Goal: Communication & Community: Answer question/provide support

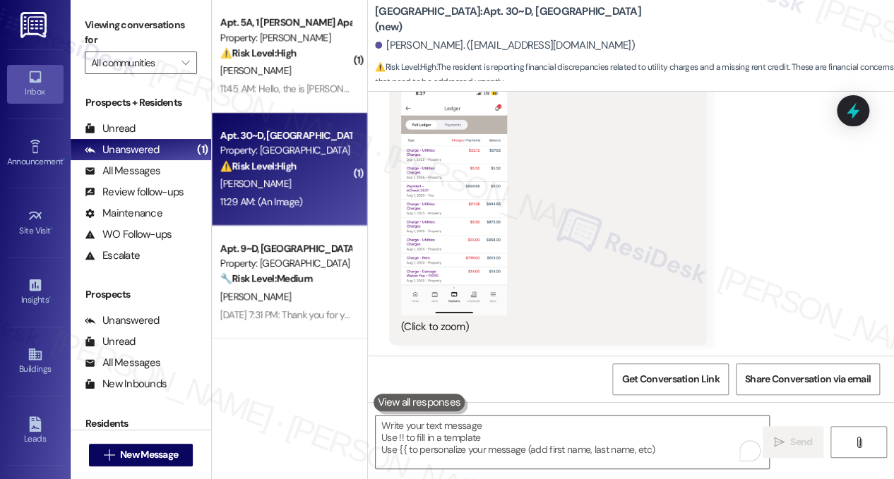
scroll to position [3304, 0]
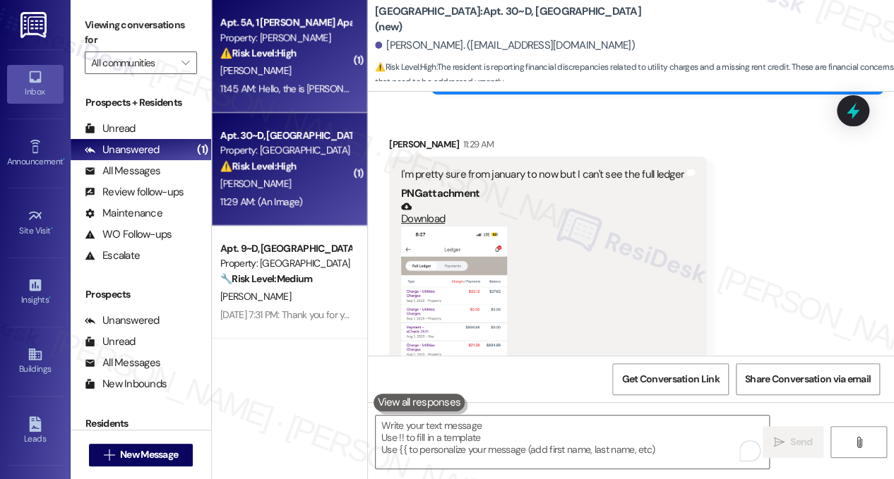
click at [289, 92] on div "11:45 AM: Hello, the is [PERSON_NAME] from [PERSON_NAME] apartments 5a. I was p…" at bounding box center [627, 89] width 815 height 13
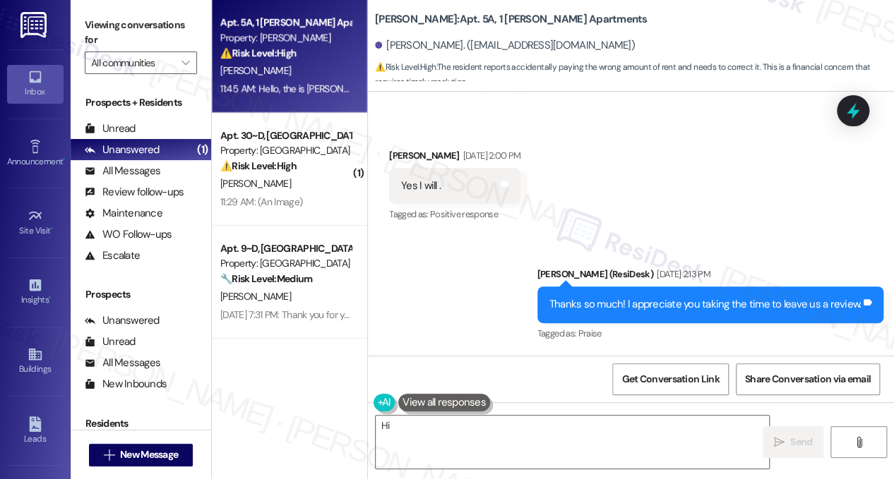
scroll to position [4531, 0]
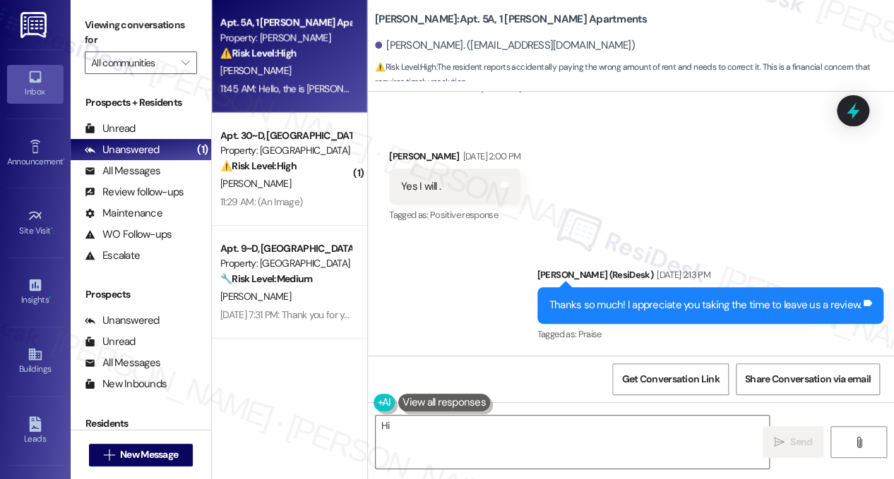
click at [610, 298] on div "Thanks so much! I appreciate you taking the time to leave us a review." at bounding box center [705, 305] width 312 height 15
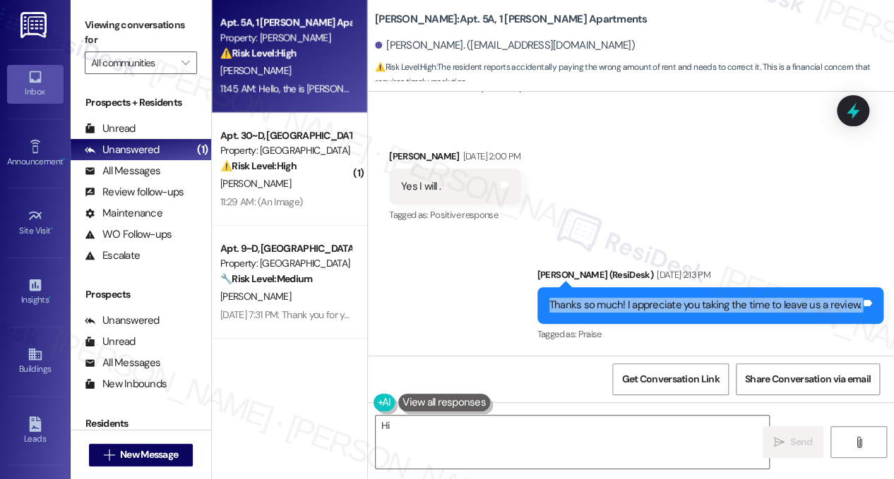
click at [610, 298] on div "Thanks so much! I appreciate you taking the time to leave us a review." at bounding box center [705, 305] width 312 height 15
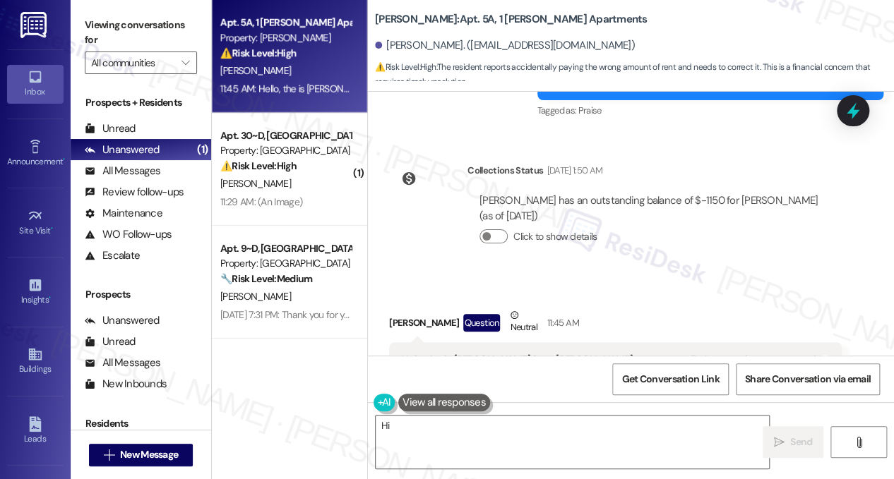
scroll to position [4884, 0]
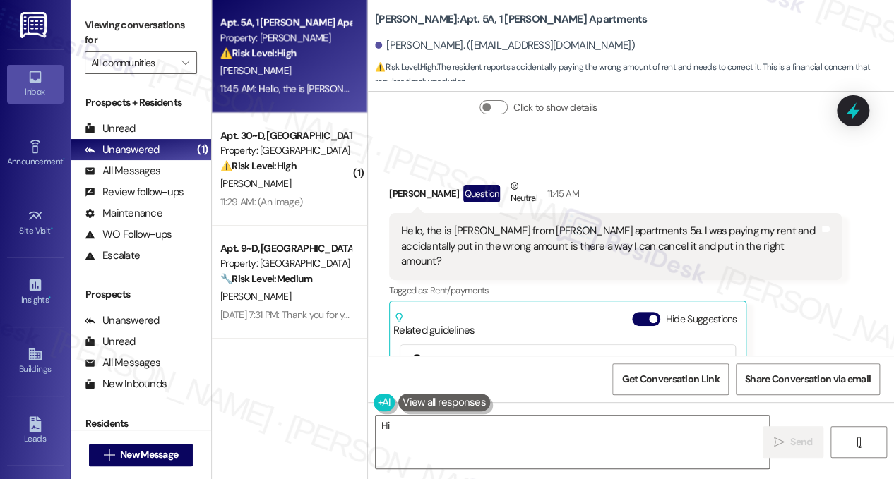
click at [486, 224] on div "Hello, the is [PERSON_NAME] from [PERSON_NAME] apartments 5a. I was paying my r…" at bounding box center [610, 246] width 418 height 45
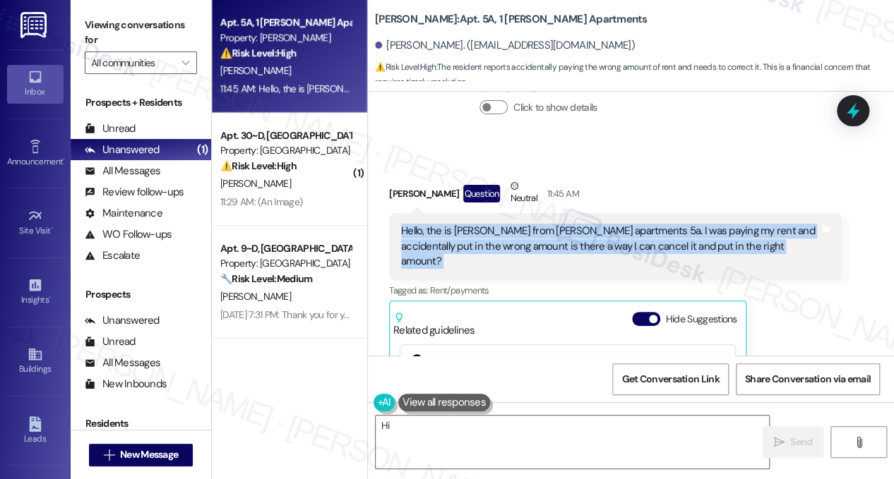
click at [486, 224] on div "Hello, the is [PERSON_NAME] from [PERSON_NAME] apartments 5a. I was paying my r…" at bounding box center [610, 246] width 418 height 45
click at [627, 224] on div "Hello, the is [PERSON_NAME] from [PERSON_NAME] apartments 5a. I was paying my r…" at bounding box center [610, 246] width 418 height 45
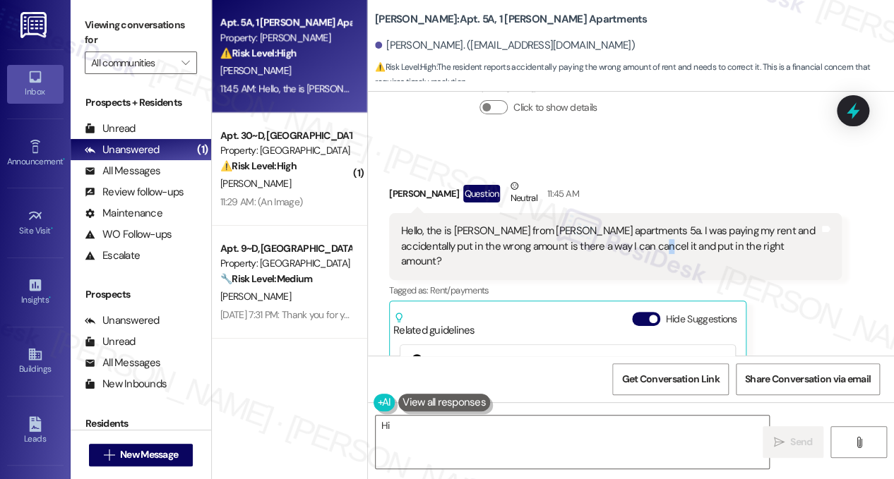
click at [627, 224] on div "Hello, the is [PERSON_NAME] from [PERSON_NAME] apartments 5a. I was paying my r…" at bounding box center [610, 246] width 418 height 45
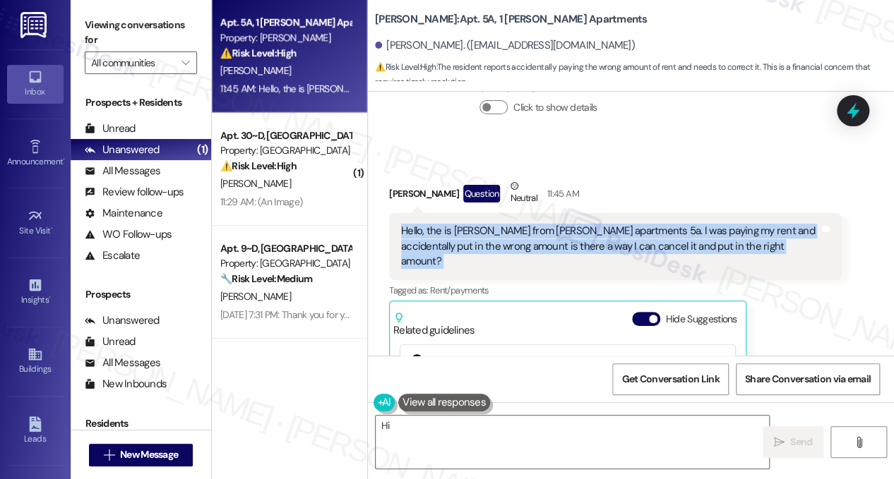
click at [627, 224] on div "Hello, the is [PERSON_NAME] from [PERSON_NAME] apartments 5a. I was paying my r…" at bounding box center [610, 246] width 418 height 45
click at [544, 224] on div "Hello, the is [PERSON_NAME] from [PERSON_NAME] apartments 5a. I was paying my r…" at bounding box center [610, 246] width 418 height 45
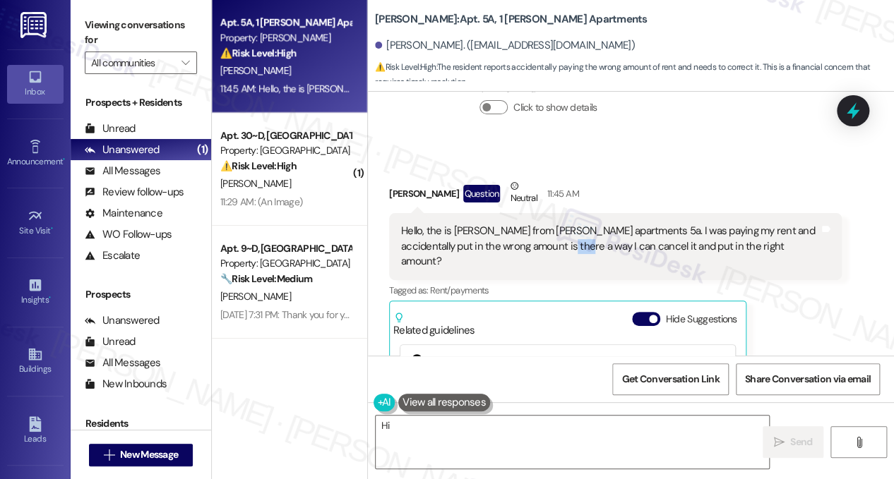
click at [544, 224] on div "Hello, the is [PERSON_NAME] from [PERSON_NAME] apartments 5a. I was paying my r…" at bounding box center [610, 246] width 418 height 45
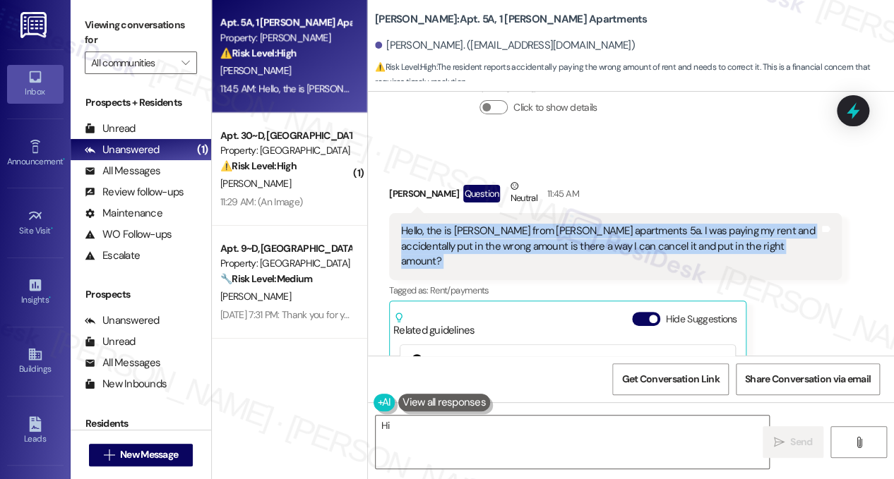
click at [544, 224] on div "Hello, the is [PERSON_NAME] from [PERSON_NAME] apartments 5a. I was paying my r…" at bounding box center [610, 246] width 418 height 45
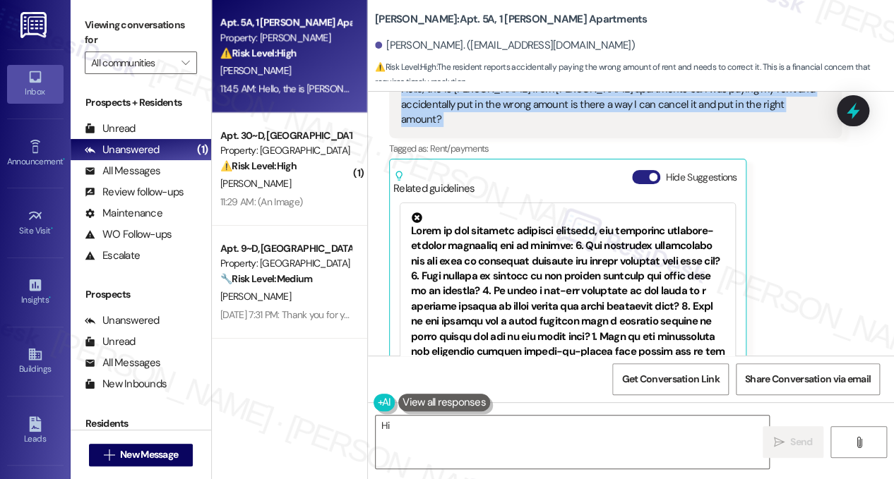
click at [655, 173] on span "button" at bounding box center [653, 177] width 8 height 8
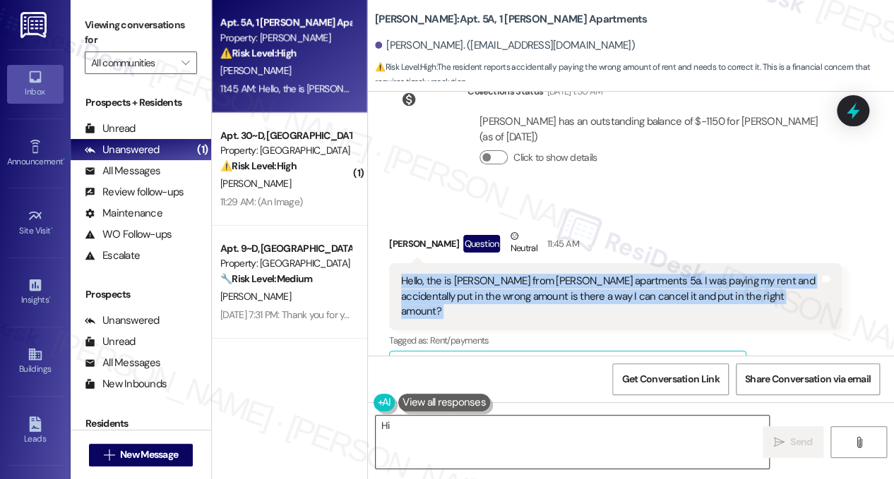
click at [526, 429] on textarea "Hi {{first_name}}, I understand you made a mistake with your rent payment. I'll…" at bounding box center [572, 442] width 393 height 53
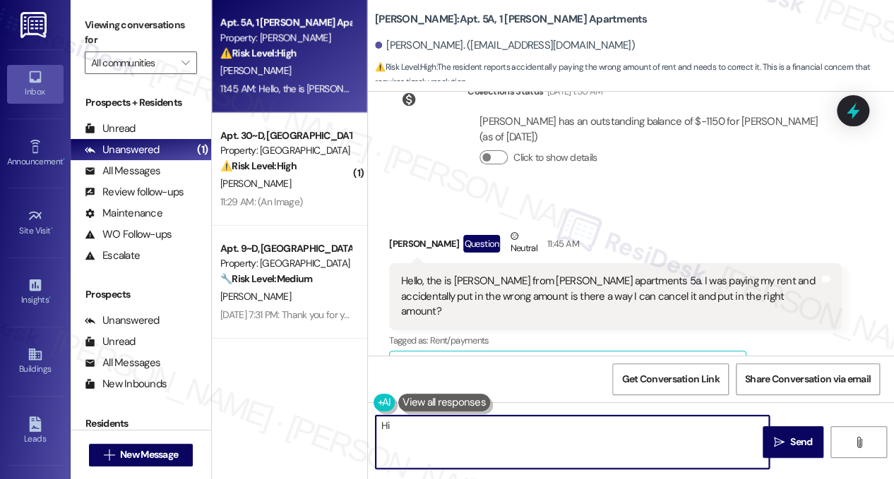
click at [526, 429] on textarea "Hi {{first_name}}, I understand you made a mistake with your rent payment. I'll…" at bounding box center [572, 442] width 393 height 53
click at [508, 443] on textarea "Hi {{first_name}}, I understand you made a mistake with your rent payment. I'll…" at bounding box center [572, 442] width 393 height 53
click at [568, 449] on textarea "Hi {{first_name}}, I understand you made a mistake with your rent payment. I'll…" at bounding box center [572, 442] width 393 height 53
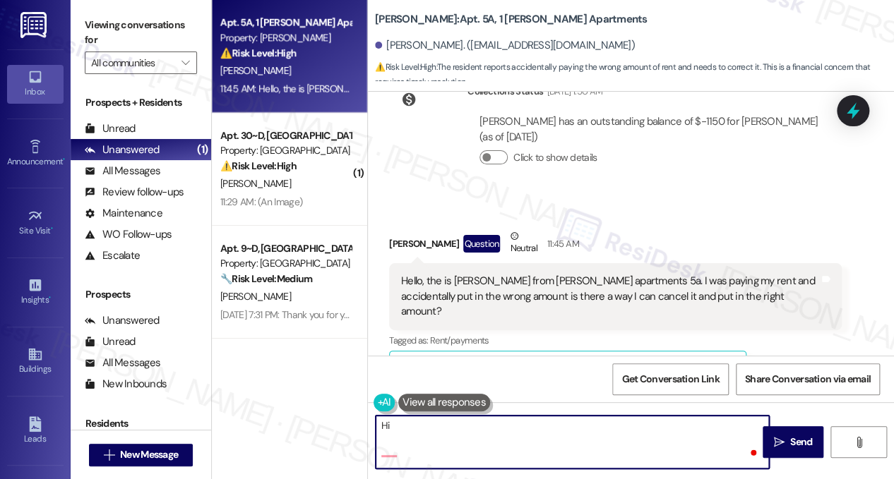
click at [568, 449] on textarea "Hi {{first_name}}, I understand you made a mistake with your rent payment. I'll…" at bounding box center [572, 442] width 393 height 53
click at [537, 449] on textarea "Hi {{first_name}}, I understand you made a mistake with your rent payment. I'll…" at bounding box center [572, 442] width 393 height 53
click at [503, 449] on textarea "Hi {{first_name}}, I understand you made a mistake with your rent payment. I'll…" at bounding box center [572, 442] width 393 height 53
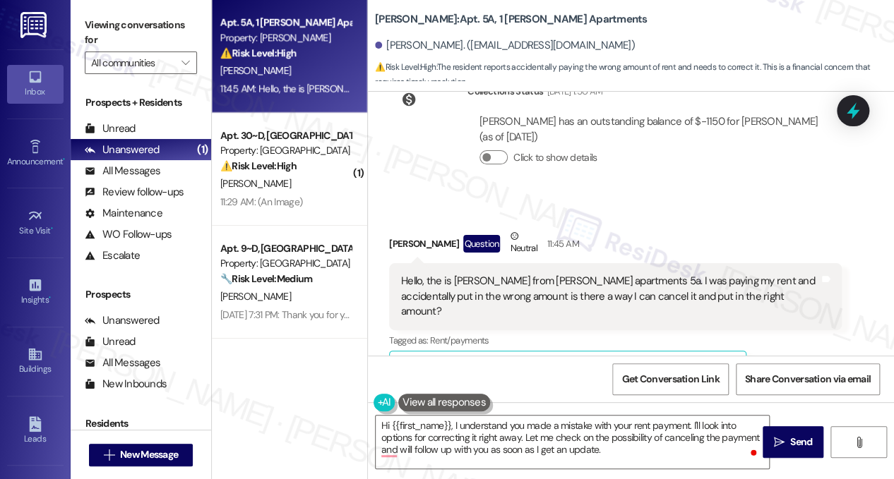
click at [473, 274] on div "Hello, the is [PERSON_NAME] from [PERSON_NAME] apartments 5a. I was paying my r…" at bounding box center [610, 296] width 418 height 45
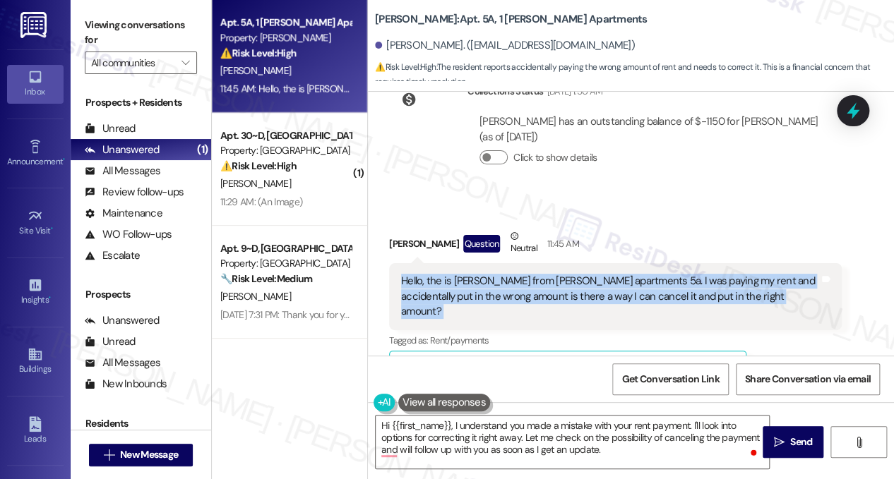
click at [473, 274] on div "Hello, the is [PERSON_NAME] from [PERSON_NAME] apartments 5a. I was paying my r…" at bounding box center [610, 296] width 418 height 45
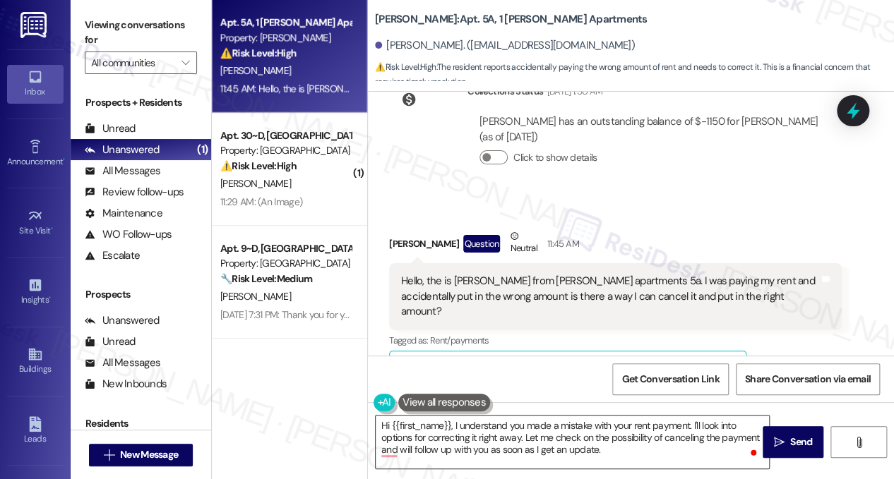
click at [525, 443] on textarea "Hi {{first_name}}, I understand you made a mistake with your rent payment. I'll…" at bounding box center [572, 442] width 393 height 53
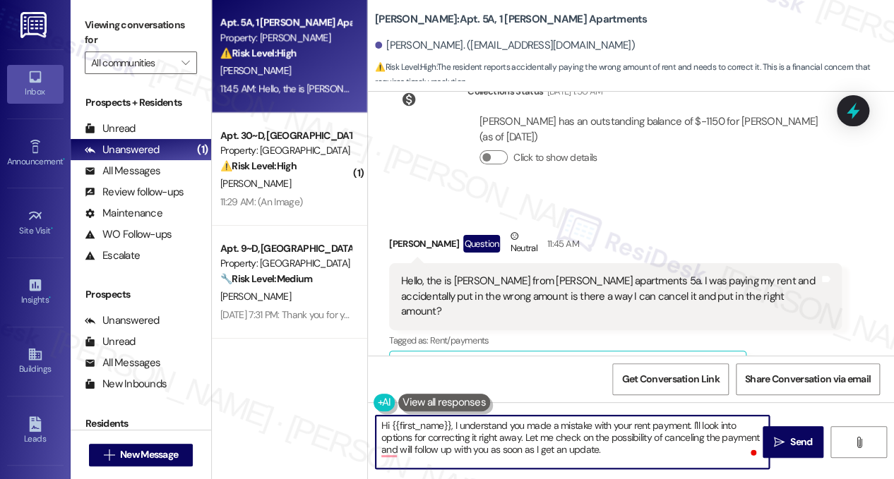
click at [525, 443] on textarea "Hi {{first_name}}, I understand you made a mistake with your rent payment. I'll…" at bounding box center [572, 442] width 393 height 53
click at [489, 274] on div "Hello, the is [PERSON_NAME] from [PERSON_NAME] apartments 5a. I was paying my r…" at bounding box center [610, 296] width 418 height 45
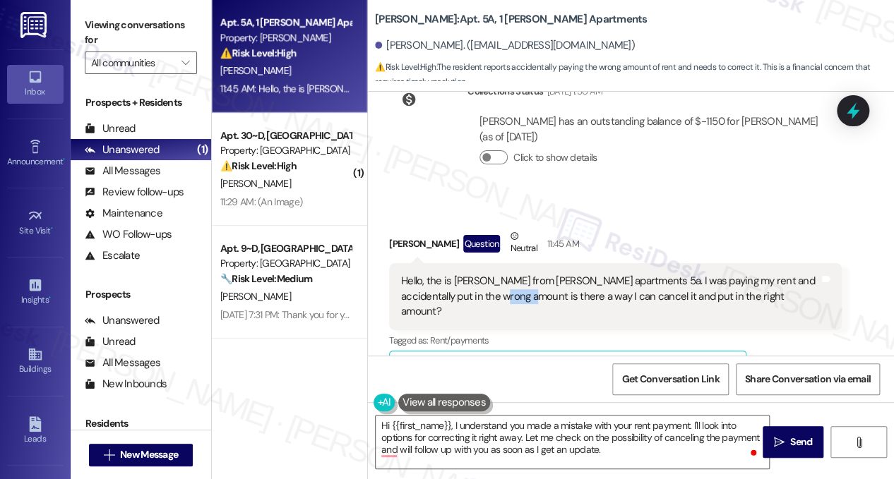
click at [489, 274] on div "Hello, the is [PERSON_NAME] from [PERSON_NAME] apartments 5a. I was paying my r…" at bounding box center [610, 296] width 418 height 45
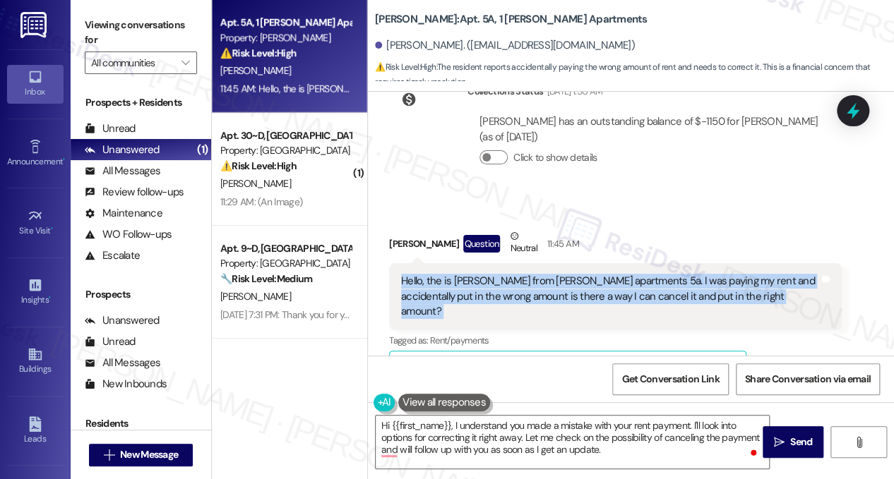
click at [489, 274] on div "Hello, the is [PERSON_NAME] from [PERSON_NAME] apartments 5a. I was paying my r…" at bounding box center [610, 296] width 418 height 45
click at [488, 274] on div "Hello, the is [PERSON_NAME] from [PERSON_NAME] apartments 5a. I was paying my r…" at bounding box center [610, 296] width 418 height 45
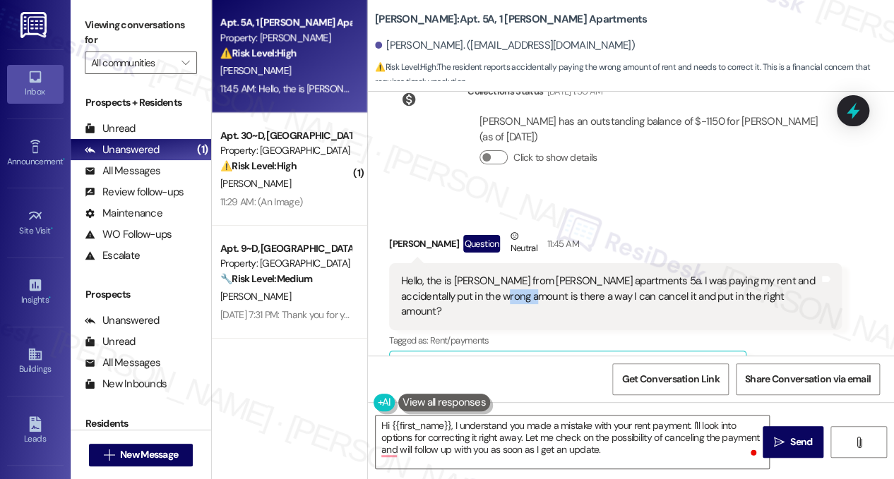
click at [488, 274] on div "Hello, the is [PERSON_NAME] from [PERSON_NAME] apartments 5a. I was paying my r…" at bounding box center [610, 296] width 418 height 45
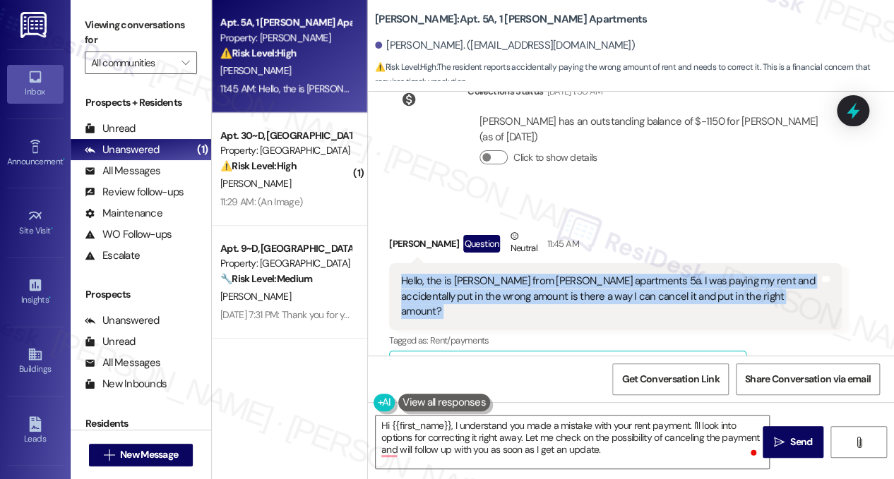
click at [488, 274] on div "Hello, the is [PERSON_NAME] from [PERSON_NAME] apartments 5a. I was paying my r…" at bounding box center [610, 296] width 418 height 45
click at [641, 362] on button "Show suggestions" at bounding box center [643, 369] width 28 height 14
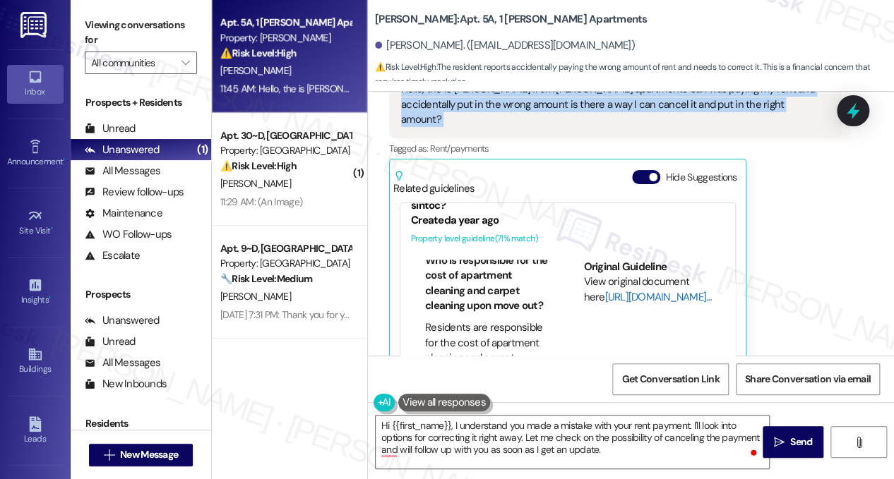
scroll to position [71, 0]
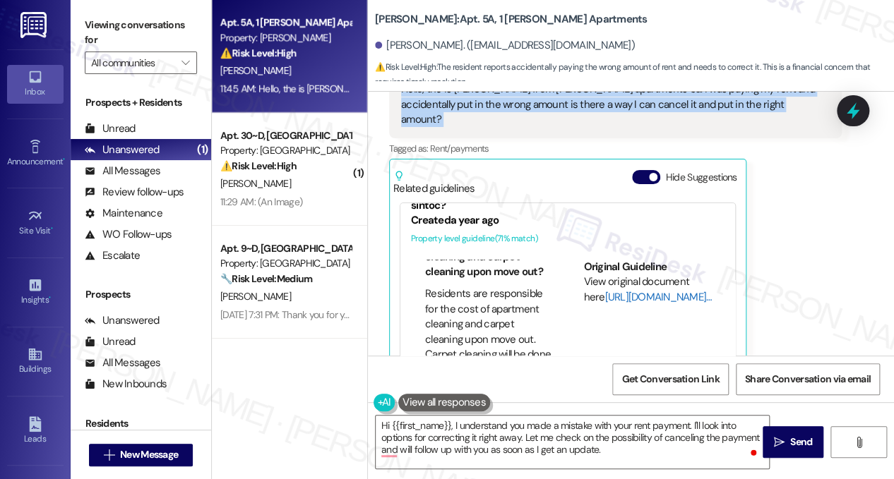
click at [625, 290] on link "[URL][DOMAIN_NAME]…" at bounding box center [657, 297] width 107 height 14
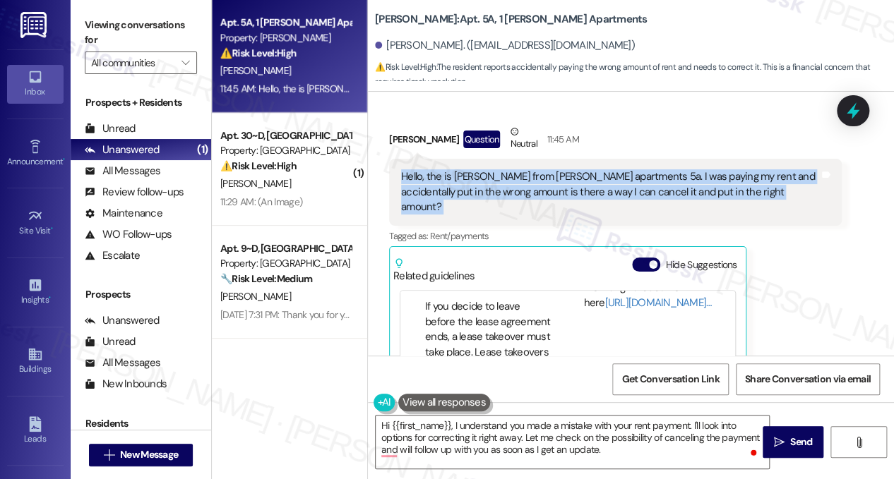
scroll to position [4885, 0]
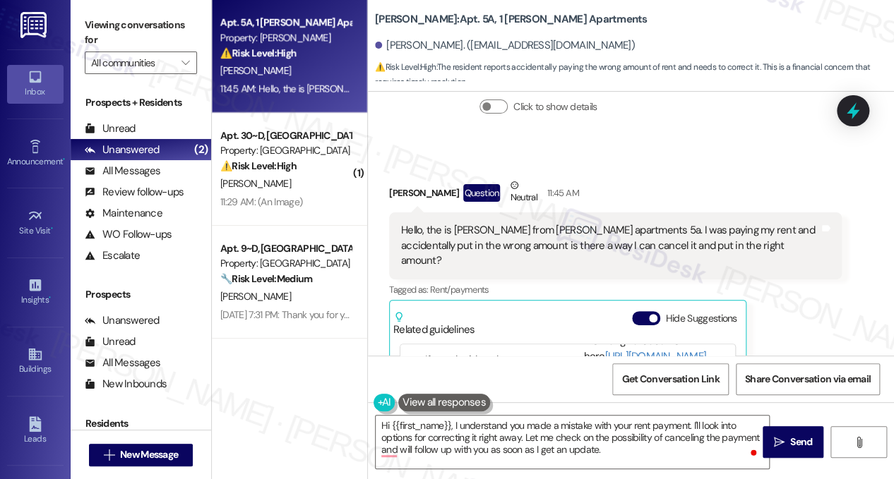
drag, startPoint x: 171, startPoint y: 25, endPoint x: 187, endPoint y: 22, distance: 16.6
click at [171, 25] on label "Viewing conversations for" at bounding box center [141, 32] width 112 height 37
click at [378, 12] on b "[PERSON_NAME]: Apt. 5A, 1 [PERSON_NAME] Apartments" at bounding box center [511, 19] width 272 height 15
copy b "[PERSON_NAME]"
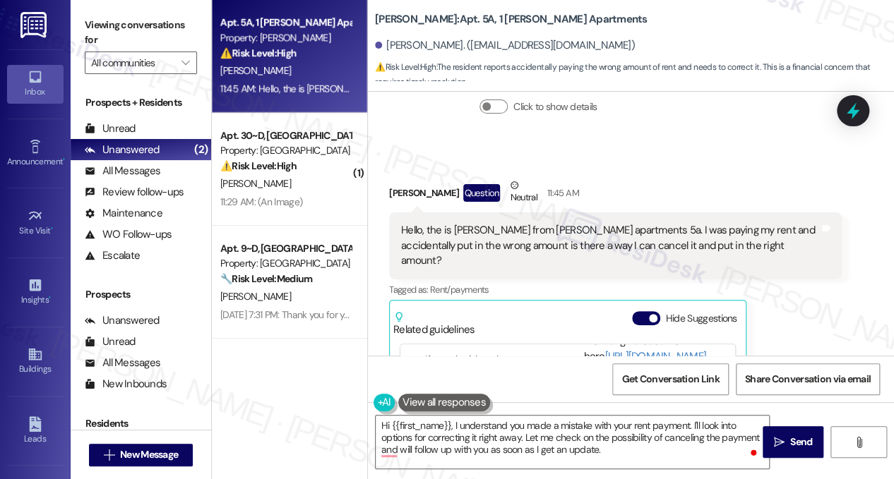
click at [154, 12] on div "Viewing conversations for All communities " at bounding box center [141, 44] width 140 height 88
click at [152, 42] on label "Viewing conversations for" at bounding box center [141, 32] width 112 height 37
click at [500, 223] on div "Hello, the is [PERSON_NAME] from [PERSON_NAME] apartments 5a. I was paying my r…" at bounding box center [610, 245] width 418 height 45
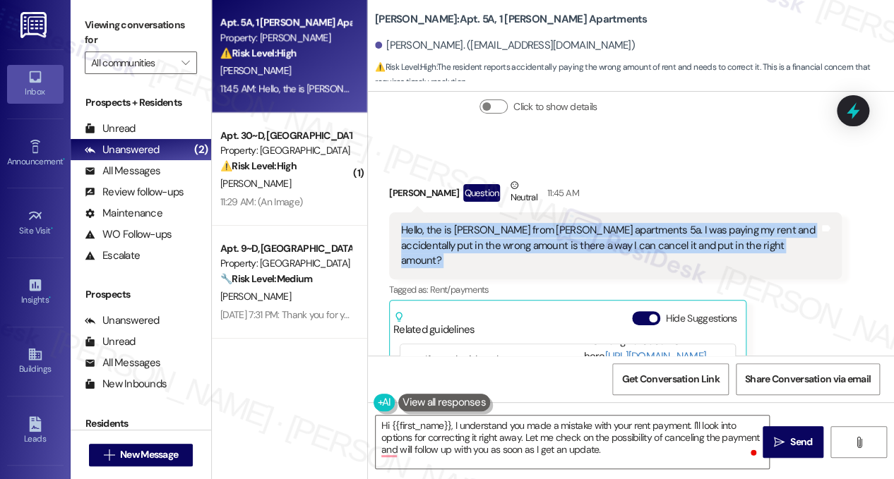
click at [500, 223] on div "Hello, the is [PERSON_NAME] from [PERSON_NAME] apartments 5a. I was paying my r…" at bounding box center [610, 245] width 418 height 45
copy div "Hello, the is [PERSON_NAME] from [PERSON_NAME] apartments 5a. I was paying my r…"
click at [497, 223] on div "Hello, the is [PERSON_NAME] from [PERSON_NAME] apartments 5a. I was paying my r…" at bounding box center [610, 245] width 418 height 45
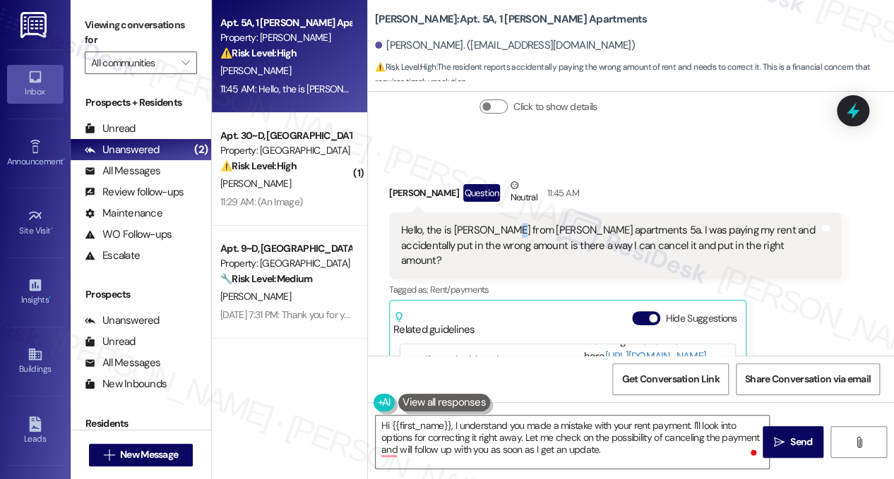
click at [497, 223] on div "Hello, the is [PERSON_NAME] from [PERSON_NAME] apartments 5a. I was paying my r…" at bounding box center [610, 245] width 418 height 45
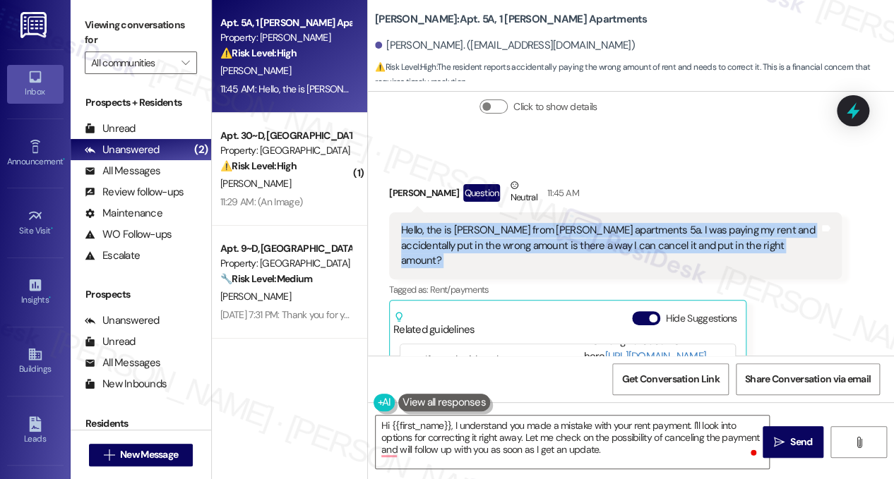
click at [497, 223] on div "Hello, the is [PERSON_NAME] from [PERSON_NAME] apartments 5a. I was paying my r…" at bounding box center [610, 245] width 418 height 45
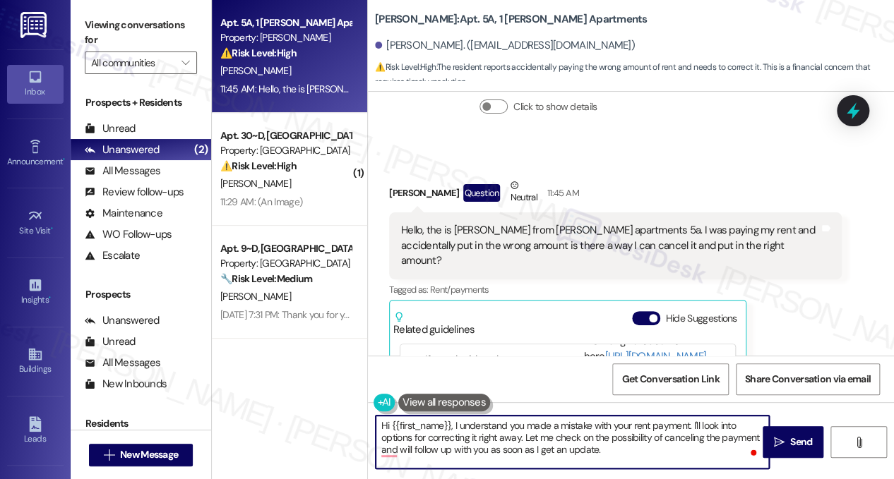
drag, startPoint x: 455, startPoint y: 426, endPoint x: 652, endPoint y: 423, distance: 197.0
click at [652, 423] on textarea "Hi {{first_name}}, I understand you made a mistake with your rent payment. I'll…" at bounding box center [572, 442] width 393 height 53
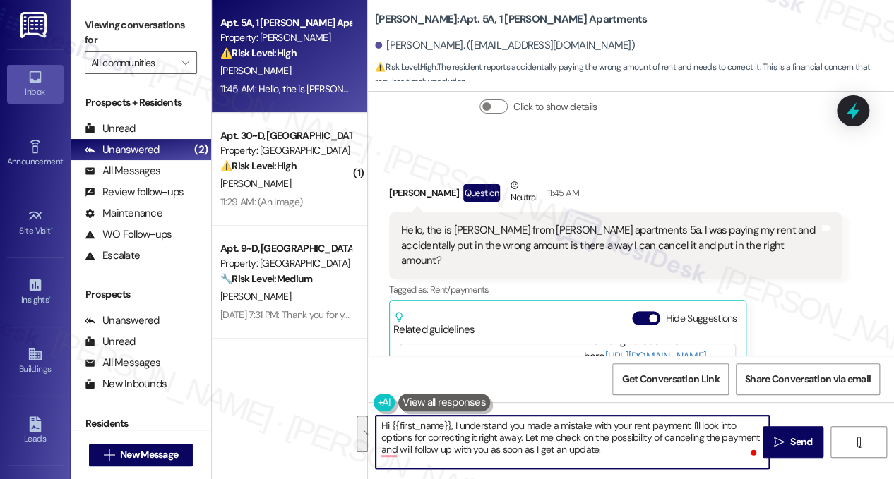
click at [525, 438] on textarea "Hi {{first_name}}, I understand you made a mistake with your rent payment. I'll…" at bounding box center [572, 442] width 393 height 53
drag, startPoint x: 702, startPoint y: 423, endPoint x: 608, endPoint y: 436, distance: 95.5
click at [608, 436] on textarea "Hi {{first_name}}, I understand you made a mistake with your rent payment. I'll…" at bounding box center [572, 442] width 393 height 53
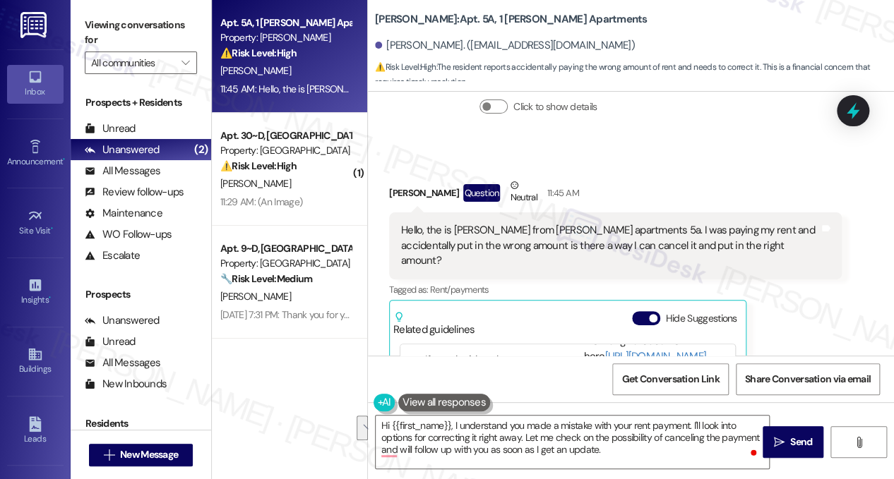
click at [534, 223] on div "Hello, the is [PERSON_NAME] from [PERSON_NAME] apartments 5a. I was paying my r…" at bounding box center [610, 245] width 418 height 45
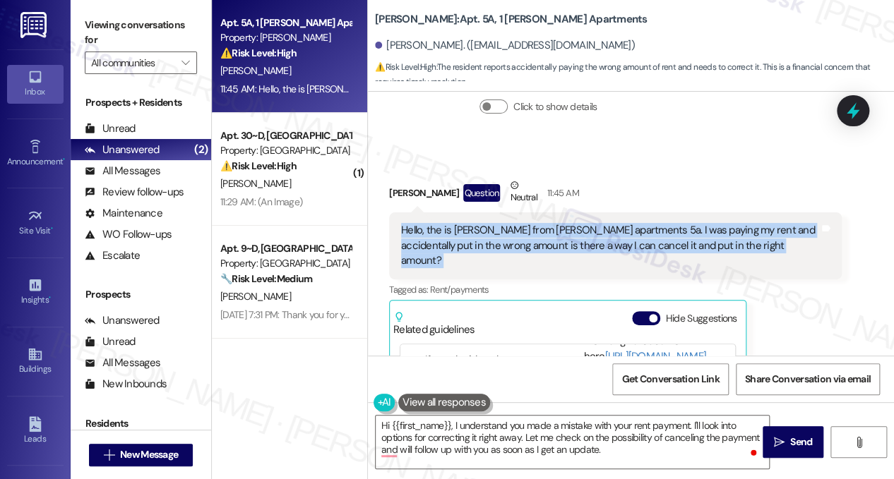
click at [534, 223] on div "Hello, the is [PERSON_NAME] from [PERSON_NAME] apartments 5a. I was paying my r…" at bounding box center [610, 245] width 418 height 45
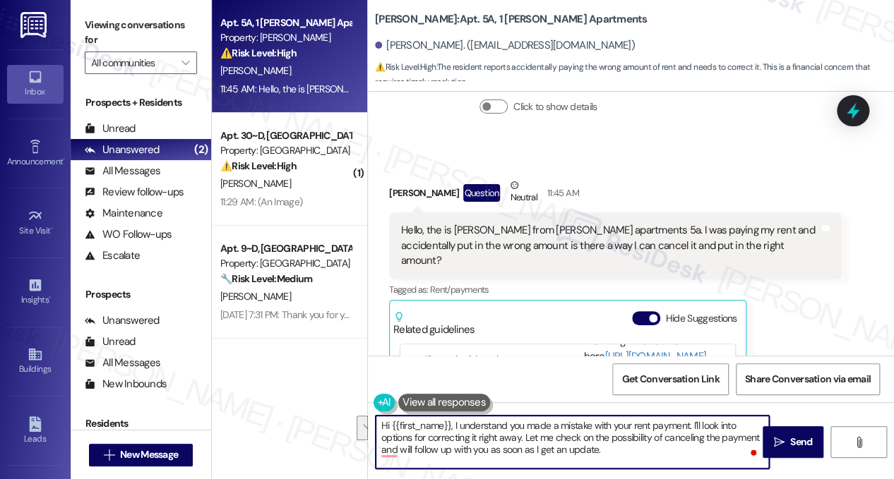
drag, startPoint x: 700, startPoint y: 426, endPoint x: 610, endPoint y: 436, distance: 90.3
click at [610, 436] on textarea "Hi {{first_name}}, I understand you made a mistake with your rent payment. I'll…" at bounding box center [572, 442] width 393 height 53
click at [510, 443] on textarea "Hi {{first_name}}, I understand you made a mistake with your rent payment. I'll…" at bounding box center [572, 442] width 393 height 53
click at [503, 451] on textarea "Hi {{first_name}}, I understand you made a mistake with your rent payment. I'll…" at bounding box center [572, 442] width 393 height 53
click at [494, 457] on textarea "Hi {{first_name}}, I understand you made a mistake with your rent payment. I'll…" at bounding box center [572, 442] width 393 height 53
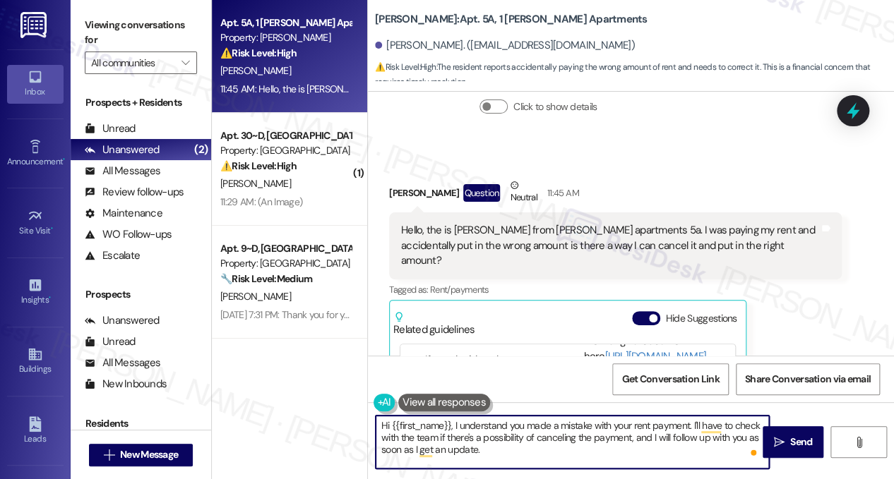
click at [536, 448] on textarea "Hi {{first_name}}, I understand you made a mistake with your rent payment. I'll…" at bounding box center [572, 442] width 393 height 53
click at [525, 454] on textarea "Hi {{first_name}}, I understand you made a mistake with your rent payment. I'll…" at bounding box center [572, 442] width 393 height 53
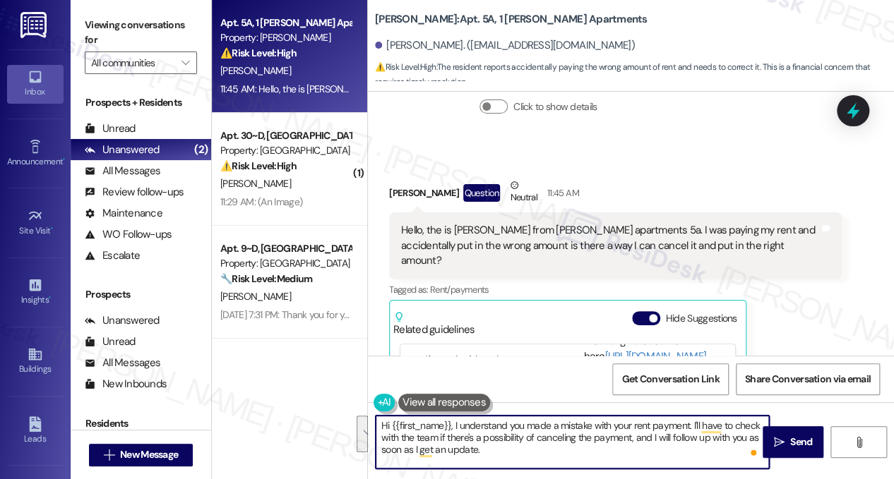
click at [525, 454] on textarea "Hi {{first_name}}, I understand you made a mistake with your rent payment. I'll…" at bounding box center [572, 442] width 393 height 53
click at [565, 445] on textarea "Hi {{first_name}}, I understand you made a mistake with your rent payment. I'll…" at bounding box center [572, 442] width 393 height 53
click at [646, 440] on textarea "Hi {{first_name}}, I understand you made a mistake with your rent payment. I'll…" at bounding box center [572, 442] width 393 height 53
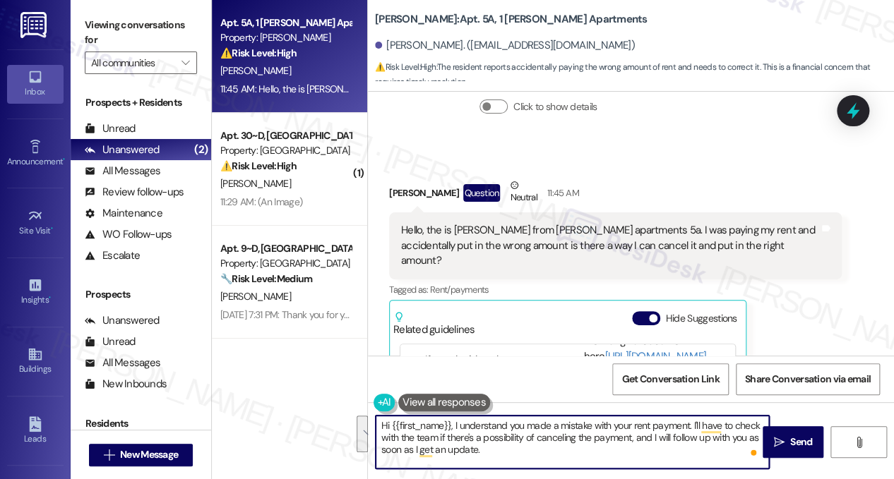
click at [646, 440] on textarea "Hi {{first_name}}, I understand you made a mistake with your rent payment. I'll…" at bounding box center [572, 442] width 393 height 53
click at [599, 448] on textarea "Hi {{first_name}}, I understand you made a mistake with your rent payment. I'll…" at bounding box center [572, 442] width 393 height 53
click at [624, 433] on textarea "Hi {{first_name}}, I understand you made a mistake with your rent payment. I'll…" at bounding box center [572, 442] width 393 height 53
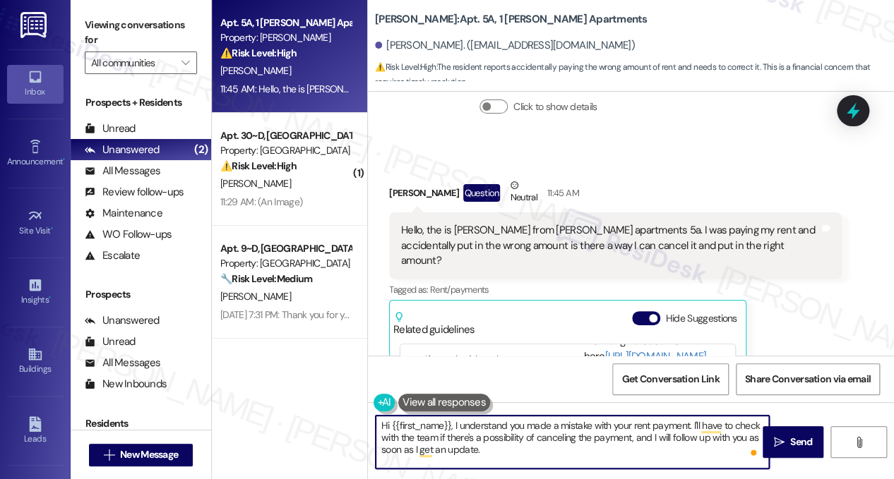
click at [624, 433] on textarea "Hi {{first_name}}, I understand you made a mistake with your rent payment. I'll…" at bounding box center [572, 442] width 393 height 53
click at [590, 223] on div "Hello, the is [PERSON_NAME] from [PERSON_NAME] apartments 5a. I was paying my r…" at bounding box center [610, 245] width 418 height 45
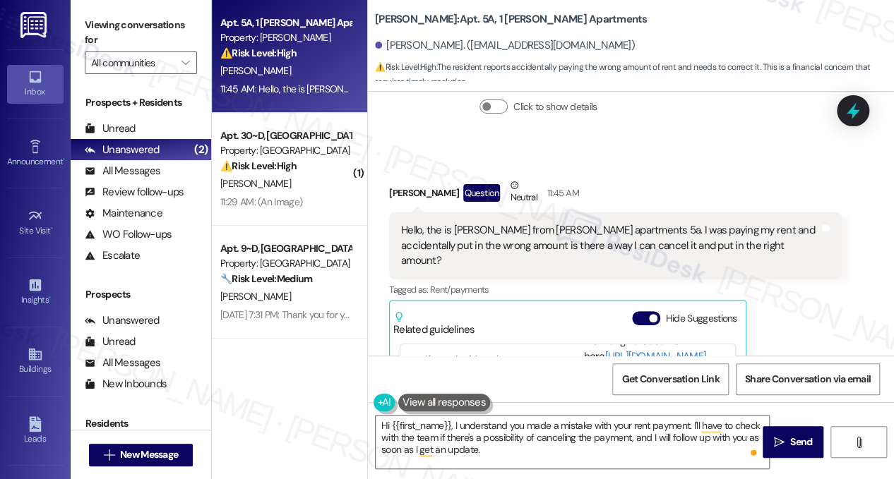
click at [590, 223] on div "Hello, the is [PERSON_NAME] from [PERSON_NAME] apartments 5a. I was paying my r…" at bounding box center [610, 245] width 418 height 45
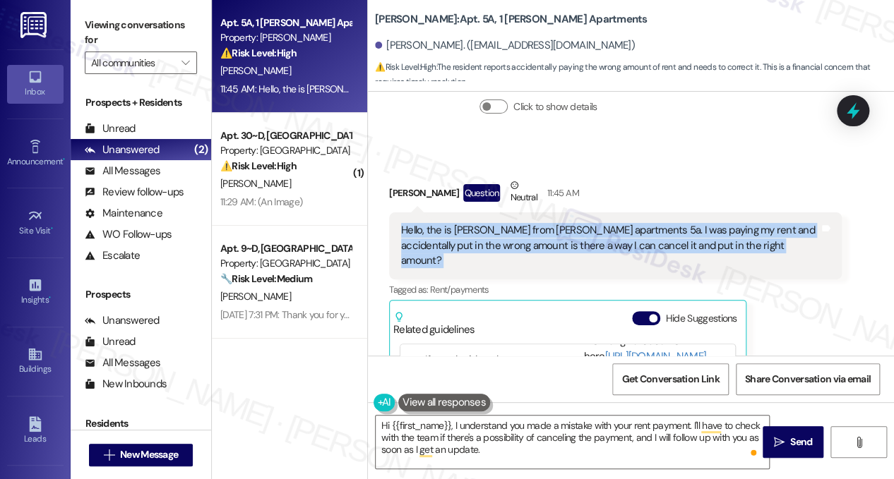
click at [590, 223] on div "Hello, the is [PERSON_NAME] from [PERSON_NAME] apartments 5a. I was paying my r…" at bounding box center [610, 245] width 418 height 45
copy div "Hello, the is [PERSON_NAME] from [PERSON_NAME] apartments 5a. I was paying my r…"
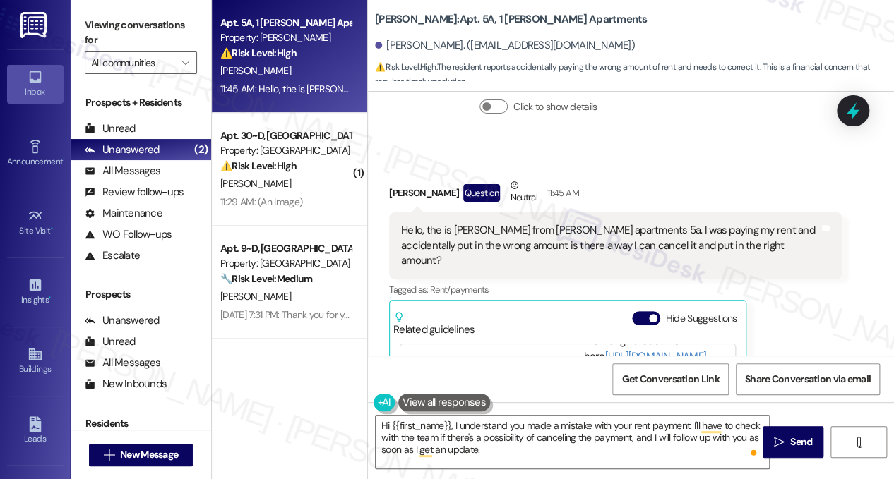
click at [102, 35] on label "Viewing conversations for" at bounding box center [141, 32] width 112 height 37
click at [523, 223] on div "Hello, the is [PERSON_NAME] from [PERSON_NAME] apartments 5a. I was paying my r…" at bounding box center [610, 245] width 418 height 45
click at [520, 223] on div "Hello, the is [PERSON_NAME] from [PERSON_NAME] apartments 5a. I was paying my r…" at bounding box center [610, 245] width 418 height 45
click at [524, 223] on div "Hello, the is [PERSON_NAME] from [PERSON_NAME] apartments 5a. I was paying my r…" at bounding box center [610, 245] width 418 height 45
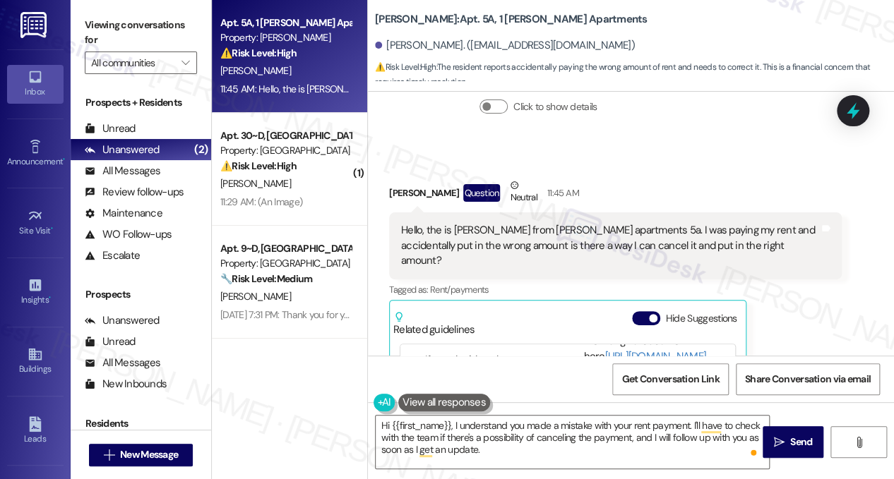
click at [112, 20] on label "Viewing conversations for" at bounding box center [141, 32] width 112 height 37
click at [504, 431] on textarea "Hi {{first_name}}, I understand you made a mistake with your rent payment. I'll…" at bounding box center [572, 442] width 393 height 53
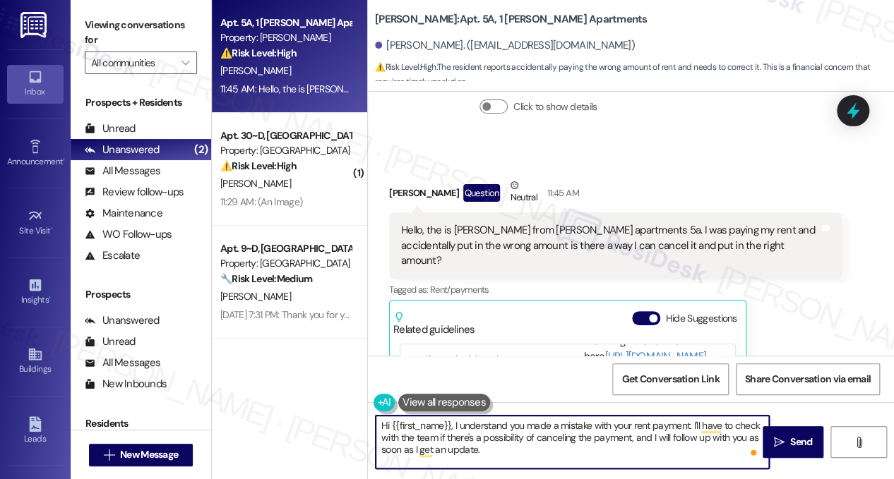
click at [505, 431] on textarea "Hi {{first_name}}, I understand you made a mistake with your rent payment. I'll…" at bounding box center [572, 442] width 393 height 53
click at [526, 447] on textarea "Hi {{first_name}}, I understand you made a mistake with your rent payment. I'll…" at bounding box center [572, 442] width 393 height 53
click at [520, 453] on textarea "Hi {{first_name}}, I understand you made a mistake with your rent payment. I'll…" at bounding box center [572, 442] width 393 height 53
click at [506, 417] on textarea "Hi {{first_name}}, I understand you made a mistake with your rent payment. I'll…" at bounding box center [572, 442] width 393 height 53
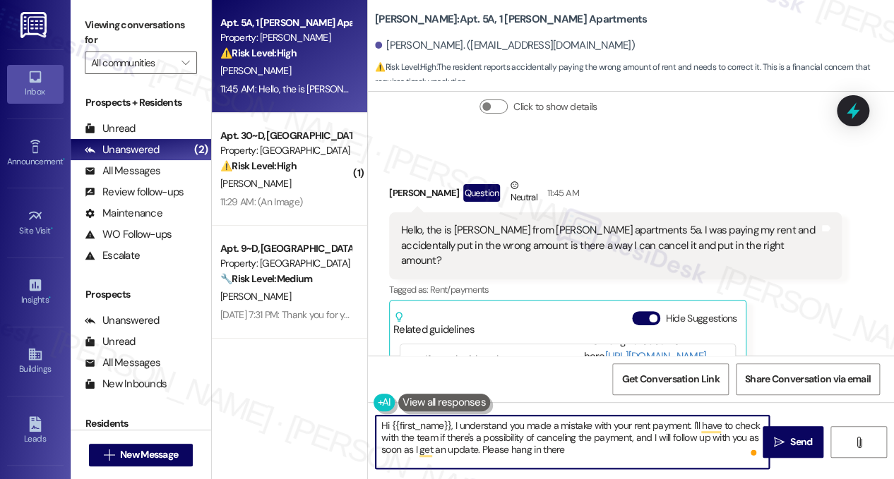
click at [506, 417] on textarea "Hi {{first_name}}, I understand you made a mistake with your rent payment. I'll…" at bounding box center [572, 442] width 393 height 53
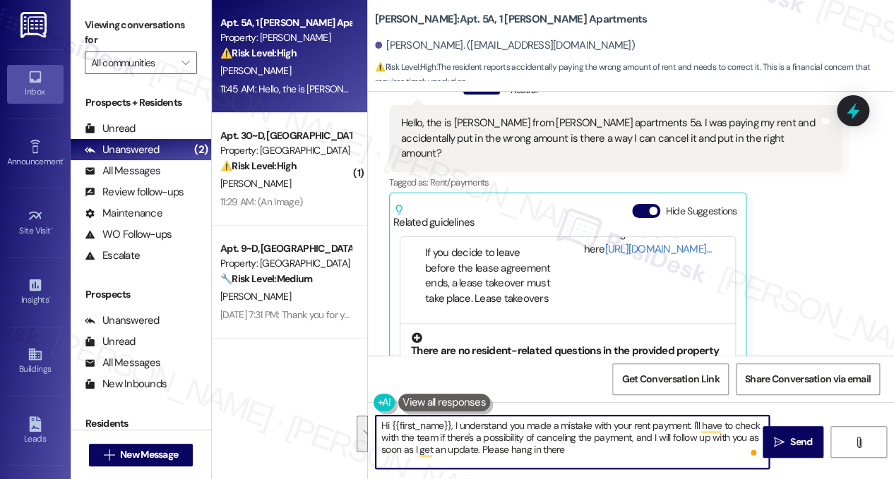
scroll to position [5026, 0]
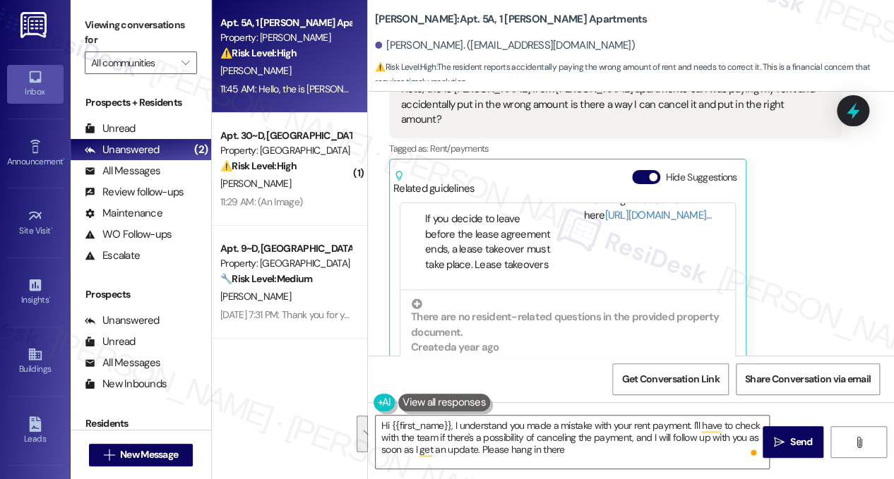
drag, startPoint x: 113, startPoint y: 13, endPoint x: 131, endPoint y: 19, distance: 19.2
click at [113, 13] on div "Viewing conversations for All communities " at bounding box center [141, 44] width 140 height 88
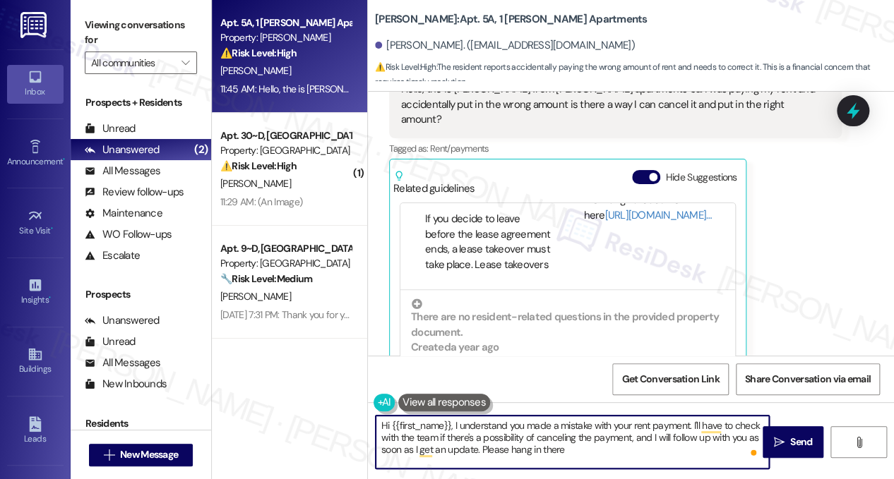
click at [620, 450] on textarea "Hi {{first_name}}, I understand you made a mistake with your rent payment. I'll…" at bounding box center [572, 442] width 393 height 53
click at [608, 451] on textarea "Hi {{first_name}}, I understand you made a mistake with your rent payment. I'll…" at bounding box center [572, 442] width 393 height 53
click at [587, 451] on textarea "Hi {{first_name}}, I understand you made a mistake with your rent payment. I'll…" at bounding box center [572, 442] width 393 height 53
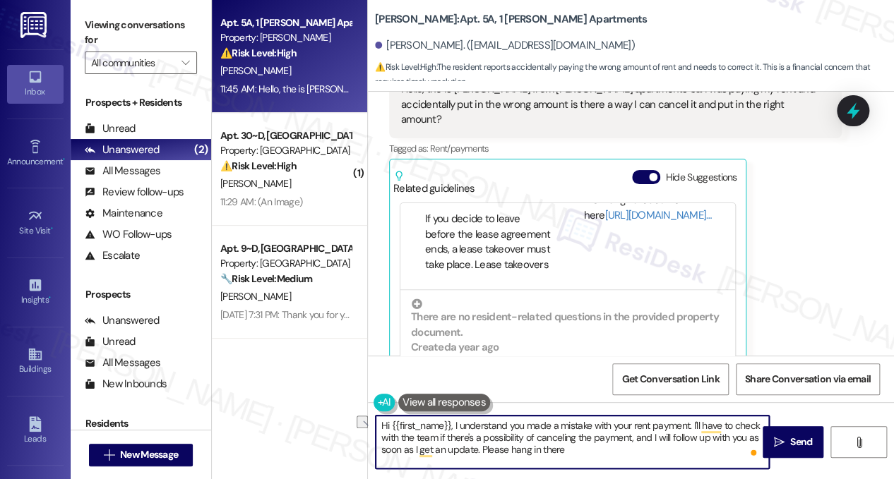
drag, startPoint x: 572, startPoint y: 454, endPoint x: 483, endPoint y: 455, distance: 88.9
click at [483, 455] on textarea "Hi {{first_name}}, I understand you made a mistake with your rent payment. I'll…" at bounding box center [572, 442] width 393 height 53
type textarea "Hi {{first_name}}, I understand you made a mistake with your rent payment. I'll…"
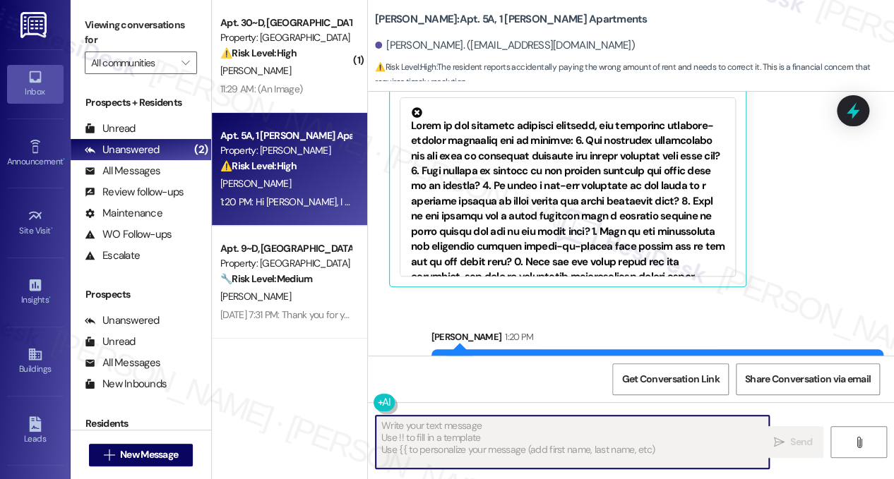
scroll to position [5155, 0]
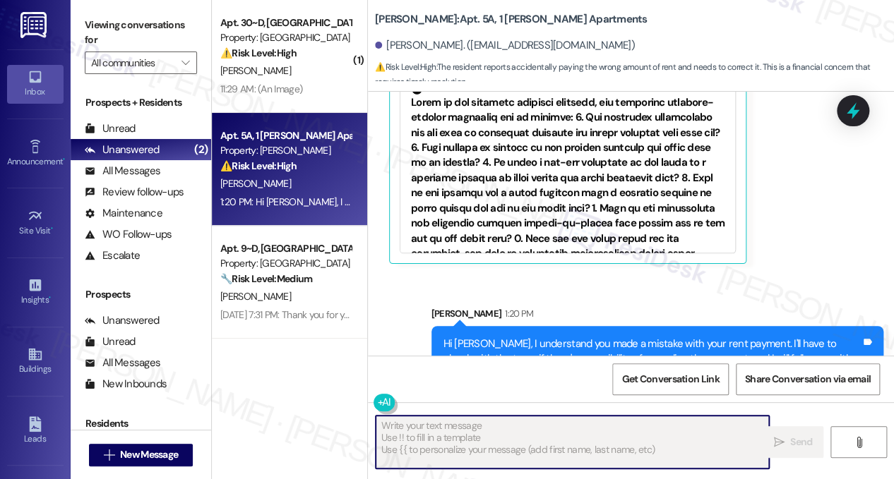
click at [577, 337] on div "Hi [PERSON_NAME], I understand you made a mistake with your rent payment. I'll …" at bounding box center [652, 359] width 418 height 45
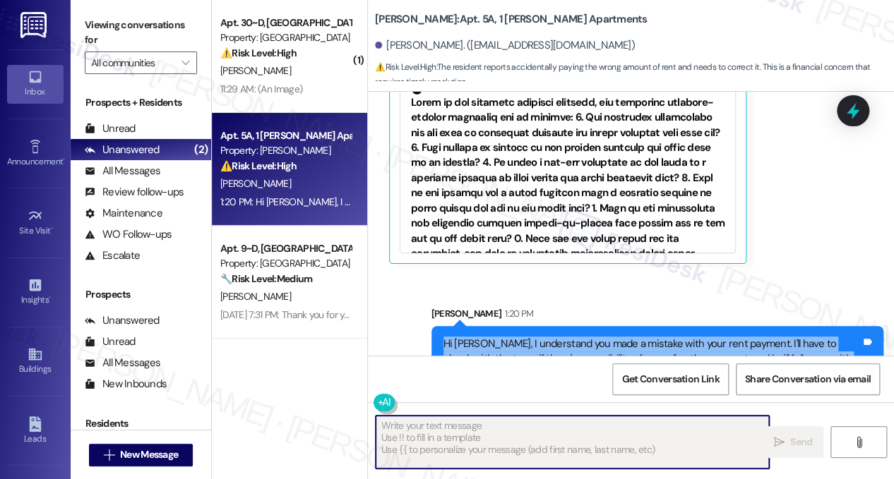
click at [577, 337] on div "Hi [PERSON_NAME], I understand you made a mistake with your rent payment. I'll …" at bounding box center [652, 359] width 418 height 45
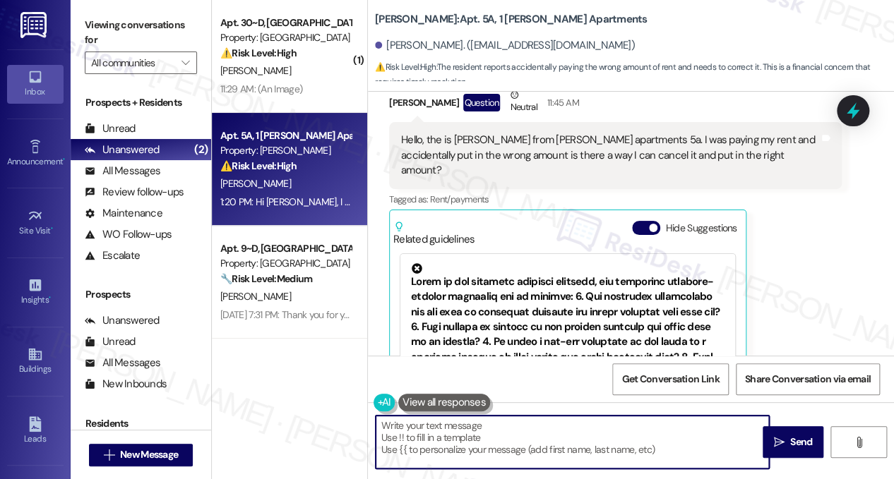
scroll to position [4943, 0]
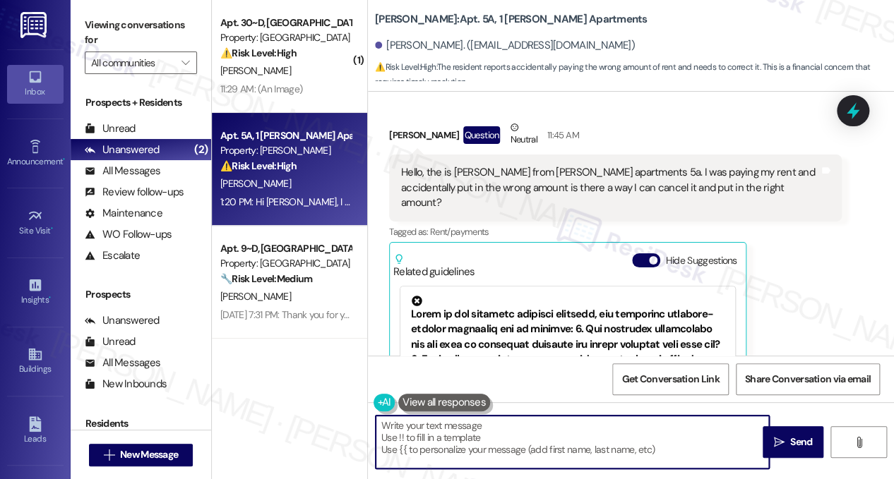
click at [783, 266] on div "[PERSON_NAME] Question Neutral 11:45 AM Hello, the is [PERSON_NAME] from [PERSO…" at bounding box center [615, 298] width 452 height 356
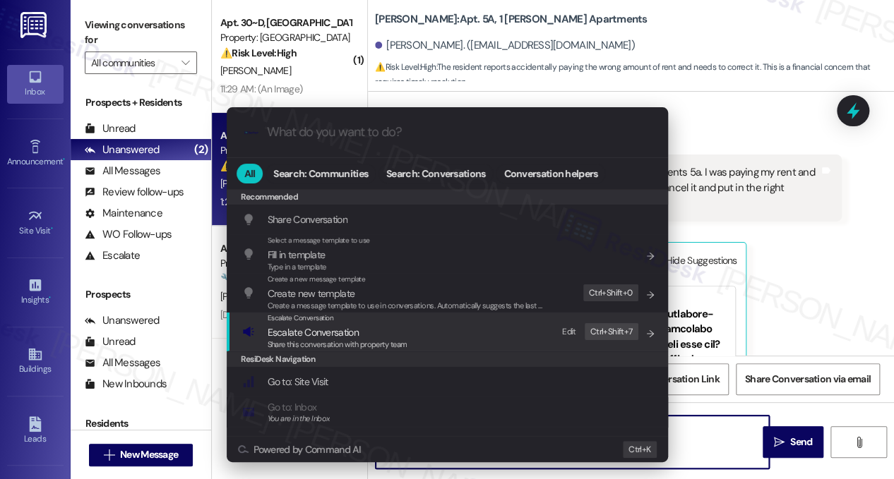
click at [388, 328] on span "Escalate Conversation" at bounding box center [338, 333] width 140 height 16
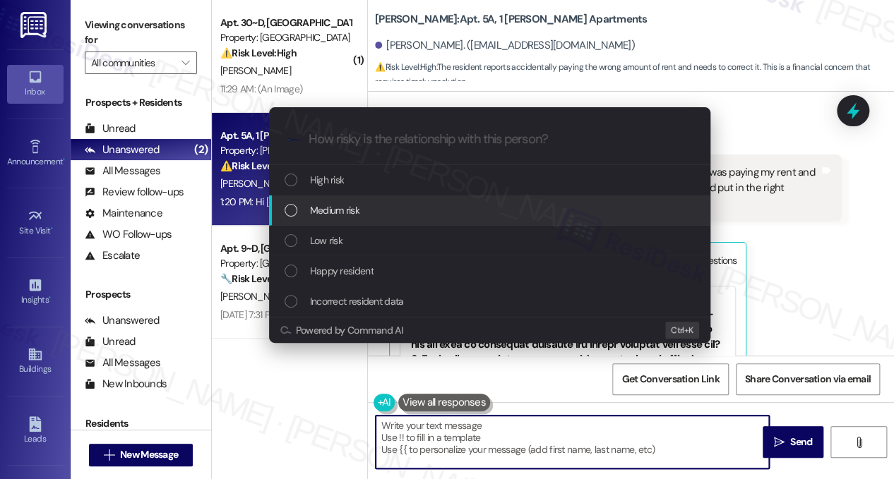
click at [373, 220] on div "Medium risk" at bounding box center [489, 211] width 441 height 30
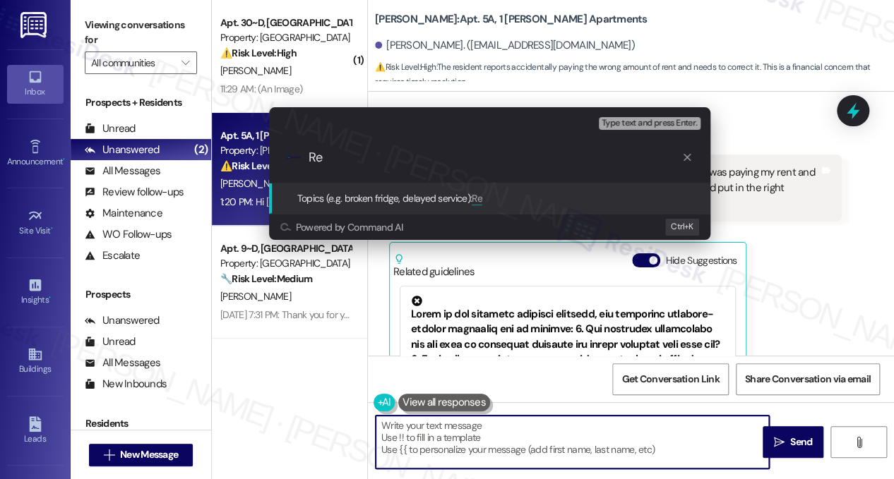
type input "R"
type input "Incorrect rent payment concern"
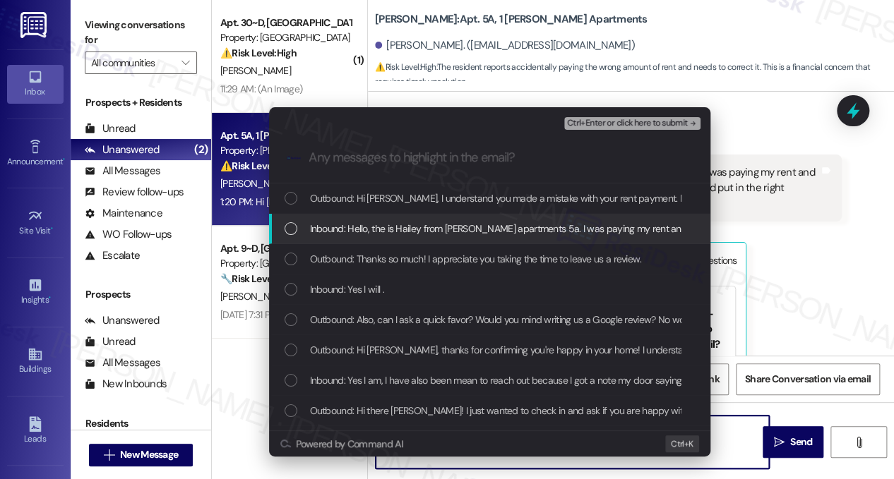
click at [484, 218] on div "Inbound: Hello, the is Hailey from [PERSON_NAME] apartments 5a. I was paying my…" at bounding box center [489, 229] width 441 height 30
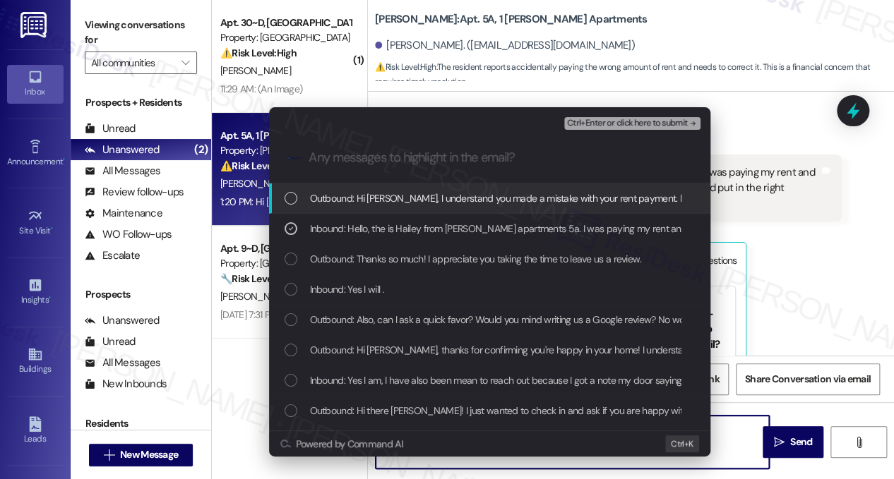
click at [582, 122] on span "Ctrl+Enter or click here to submit" at bounding box center [627, 124] width 121 height 10
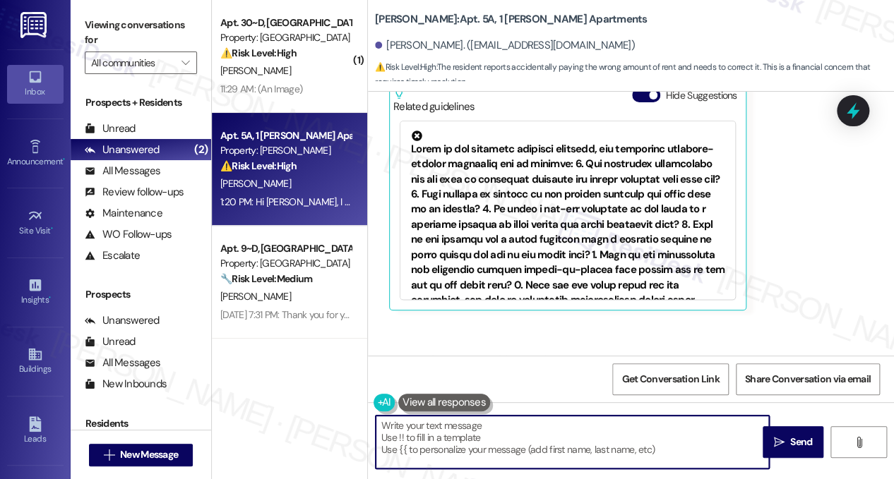
scroll to position [5176, 0]
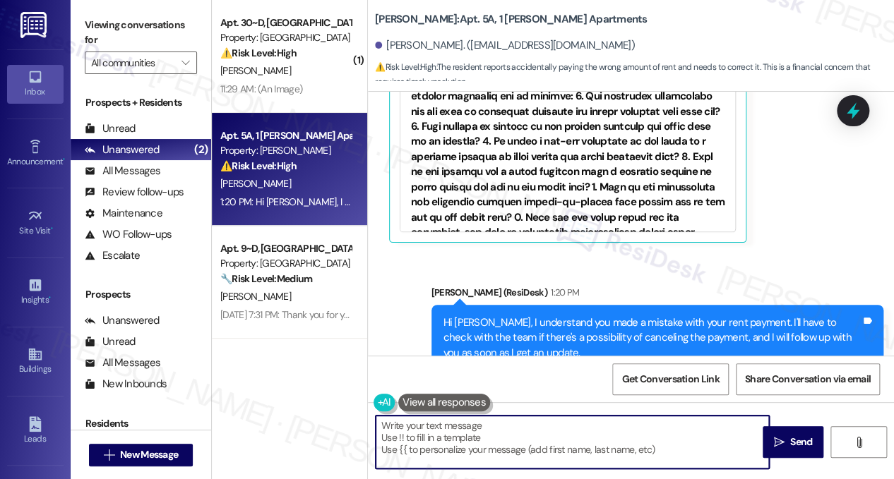
click at [405, 96] on div "Created a year ago Property level guideline ( 71 % match)" at bounding box center [567, 220] width 335 height 333
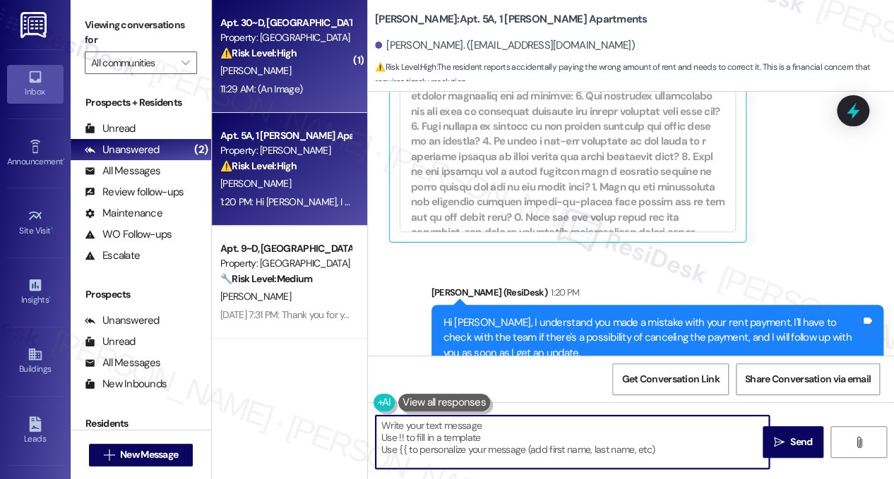
click at [359, 86] on div "Apt. 30~D, [GEOGRAPHIC_DATA] (new) Property: [GEOGRAPHIC_DATA] ⚠️ Risk Level: H…" at bounding box center [289, 56] width 155 height 113
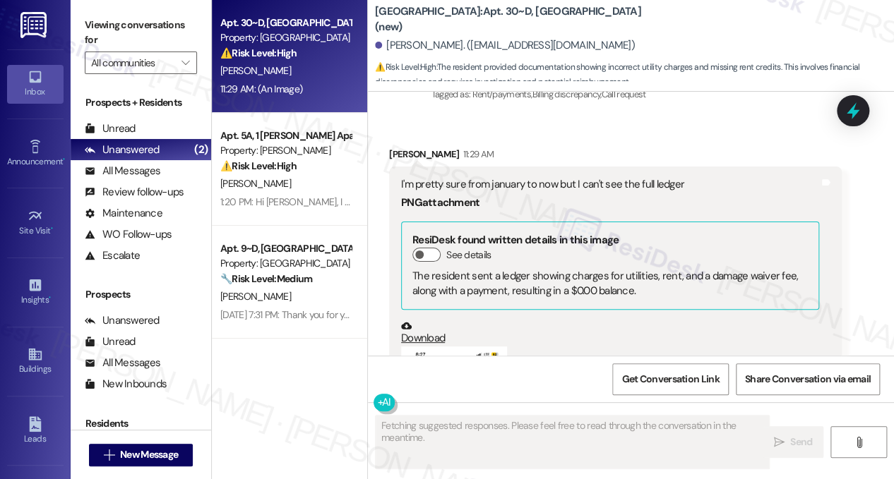
scroll to position [3072, 0]
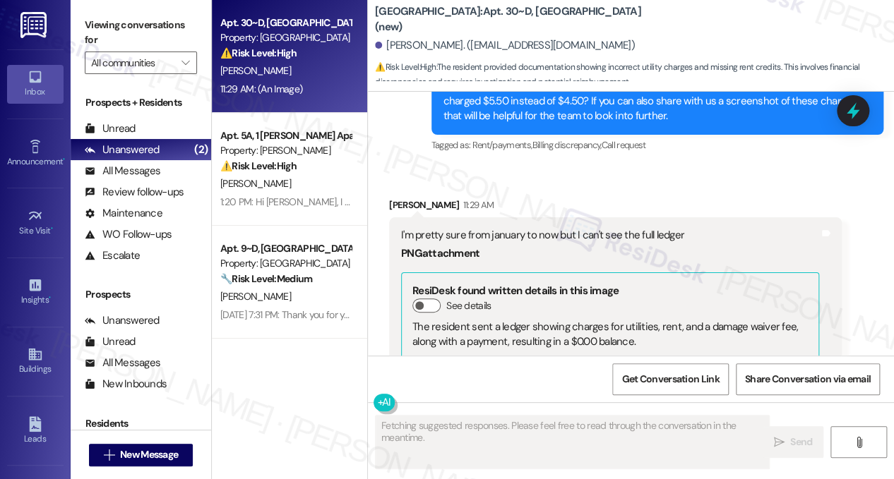
click at [444, 236] on div "I'm pretty sure from january to now but I can't see the full ledger" at bounding box center [610, 235] width 418 height 15
click at [445, 236] on div "I'm pretty sure from january to now but I can't see the full ledger" at bounding box center [610, 235] width 418 height 15
click at [445, 237] on div "I'm pretty sure from january to now but I can't see the full ledger" at bounding box center [610, 235] width 418 height 15
click at [577, 243] on div "PNG attachment ResiDesk found written details in this image See details The res…" at bounding box center [610, 445] width 418 height 404
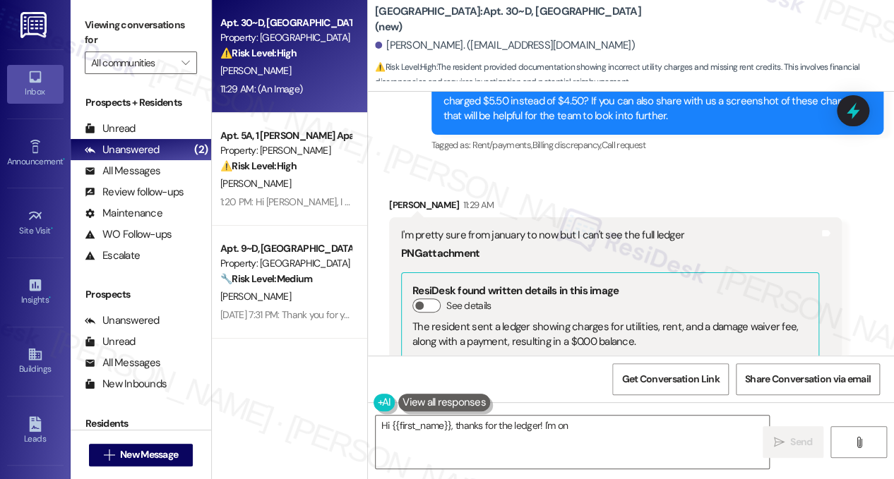
click at [577, 243] on div "PNG attachment ResiDesk found written details in this image See details The res…" at bounding box center [610, 445] width 418 height 404
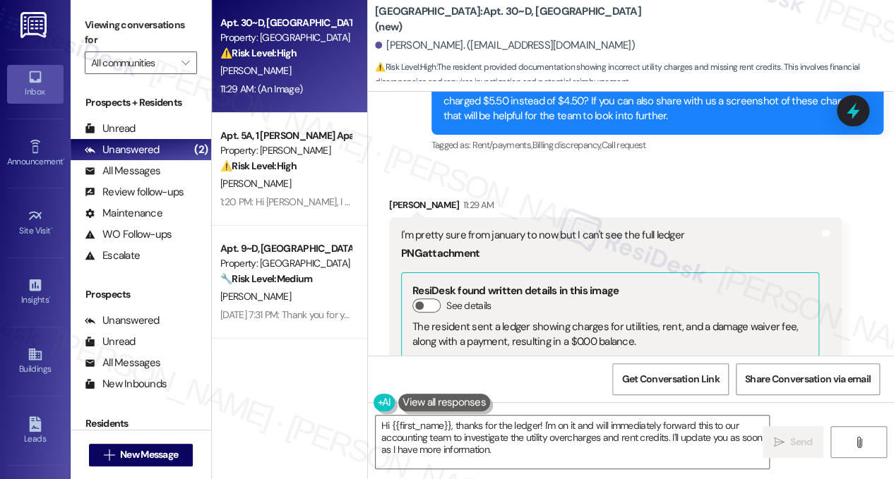
click at [598, 234] on div "I'm pretty sure from january to now but I can't see the full ledger" at bounding box center [610, 235] width 418 height 15
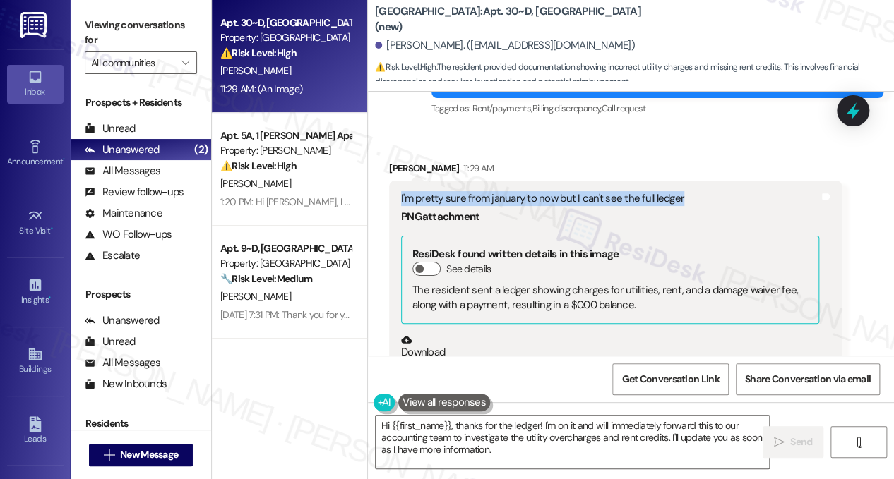
scroll to position [3143, 0]
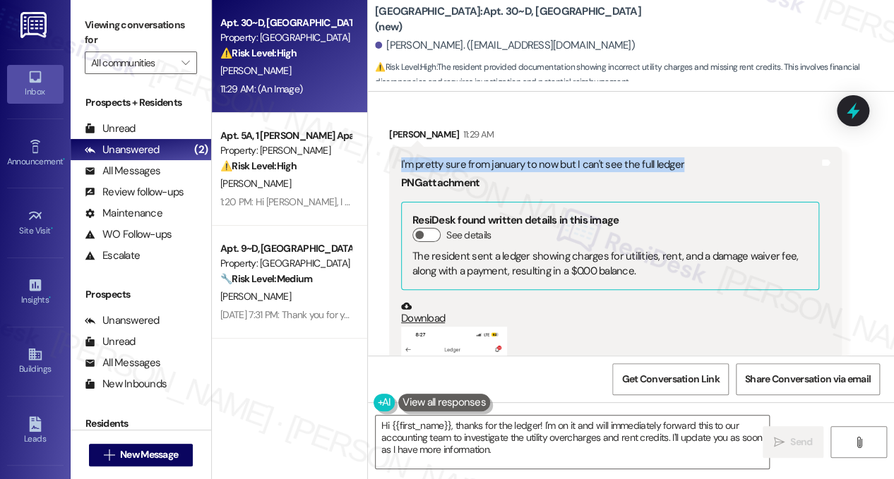
click at [486, 166] on div "I'm pretty sure from january to now but I can't see the full ledger" at bounding box center [610, 164] width 418 height 15
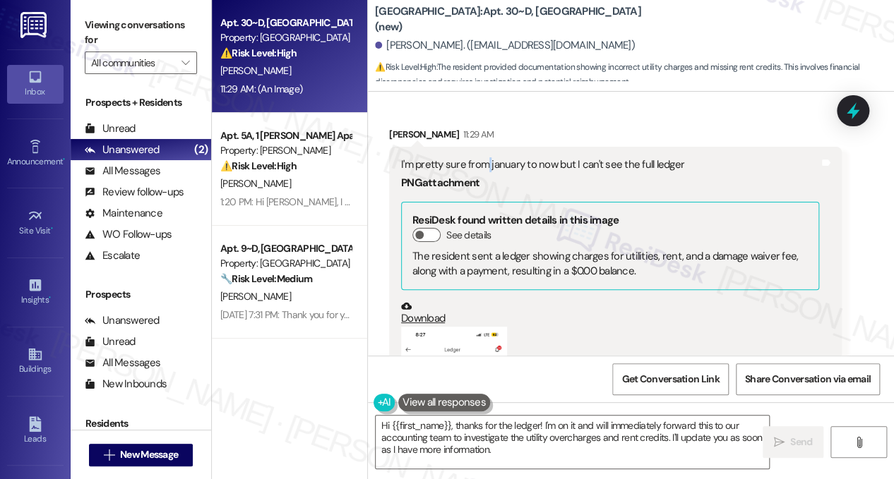
click at [486, 166] on div "I'm pretty sure from january to now but I can't see the full ledger" at bounding box center [610, 164] width 418 height 15
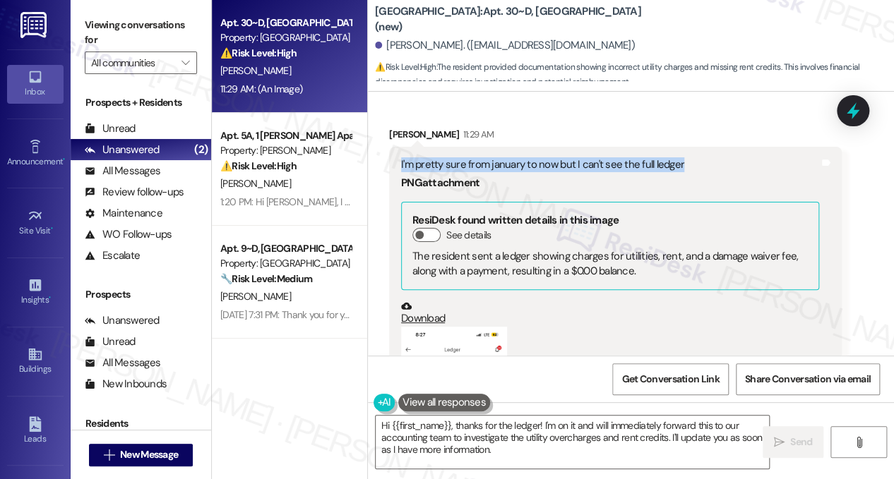
click at [486, 166] on div "I'm pretty sure from january to now but I can't see the full ledger" at bounding box center [610, 164] width 418 height 15
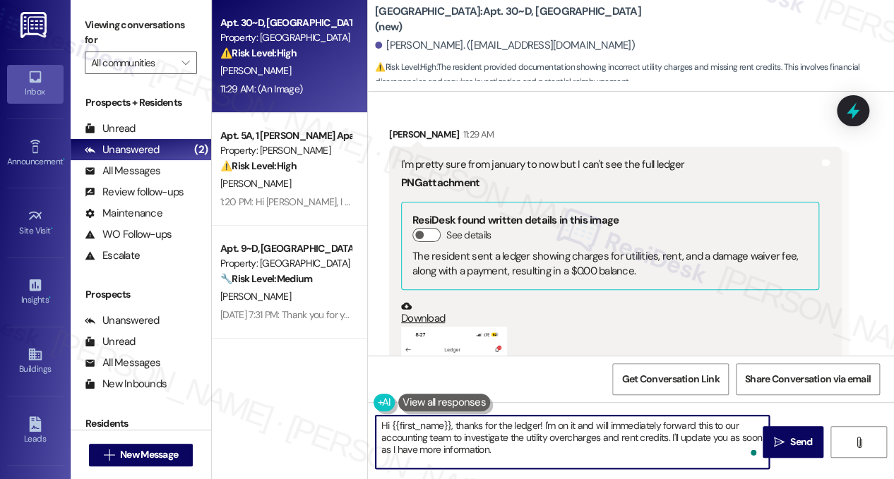
drag, startPoint x: 541, startPoint y: 425, endPoint x: 376, endPoint y: 421, distance: 165.9
click at [376, 421] on textarea "Hi {{first_name}}, thanks for the ledger! I'm on it and will immediately forwar…" at bounding box center [572, 442] width 393 height 53
click at [730, 129] on div "[PERSON_NAME] 11:29 AM" at bounding box center [615, 137] width 452 height 20
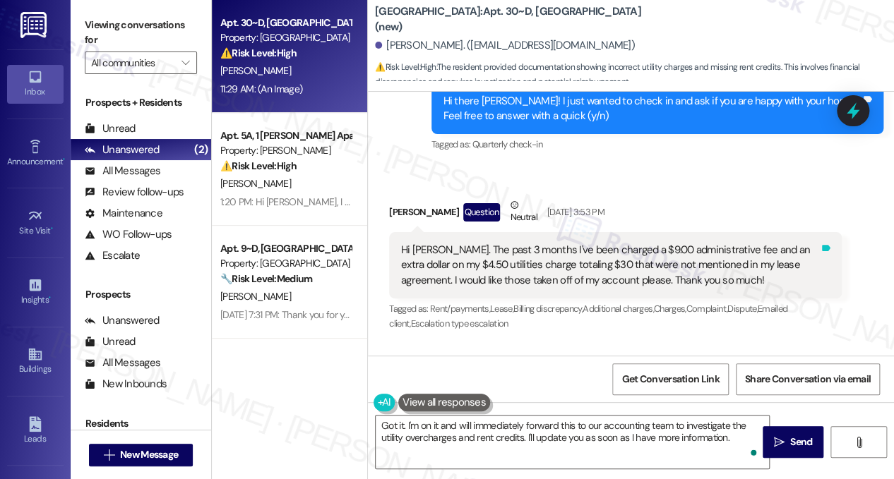
scroll to position [672, 0]
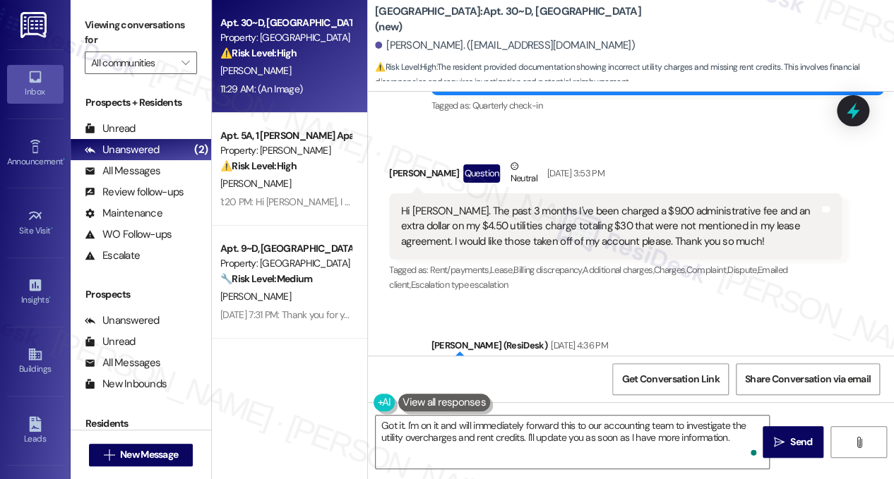
click at [621, 242] on div "Hi [PERSON_NAME]. The past 3 months I've been charged a $9.00 administrative fe…" at bounding box center [610, 226] width 418 height 45
click at [539, 225] on div "Hi [PERSON_NAME]. The past 3 months I've been charged a $9.00 administrative fe…" at bounding box center [610, 226] width 418 height 45
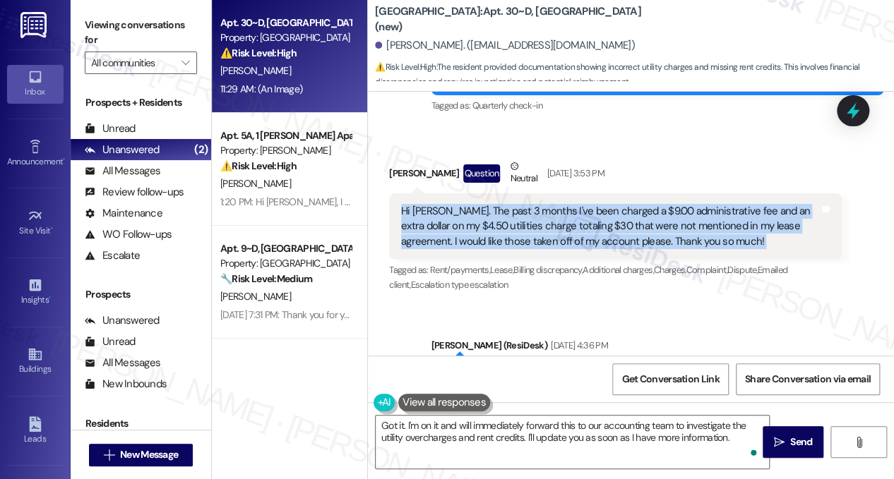
click at [539, 225] on div "Hi [PERSON_NAME]. The past 3 months I've been charged a $9.00 administrative fe…" at bounding box center [610, 226] width 418 height 45
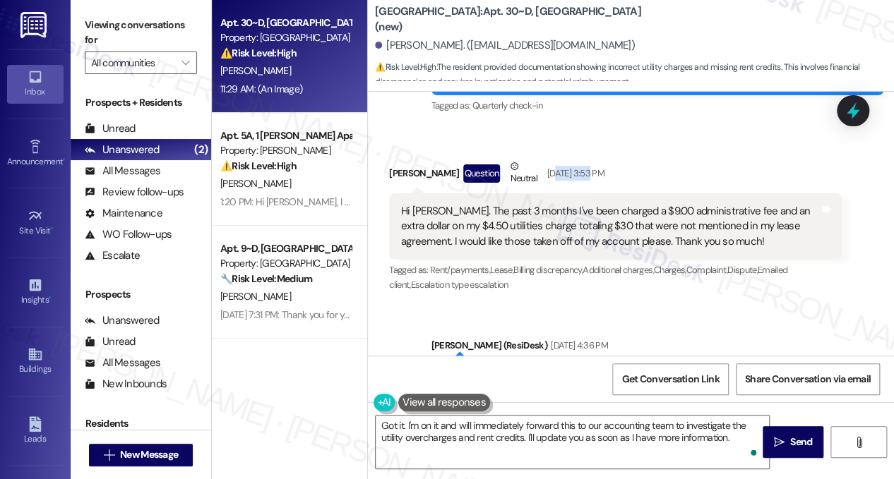
drag, startPoint x: 568, startPoint y: 187, endPoint x: 599, endPoint y: 191, distance: 31.3
click at [599, 181] on div "[DATE] 3:53 PM" at bounding box center [574, 173] width 61 height 15
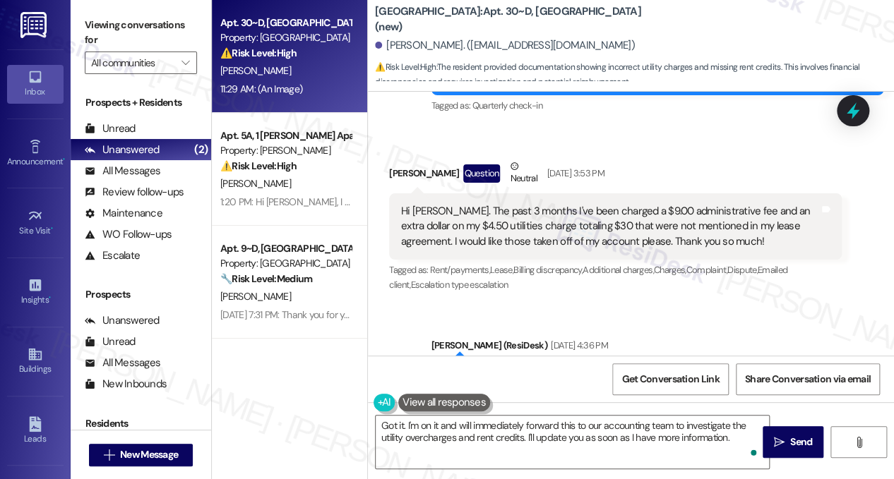
click at [580, 217] on div "Hi [PERSON_NAME]. The past 3 months I've been charged a $9.00 administrative fe…" at bounding box center [615, 226] width 452 height 66
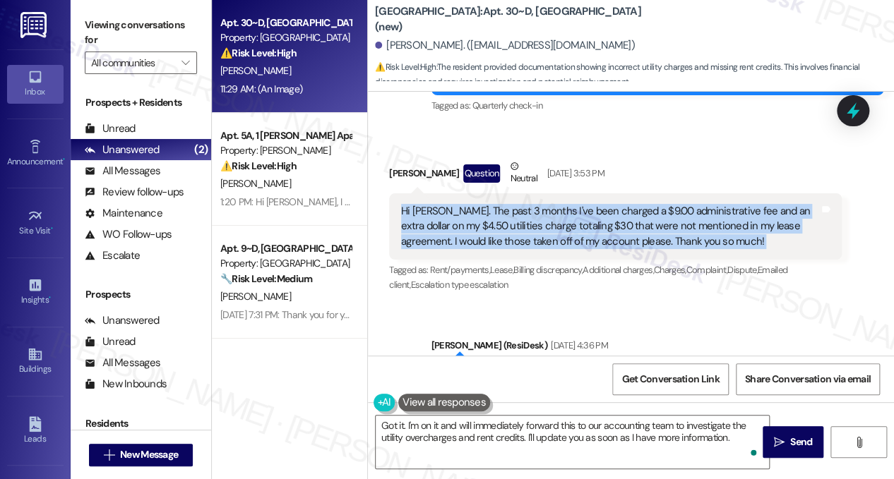
click at [580, 217] on div "Hi [PERSON_NAME]. The past 3 months I've been charged a $9.00 administrative fe…" at bounding box center [615, 226] width 452 height 66
click at [589, 228] on div "Hi [PERSON_NAME]. The past 3 months I've been charged a $9.00 administrative fe…" at bounding box center [610, 226] width 418 height 45
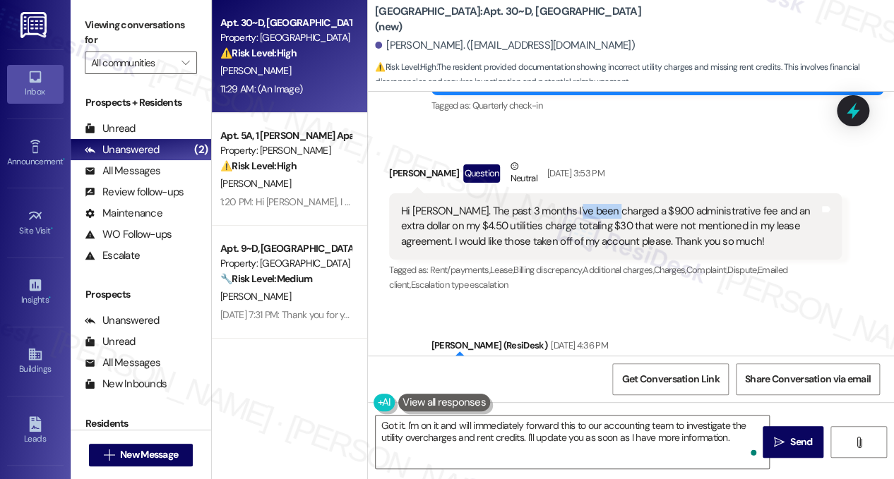
click at [589, 228] on div "Hi [PERSON_NAME]. The past 3 months I've been charged a $9.00 administrative fe…" at bounding box center [610, 226] width 418 height 45
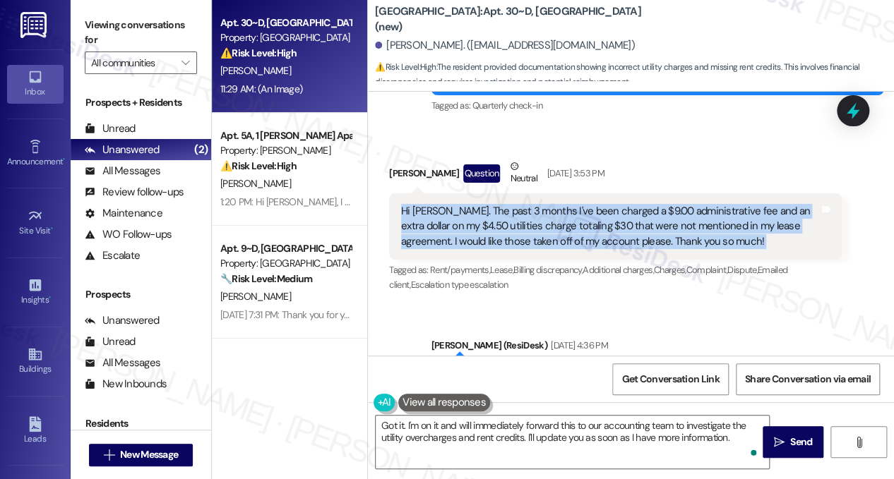
click at [589, 228] on div "Hi [PERSON_NAME]. The past 3 months I've been charged a $9.00 administrative fe…" at bounding box center [610, 226] width 418 height 45
click at [562, 220] on div "Hi [PERSON_NAME]. The past 3 months I've been charged a $9.00 administrative fe…" at bounding box center [610, 226] width 418 height 45
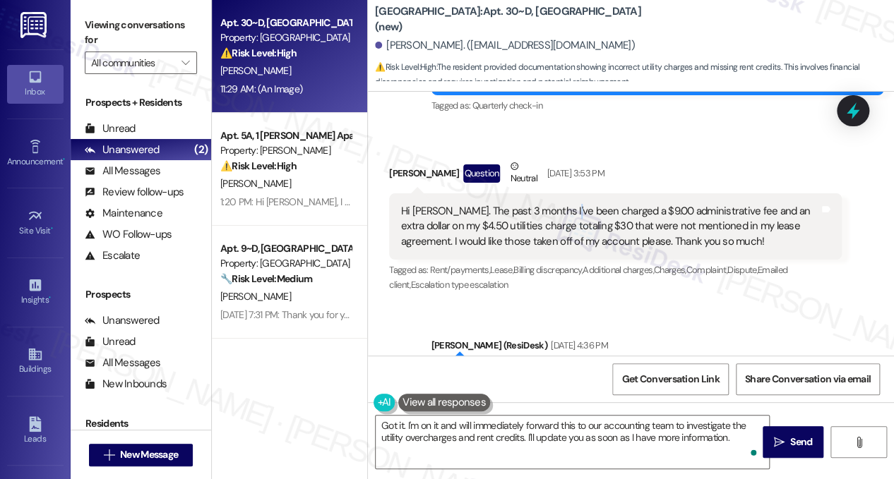
click at [562, 220] on div "Hi [PERSON_NAME]. The past 3 months I've been charged a $9.00 administrative fe…" at bounding box center [610, 226] width 418 height 45
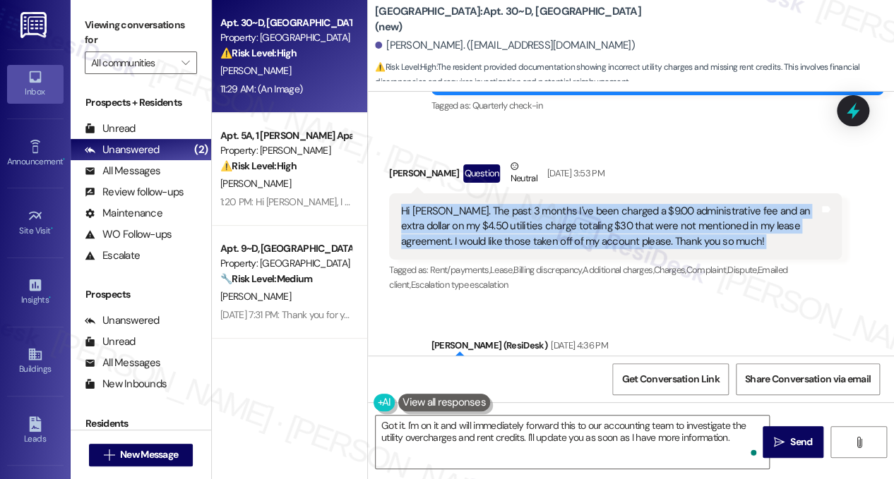
click at [562, 220] on div "Hi [PERSON_NAME]. The past 3 months I've been charged a $9.00 administrative fe…" at bounding box center [610, 226] width 418 height 45
click at [615, 230] on div "Hi [PERSON_NAME]. The past 3 months I've been charged a $9.00 administrative fe…" at bounding box center [610, 226] width 418 height 45
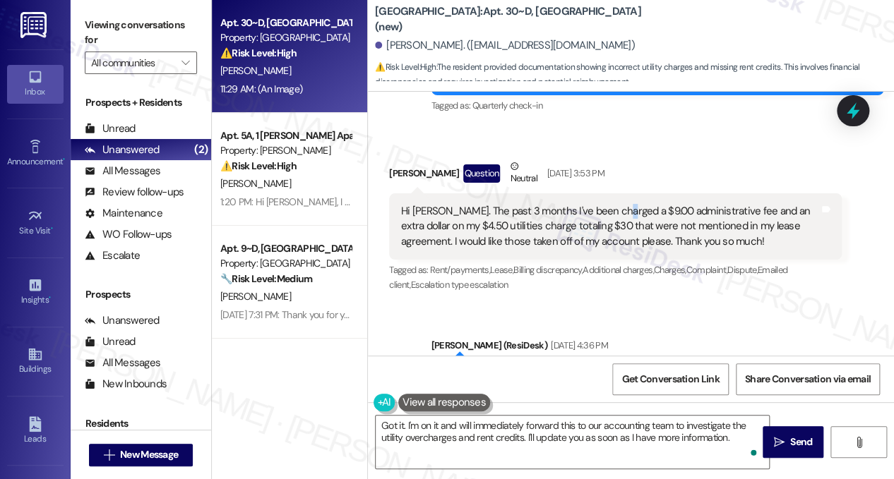
click at [615, 230] on div "Hi [PERSON_NAME]. The past 3 months I've been charged a $9.00 administrative fe…" at bounding box center [610, 226] width 418 height 45
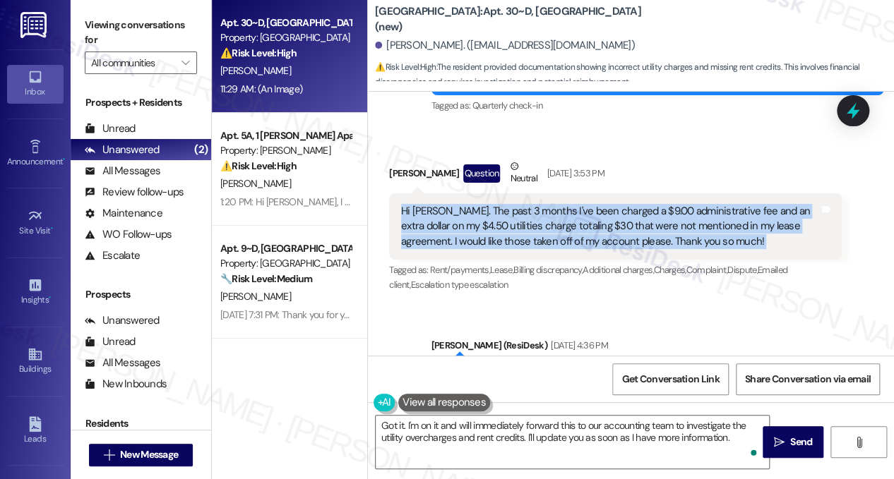
click at [615, 230] on div "Hi [PERSON_NAME]. The past 3 months I've been charged a $9.00 administrative fe…" at bounding box center [610, 226] width 418 height 45
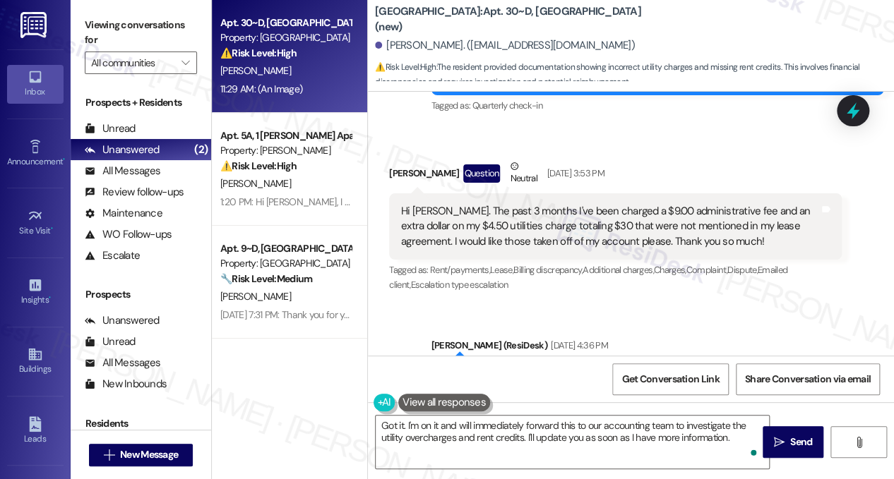
click at [614, 158] on div "Received via SMS [PERSON_NAME] Question Neutral [DATE] 3:53 PM Hi [PERSON_NAME]…" at bounding box center [631, 216] width 526 height 179
click at [604, 222] on div "Hi [PERSON_NAME]. The past 3 months I've been charged a $9.00 administrative fe…" at bounding box center [610, 226] width 418 height 45
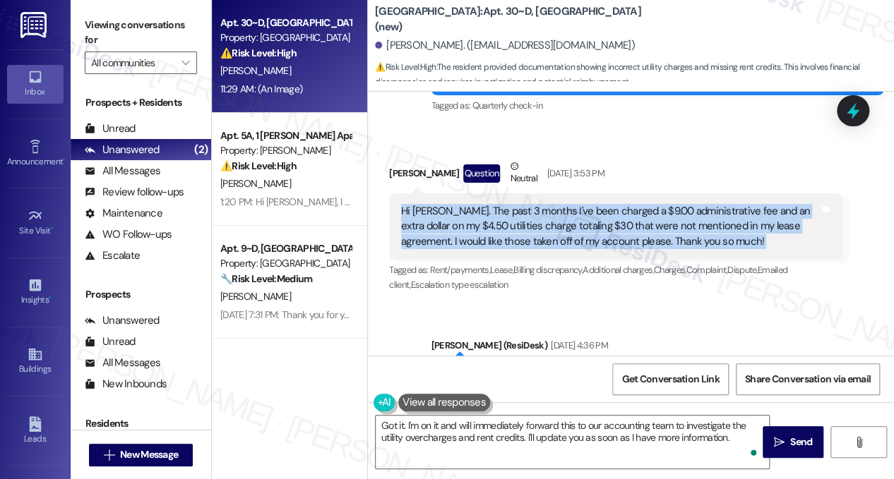
click at [604, 222] on div "Hi [PERSON_NAME]. The past 3 months I've been charged a $9.00 administrative fe…" at bounding box center [610, 226] width 418 height 45
click at [581, 234] on div "Hi [PERSON_NAME]. The past 3 months I've been charged a $9.00 administrative fe…" at bounding box center [610, 226] width 418 height 45
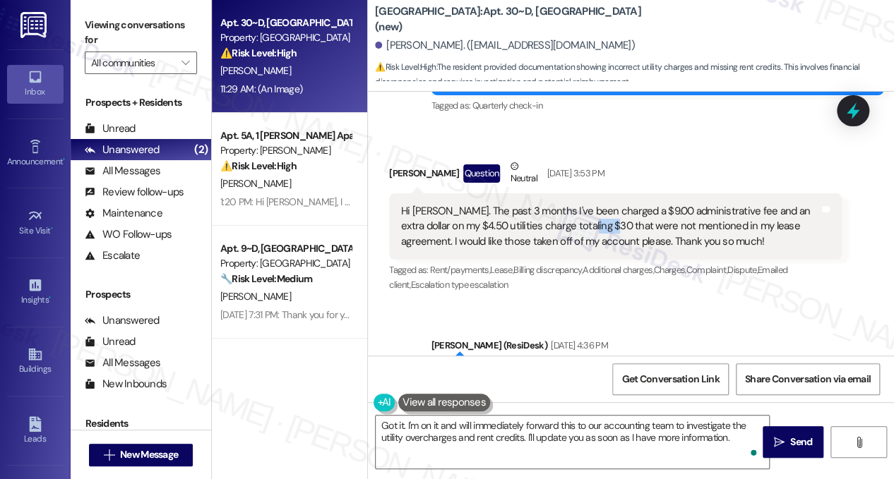
click at [581, 234] on div "Hi [PERSON_NAME]. The past 3 months I've been charged a $9.00 administrative fe…" at bounding box center [610, 226] width 418 height 45
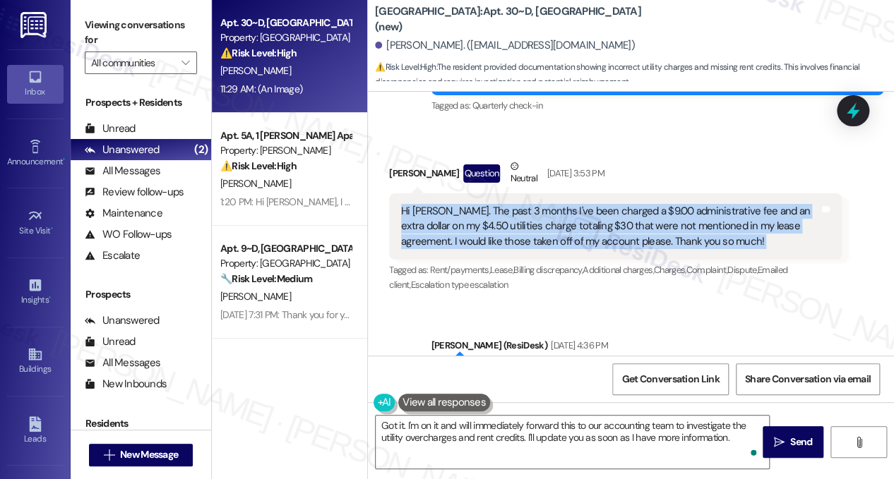
click at [581, 234] on div "Hi [PERSON_NAME]. The past 3 months I've been charged a $9.00 administrative fe…" at bounding box center [610, 226] width 418 height 45
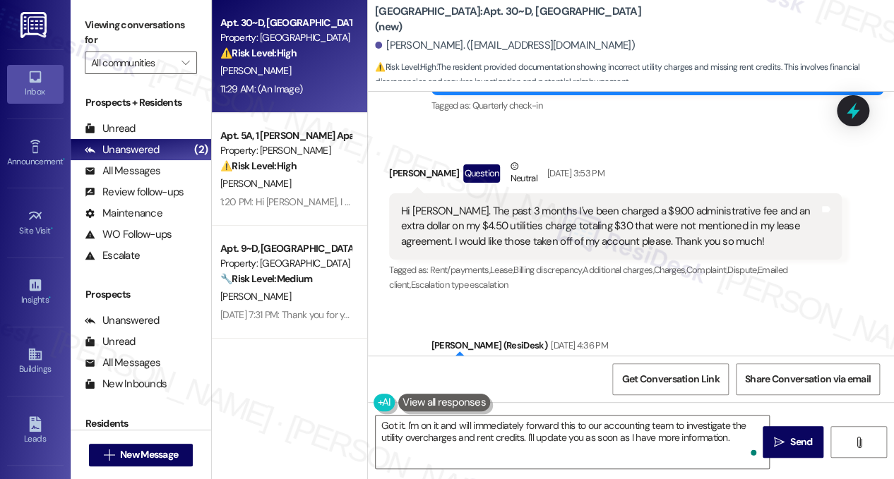
click at [582, 181] on div "[DATE] 3:53 PM" at bounding box center [574, 173] width 61 height 15
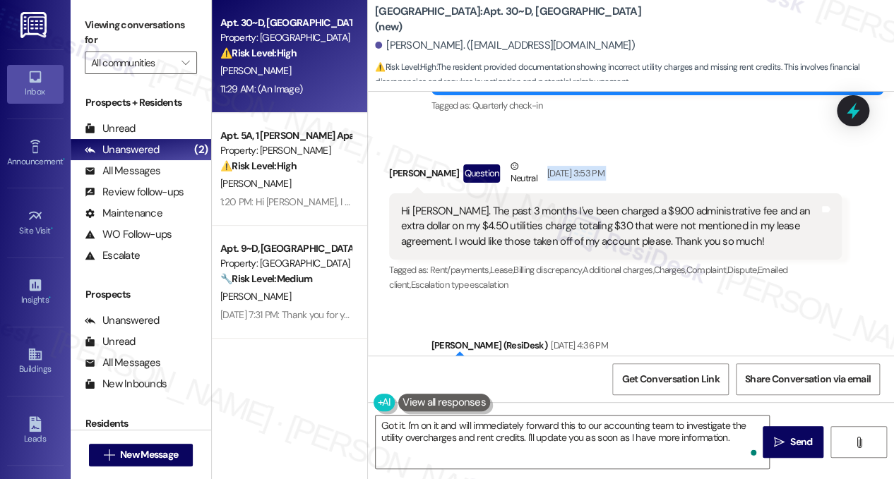
click at [582, 181] on div "[DATE] 3:53 PM" at bounding box center [574, 173] width 61 height 15
click at [504, 234] on div "Hi [PERSON_NAME]. The past 3 months I've been charged a $9.00 administrative fe…" at bounding box center [610, 226] width 418 height 45
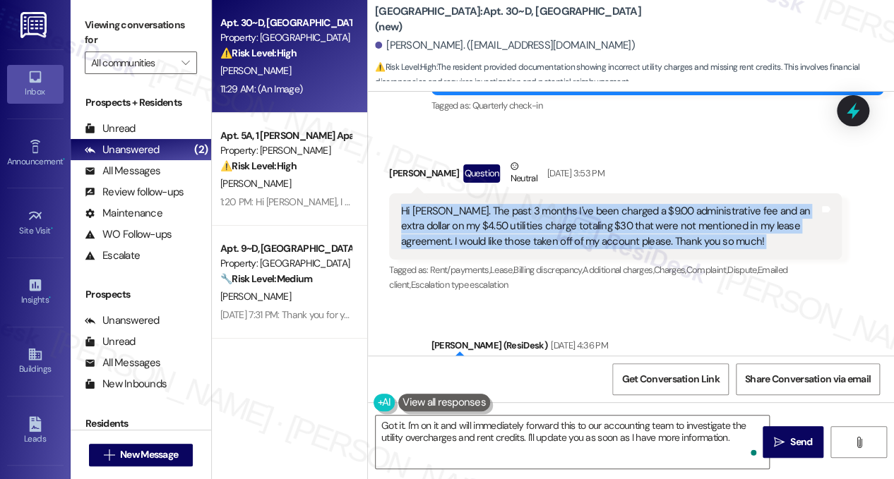
click at [504, 234] on div "Hi [PERSON_NAME]. The past 3 months I've been charged a $9.00 administrative fe…" at bounding box center [610, 226] width 418 height 45
click at [504, 235] on div "Hi [PERSON_NAME]. The past 3 months I've been charged a $9.00 administrative fe…" at bounding box center [610, 226] width 418 height 45
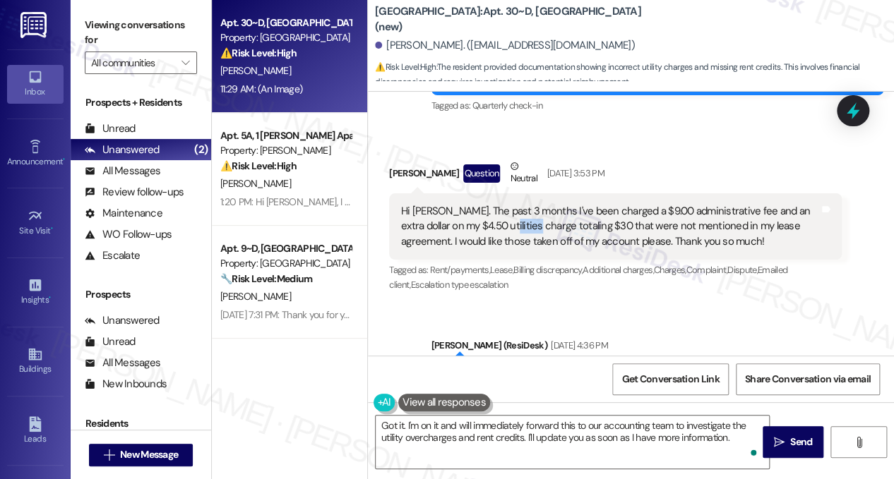
click at [504, 235] on div "Hi [PERSON_NAME]. The past 3 months I've been charged a $9.00 administrative fe…" at bounding box center [610, 226] width 418 height 45
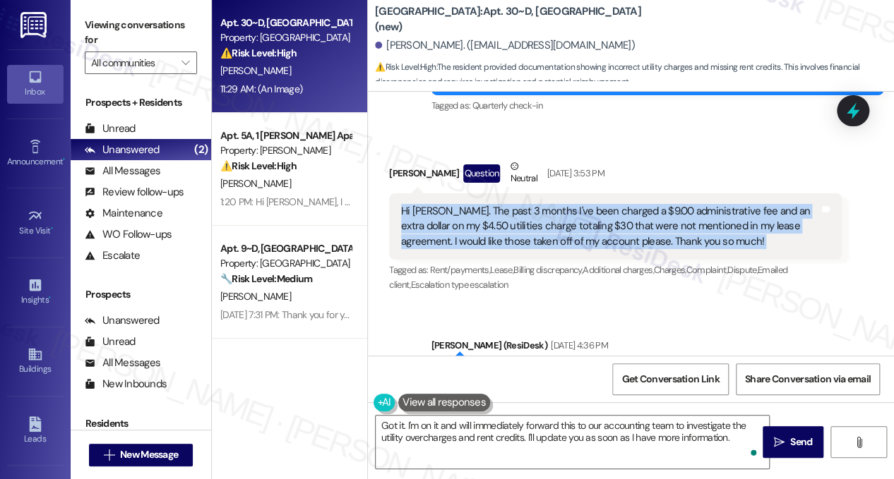
click at [504, 235] on div "Hi [PERSON_NAME]. The past 3 months I've been charged a $9.00 administrative fe…" at bounding box center [610, 226] width 418 height 45
click at [641, 232] on div "Hi [PERSON_NAME]. The past 3 months I've been charged a $9.00 administrative fe…" at bounding box center [610, 226] width 418 height 45
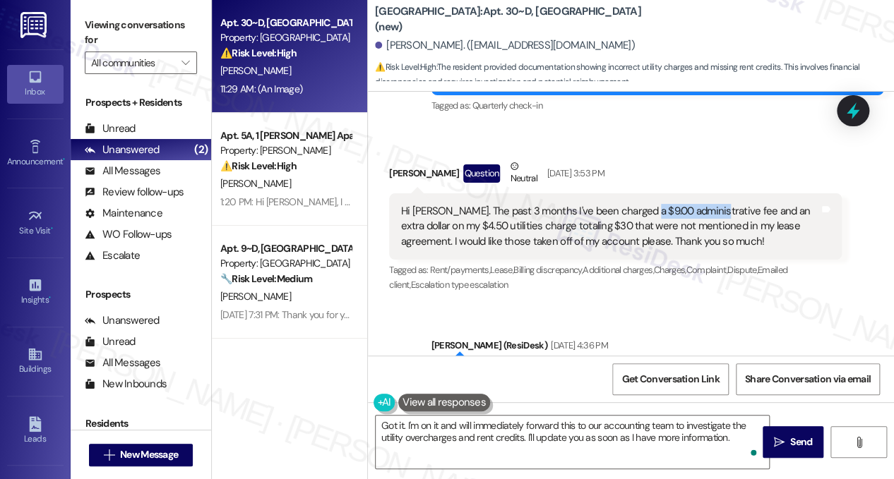
click at [641, 232] on div "Hi [PERSON_NAME]. The past 3 months I've been charged a $9.00 administrative fe…" at bounding box center [610, 226] width 418 height 45
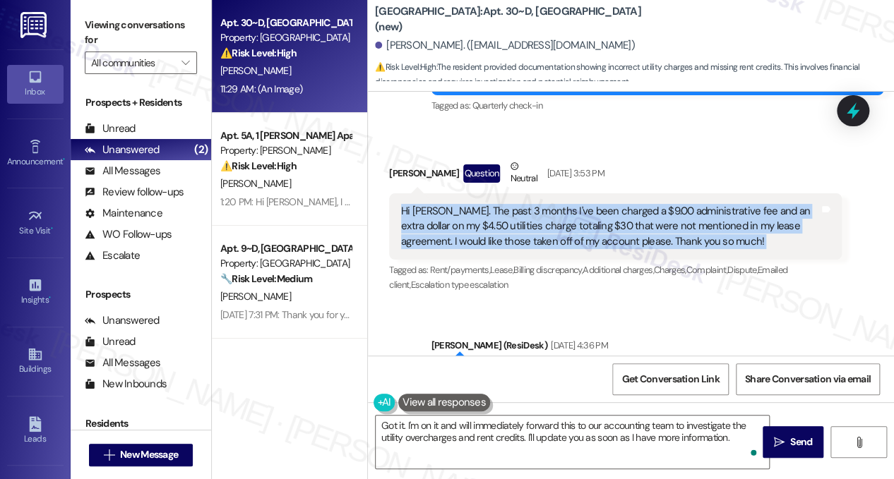
click at [641, 232] on div "Hi [PERSON_NAME]. The past 3 months I've been charged a $9.00 administrative fe…" at bounding box center [610, 226] width 418 height 45
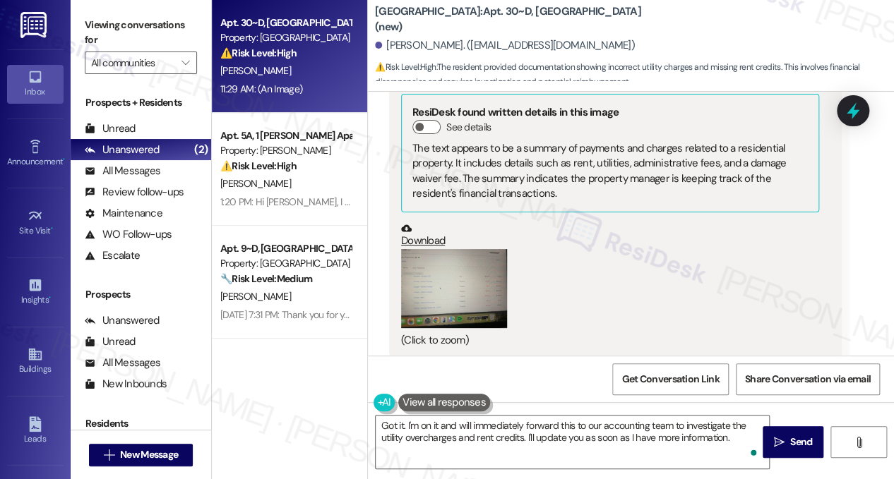
scroll to position [1449, 0]
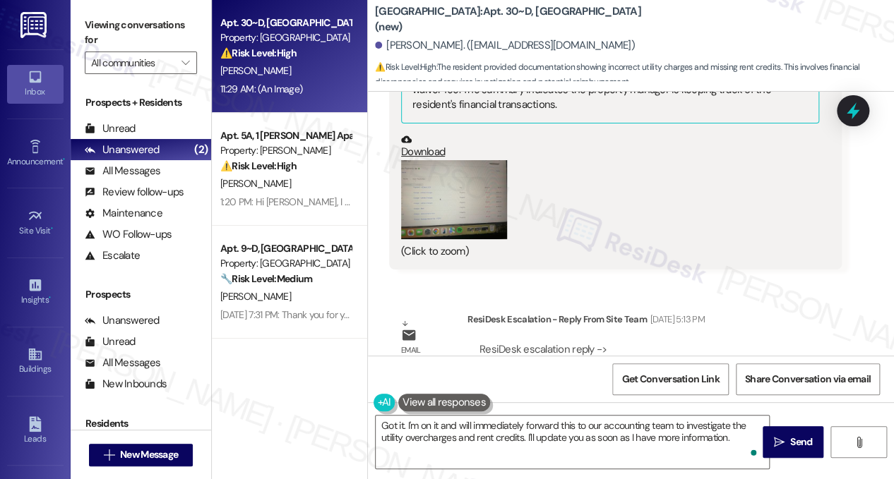
click at [480, 218] on button "Zoom image" at bounding box center [454, 200] width 106 height 80
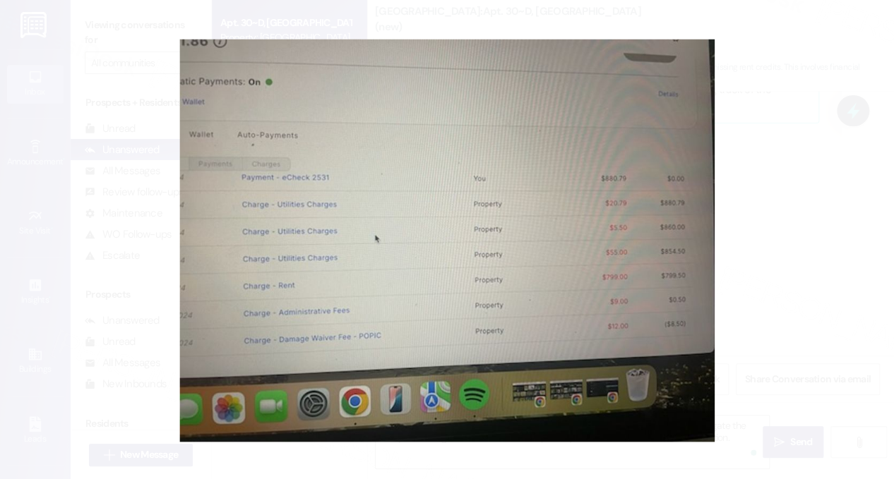
click at [809, 246] on button "Unzoom image" at bounding box center [447, 239] width 894 height 479
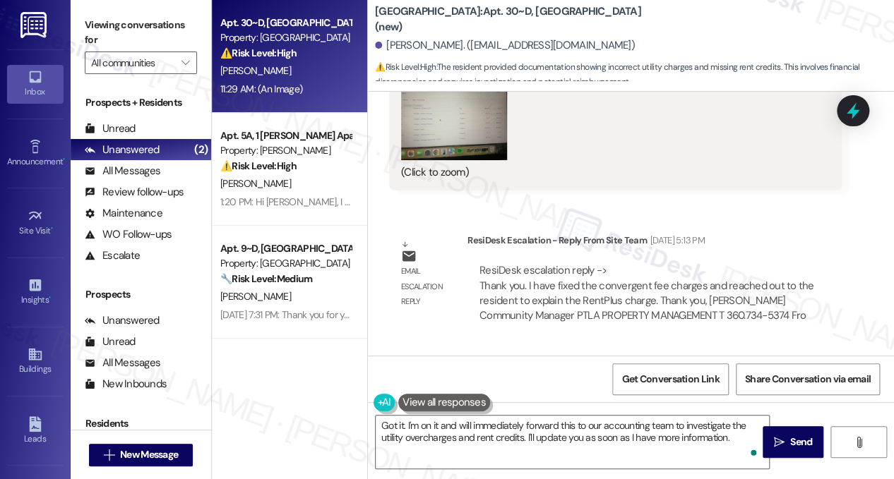
scroll to position [1660, 0]
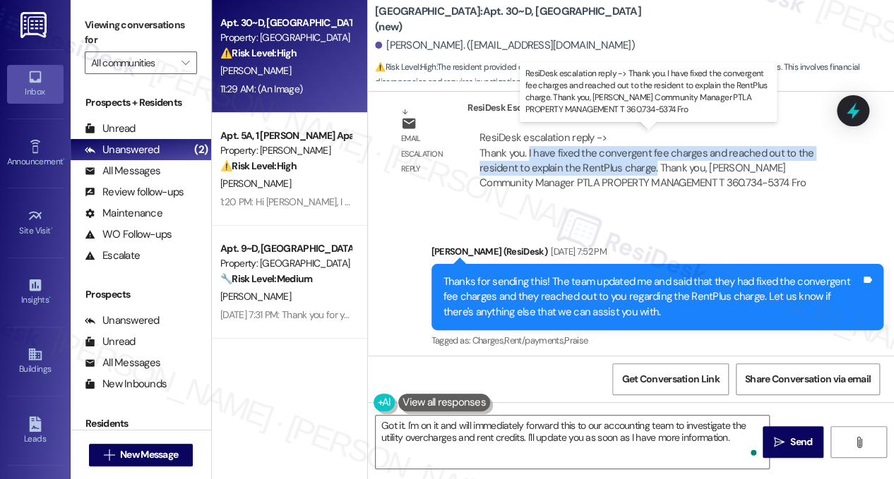
drag, startPoint x: 527, startPoint y: 153, endPoint x: 650, endPoint y: 162, distance: 123.1
click at [650, 162] on div "ResiDesk escalation reply -> Thank you. I have fixed the convergent fee charges…" at bounding box center [646, 160] width 334 height 59
drag, startPoint x: 651, startPoint y: 166, endPoint x: 529, endPoint y: 155, distance: 122.6
click at [529, 155] on div "ResiDesk escalation reply -> Thank you. I have fixed the convergent fee charges…" at bounding box center [646, 160] width 334 height 59
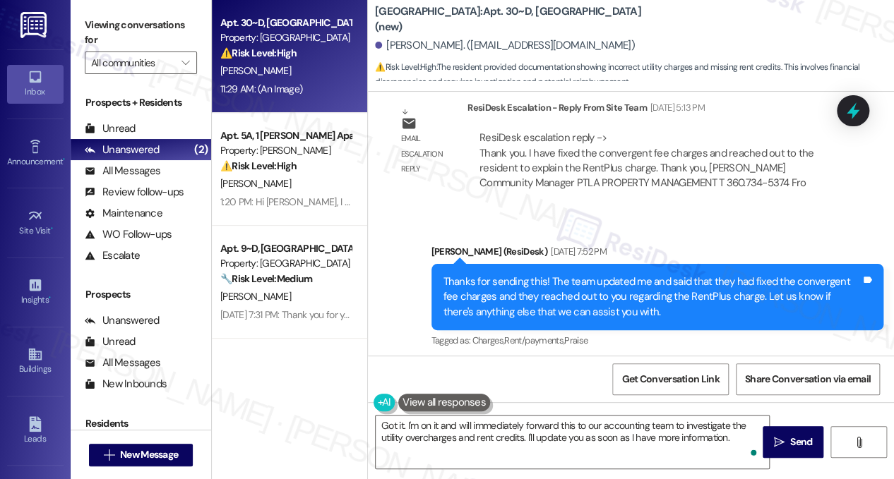
click at [603, 277] on div "Thanks for sending this! The team updated me and said that they had fixed the c…" at bounding box center [652, 297] width 418 height 45
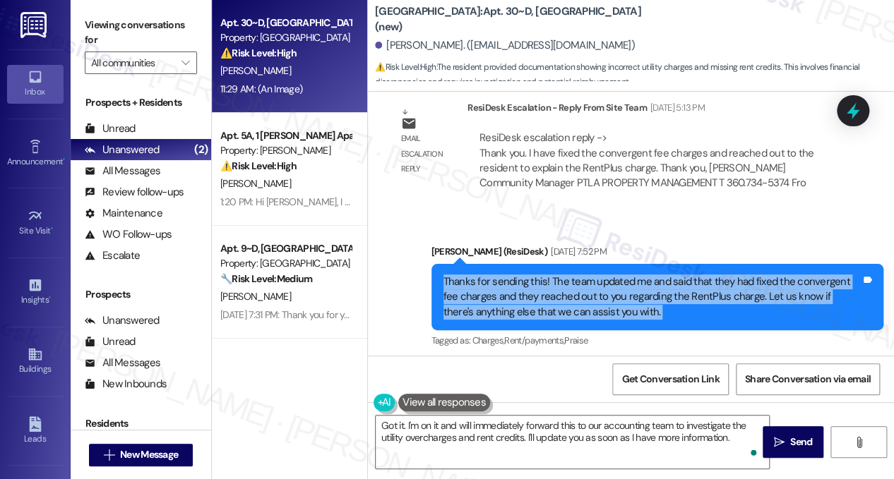
click at [603, 277] on div "Thanks for sending this! The team updated me and said that they had fixed the c…" at bounding box center [652, 297] width 418 height 45
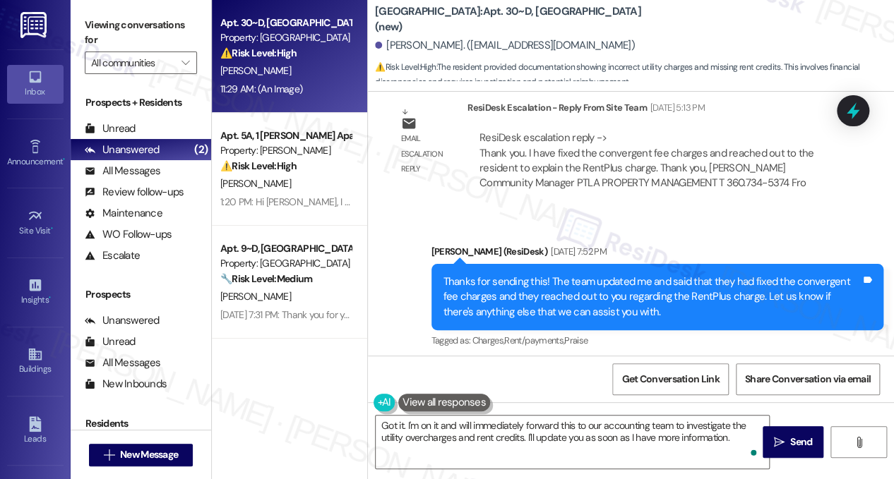
click at [593, 157] on div "ResiDesk escalation reply -> Thank you. I have fixed the convergent fee charges…" at bounding box center [646, 160] width 334 height 59
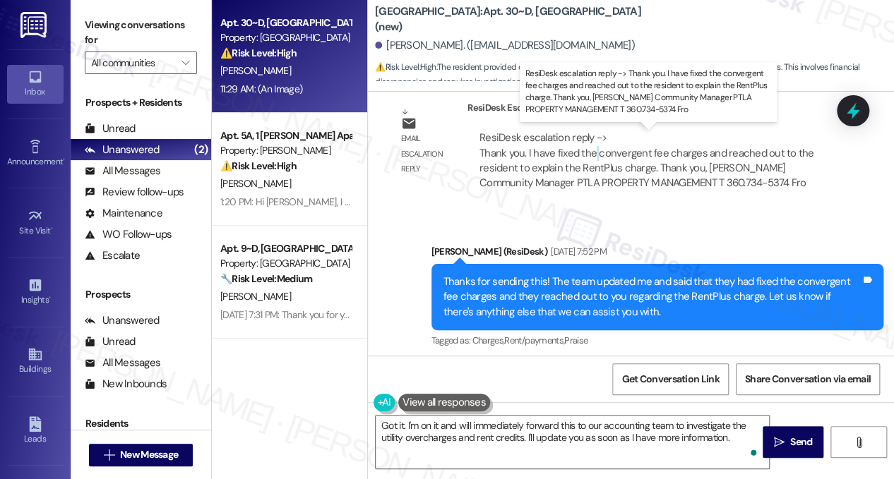
click at [593, 157] on div "ResiDesk escalation reply -> Thank you. I have fixed the convergent fee charges…" at bounding box center [646, 160] width 334 height 59
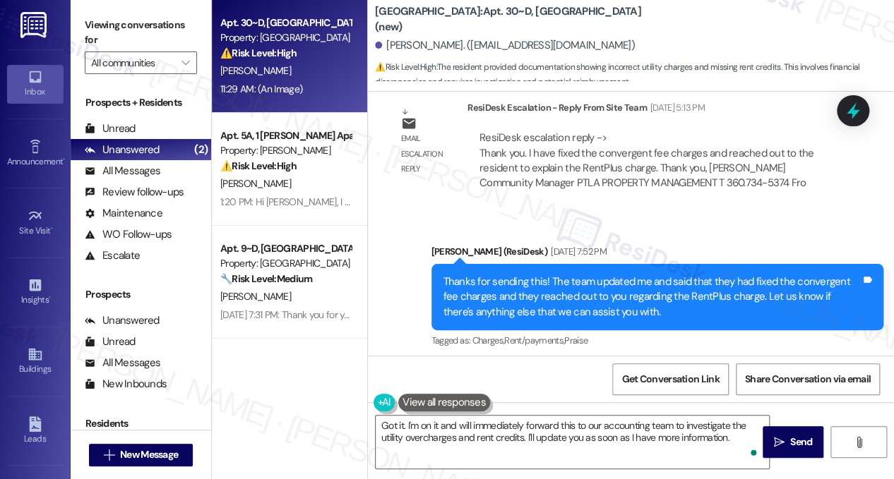
click at [528, 290] on div "Thanks for sending this! The team updated me and said that they had fixed the c…" at bounding box center [652, 297] width 418 height 45
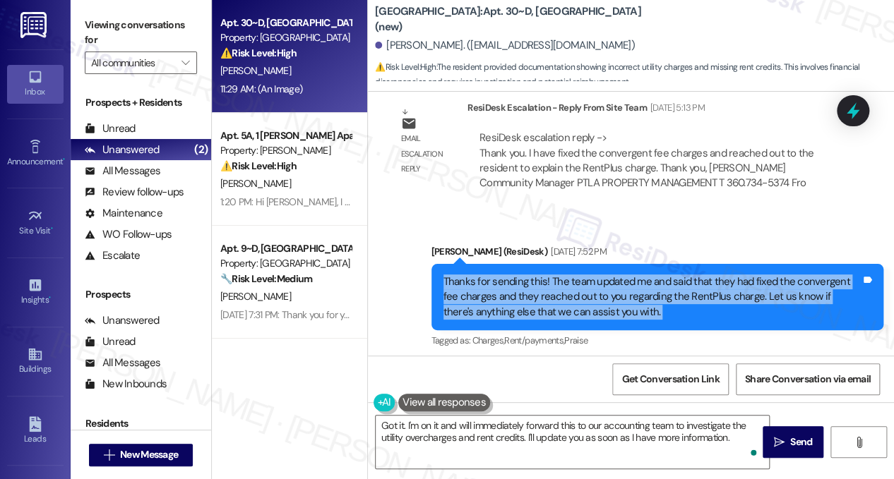
click at [528, 290] on div "Thanks for sending this! The team updated me and said that they had fixed the c…" at bounding box center [652, 297] width 418 height 45
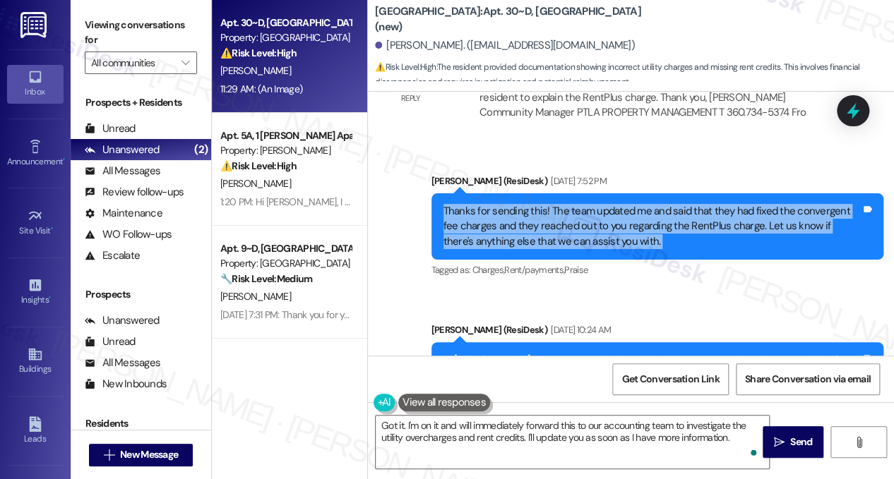
click at [560, 216] on div "Thanks for sending this! The team updated me and said that they had fixed the c…" at bounding box center [652, 226] width 418 height 45
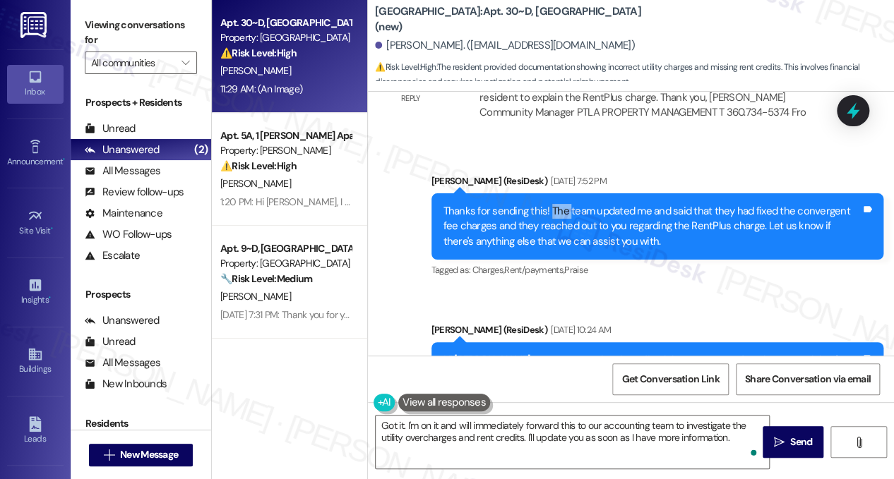
click at [560, 216] on div "Thanks for sending this! The team updated me and said that they had fixed the c…" at bounding box center [652, 226] width 418 height 45
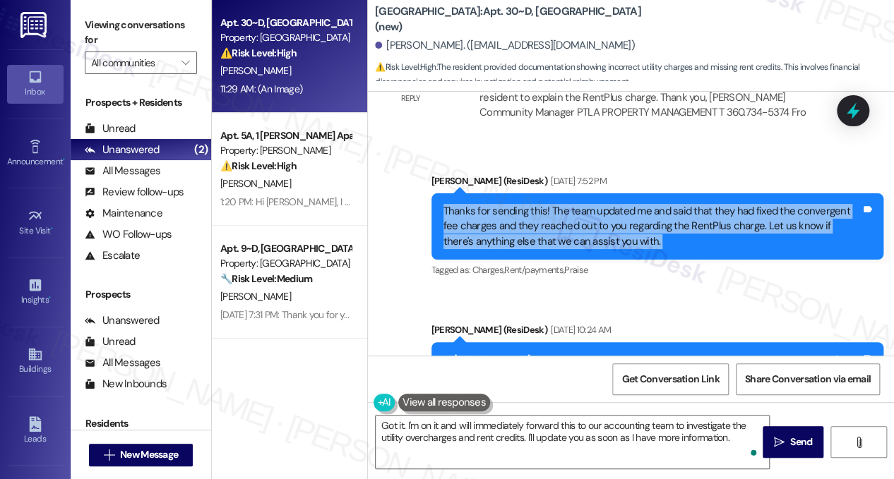
click at [560, 216] on div "Thanks for sending this! The team updated me and said that they had fixed the c…" at bounding box center [652, 226] width 418 height 45
click at [560, 220] on div "Thanks for sending this! The team updated me and said that they had fixed the c…" at bounding box center [652, 226] width 418 height 45
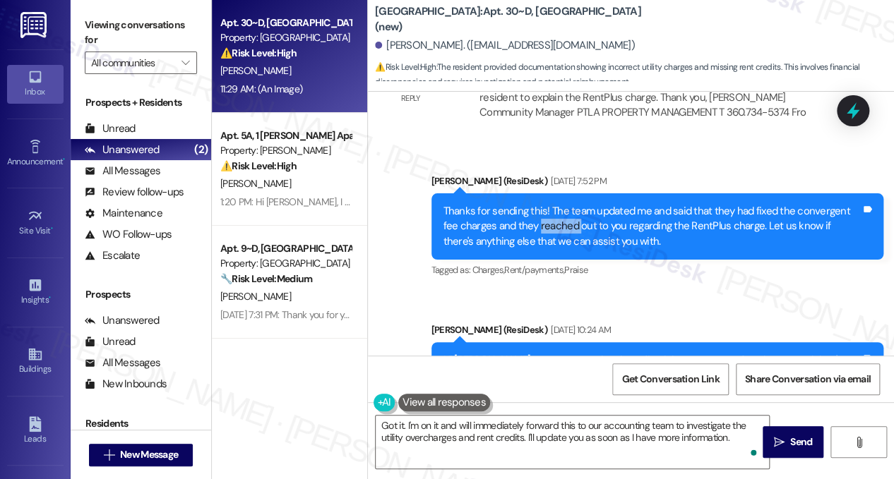
click at [560, 220] on div "Thanks for sending this! The team updated me and said that they had fixed the c…" at bounding box center [652, 226] width 418 height 45
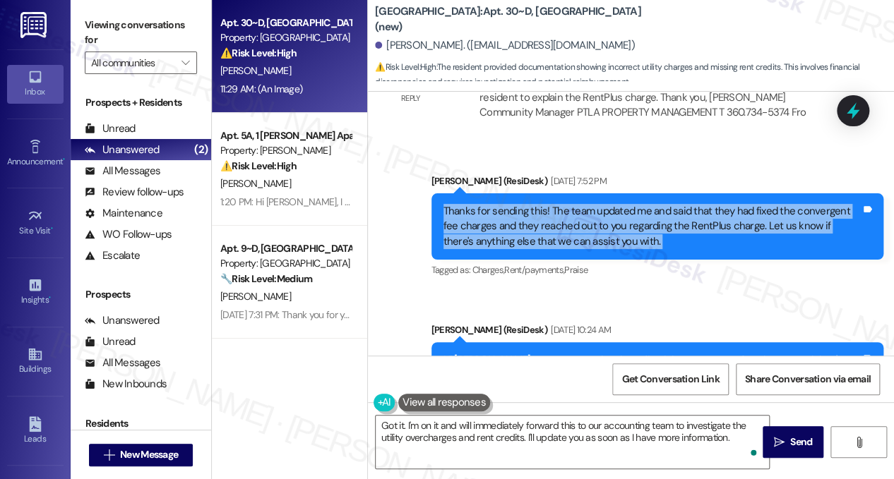
click at [560, 220] on div "Thanks for sending this! The team updated me and said that they had fixed the c…" at bounding box center [652, 226] width 418 height 45
click at [627, 227] on div "Thanks for sending this! The team updated me and said that they had fixed the c…" at bounding box center [652, 226] width 418 height 45
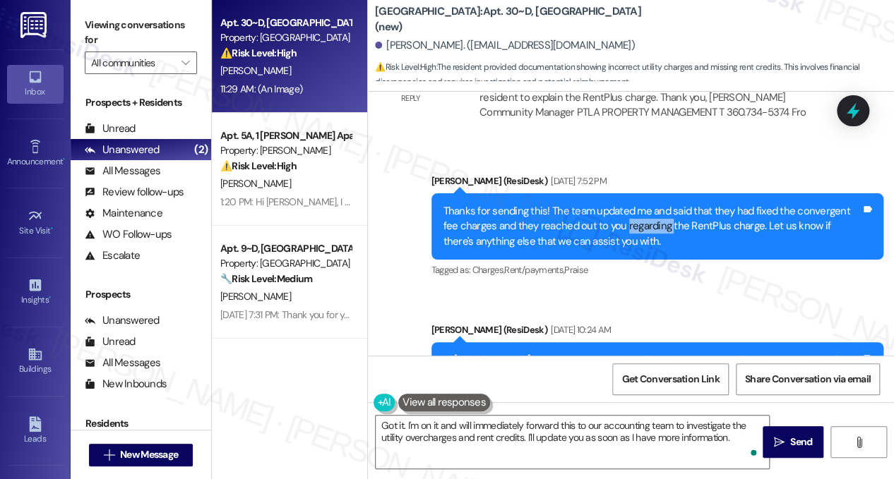
click at [627, 227] on div "Thanks for sending this! The team updated me and said that they had fixed the c…" at bounding box center [652, 226] width 418 height 45
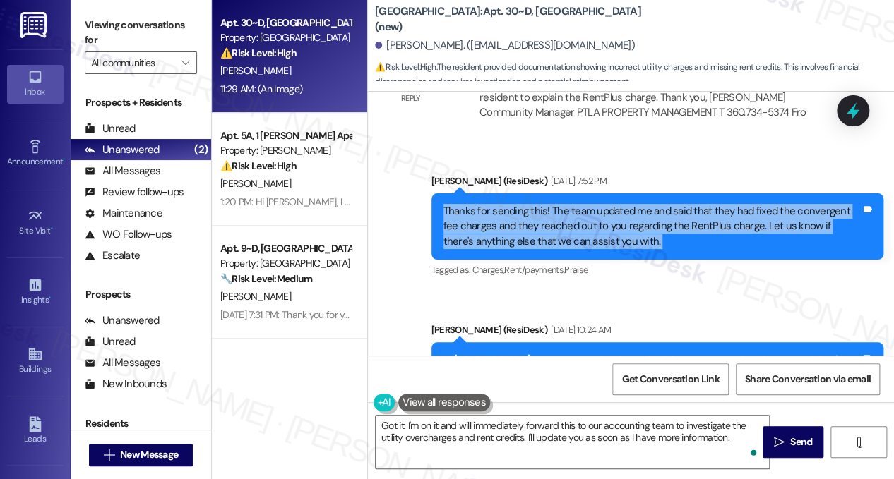
click at [627, 227] on div "Thanks for sending this! The team updated me and said that they had fixed the c…" at bounding box center [652, 226] width 418 height 45
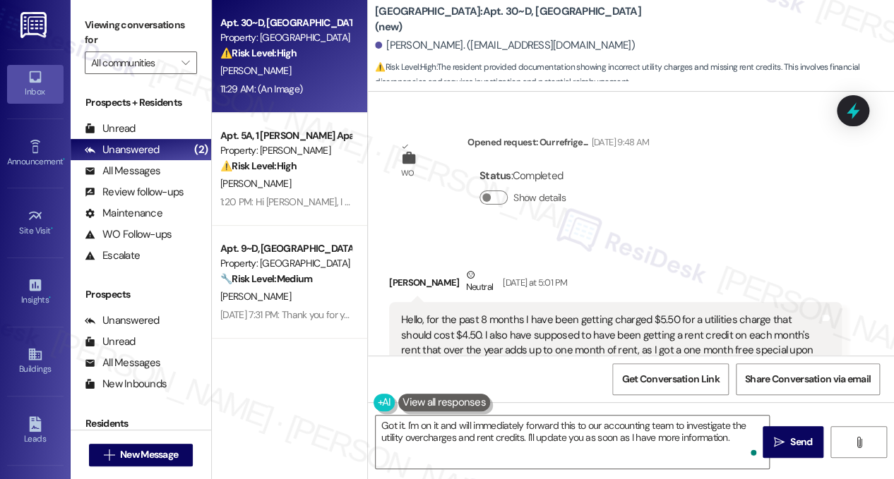
scroll to position [2578, 0]
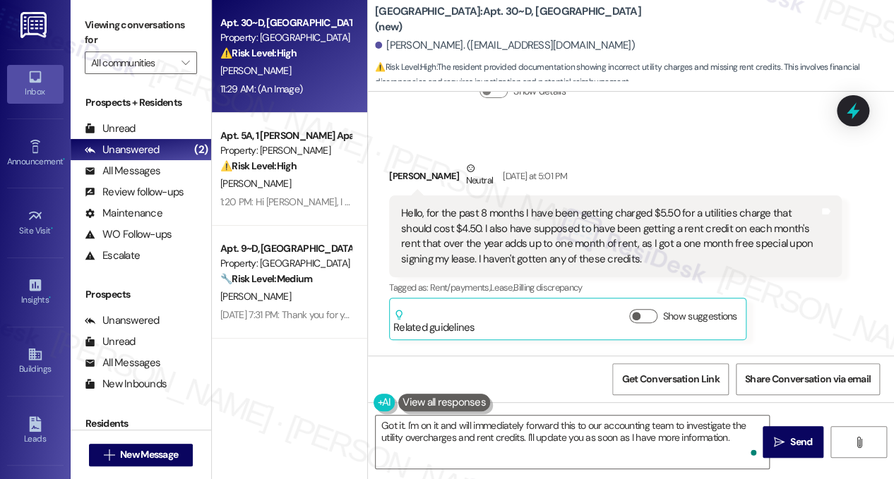
click at [489, 215] on div "Hello, for the past 8 months I have been getting charged $5.50 for a utilities …" at bounding box center [610, 236] width 418 height 61
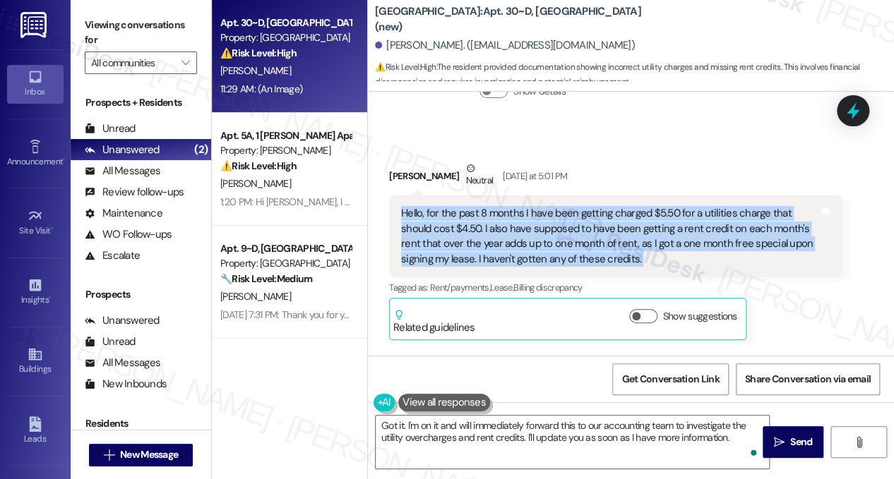
click at [489, 215] on div "Hello, for the past 8 months I have been getting charged $5.50 for a utilities …" at bounding box center [610, 236] width 418 height 61
click at [488, 215] on div "Hello, for the past 8 months I have been getting charged $5.50 for a utilities …" at bounding box center [610, 236] width 418 height 61
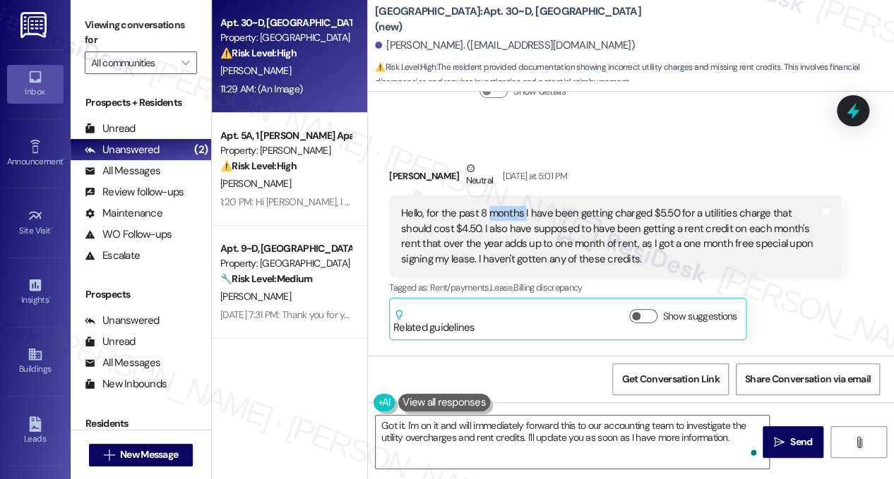
click at [488, 215] on div "Hello, for the past 8 months I have been getting charged $5.50 for a utilities …" at bounding box center [610, 236] width 418 height 61
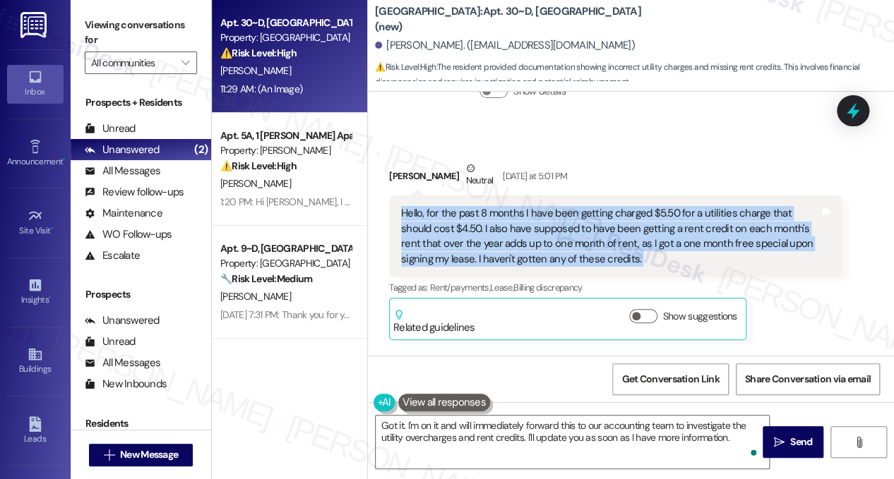
click at [488, 215] on div "Hello, for the past 8 months I have been getting charged $5.50 for a utilities …" at bounding box center [610, 236] width 418 height 61
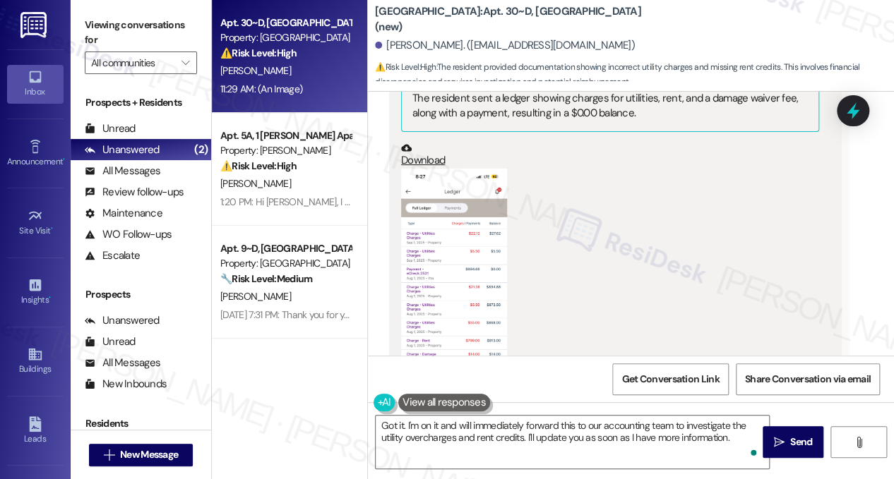
scroll to position [3354, 0]
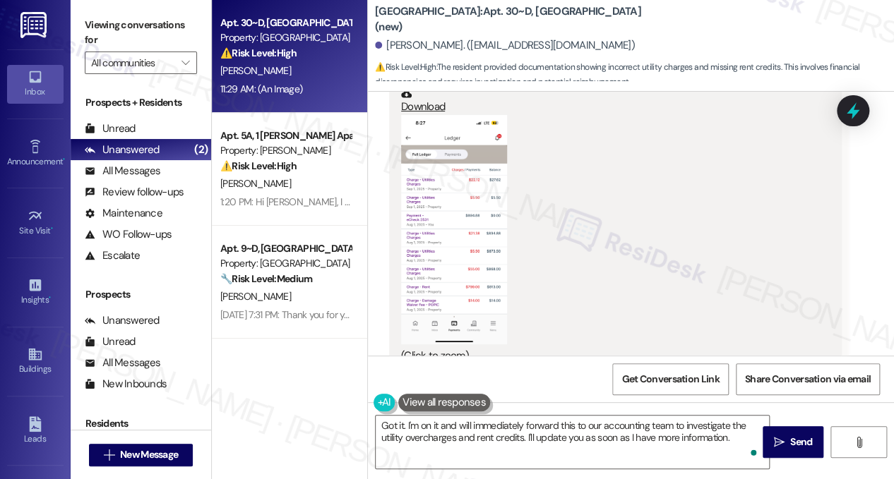
click at [469, 246] on button "Zoom image" at bounding box center [454, 229] width 106 height 229
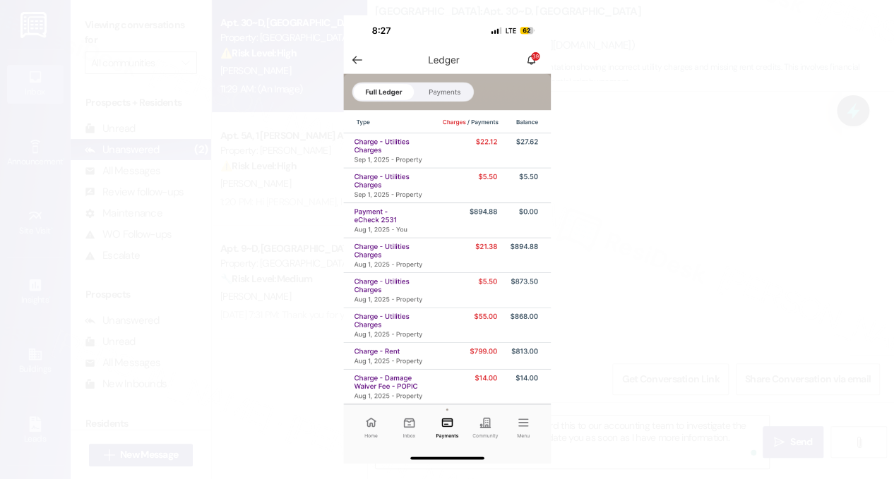
click at [630, 300] on button "Unzoom image" at bounding box center [447, 239] width 894 height 479
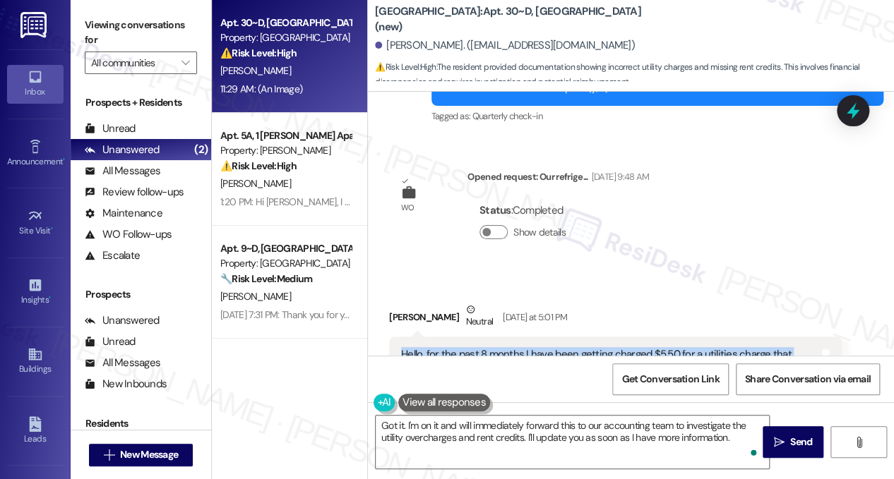
scroll to position [2649, 0]
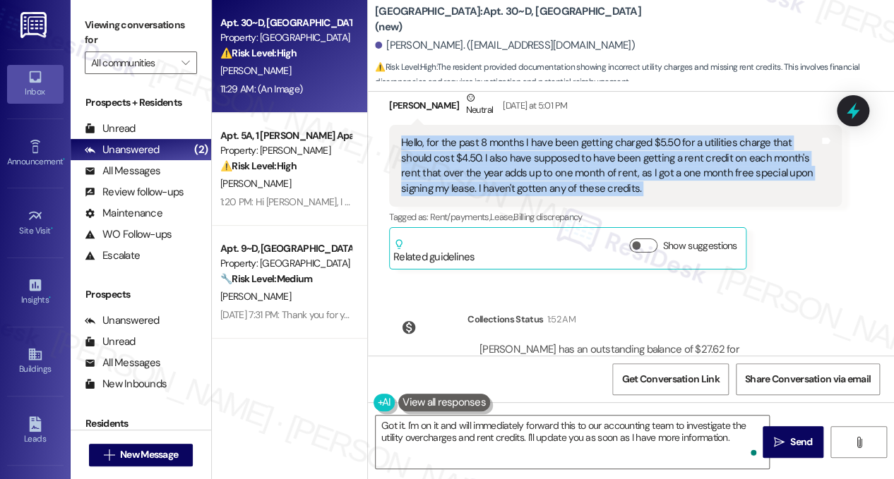
click at [553, 175] on div "Hello, for the past 8 months I have been getting charged $5.50 for a utilities …" at bounding box center [610, 166] width 418 height 61
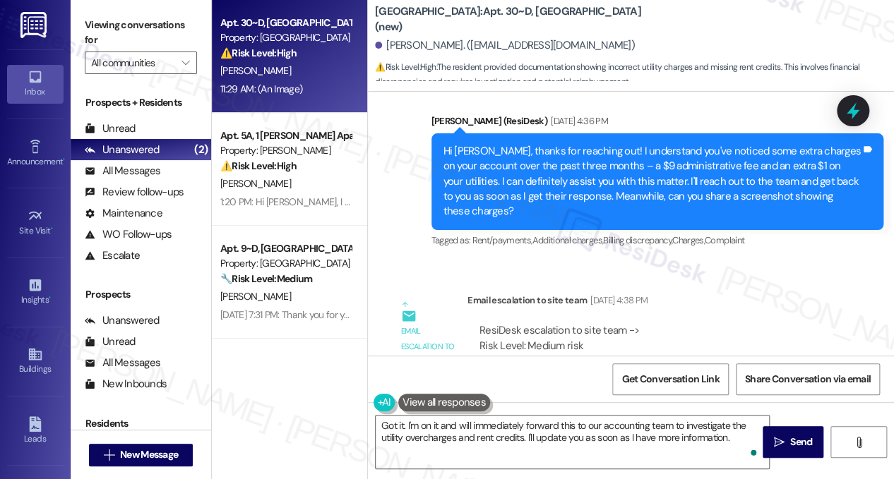
scroll to position [813, 0]
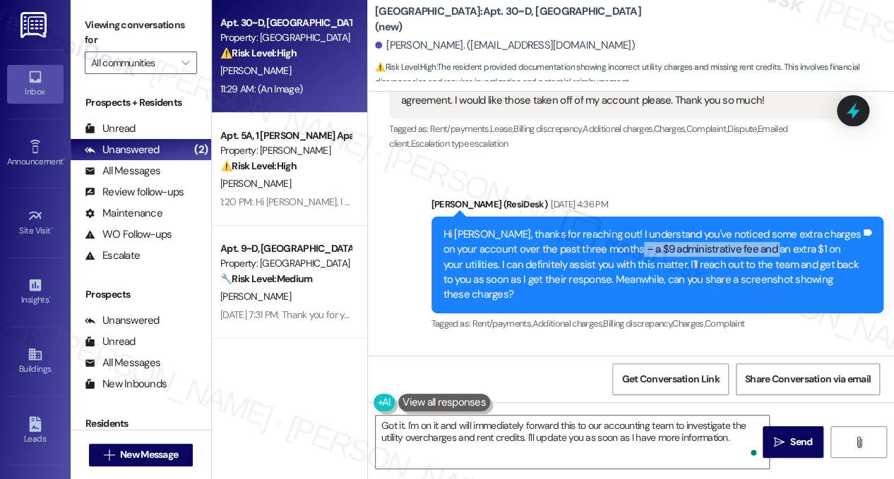
drag, startPoint x: 618, startPoint y: 266, endPoint x: 751, endPoint y: 268, distance: 132.7
click at [751, 268] on div "Hi [PERSON_NAME], thanks for reaching out! I understand you've noticed some ext…" at bounding box center [652, 265] width 418 height 76
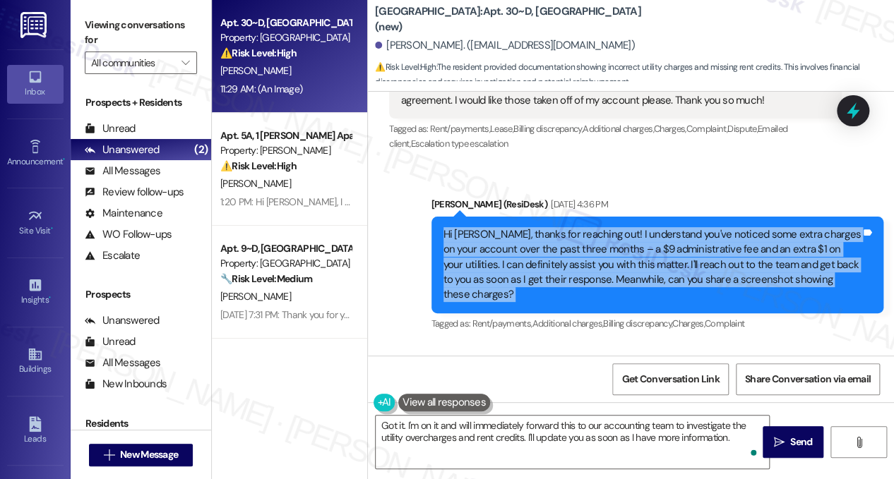
click at [751, 268] on div "Hi [PERSON_NAME], thanks for reaching out! I understand you've noticed some ext…" at bounding box center [652, 265] width 418 height 76
click at [628, 269] on div "Hi [PERSON_NAME], thanks for reaching out! I understand you've noticed some ext…" at bounding box center [652, 265] width 418 height 76
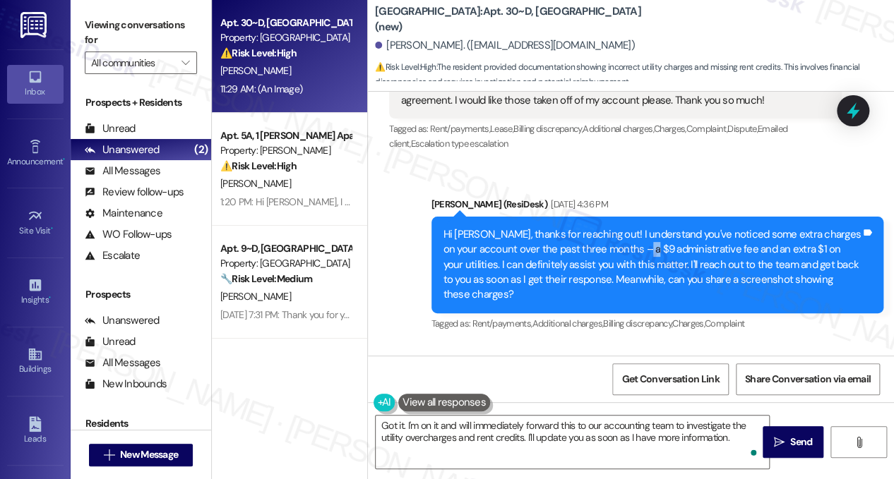
click at [628, 269] on div "Hi [PERSON_NAME], thanks for reaching out! I understand you've noticed some ext…" at bounding box center [652, 265] width 418 height 76
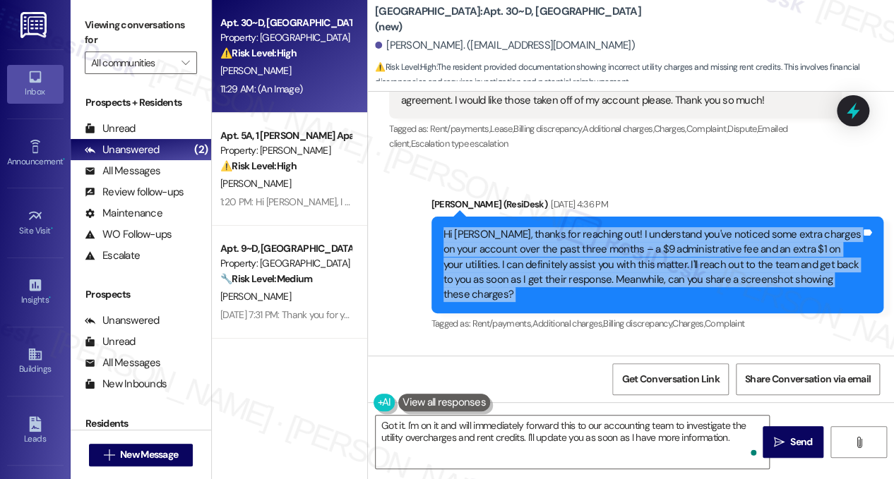
click at [628, 269] on div "Hi [PERSON_NAME], thanks for reaching out! I understand you've noticed some ext…" at bounding box center [652, 265] width 418 height 76
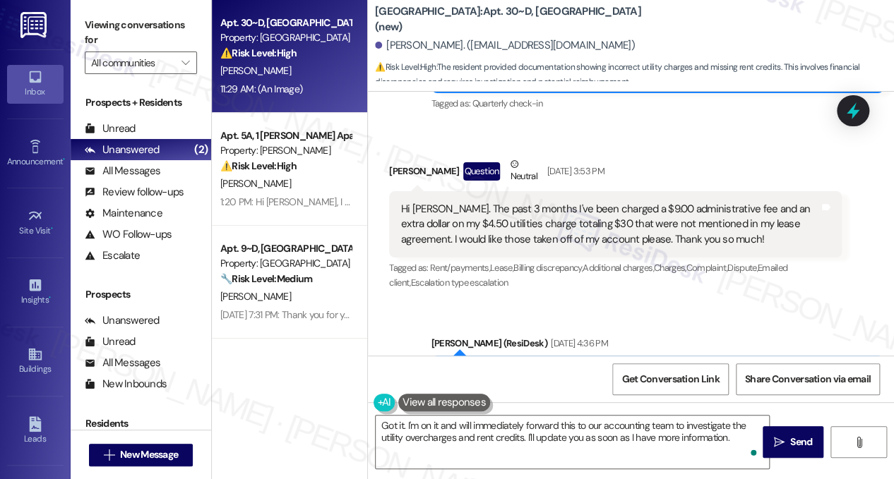
scroll to position [672, 0]
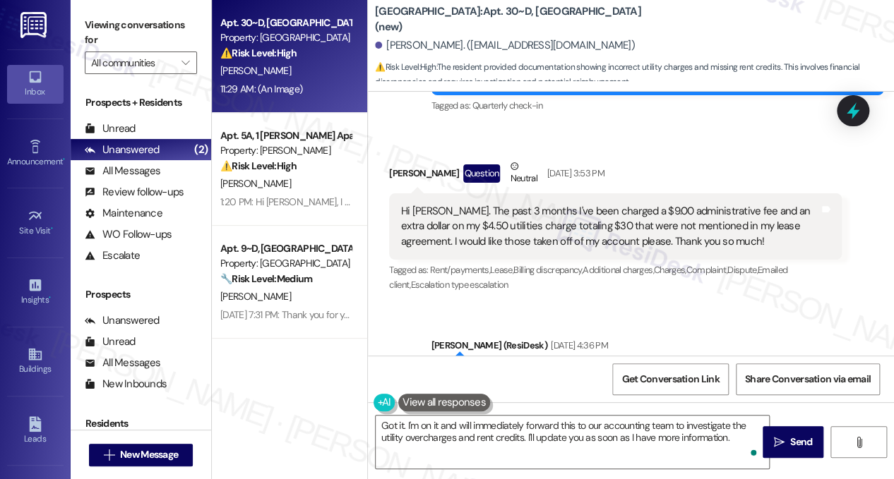
click at [590, 241] on div "Hi [PERSON_NAME]. The past 3 months I've been charged a $9.00 administrative fe…" at bounding box center [610, 226] width 418 height 45
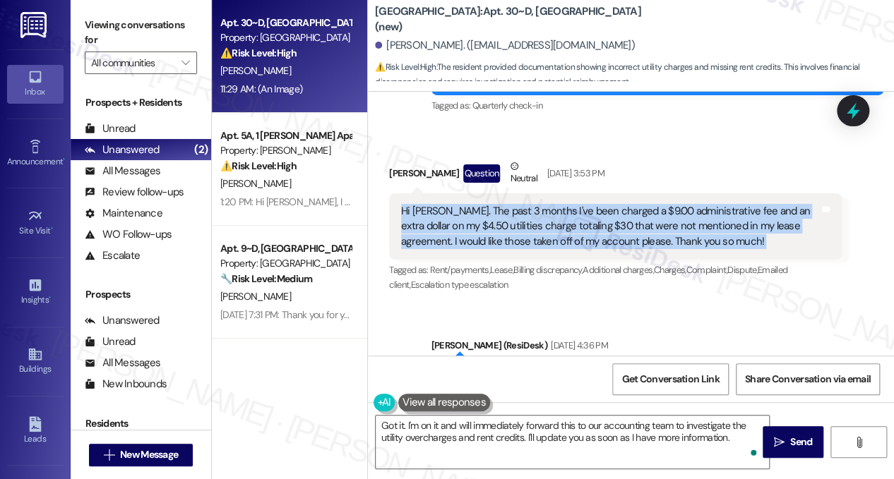
click at [590, 241] on div "Hi [PERSON_NAME]. The past 3 months I've been charged a $9.00 administrative fe…" at bounding box center [610, 226] width 418 height 45
click at [779, 234] on div "Hi [PERSON_NAME]. The past 3 months I've been charged a $9.00 administrative fe…" at bounding box center [610, 226] width 418 height 45
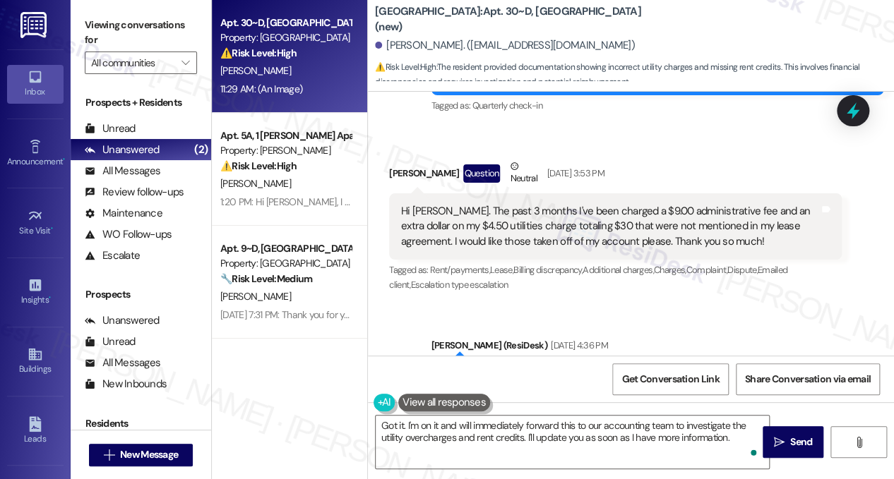
click at [756, 228] on div "Hi [PERSON_NAME]. The past 3 months I've been charged a $9.00 administrative fe…" at bounding box center [610, 226] width 418 height 45
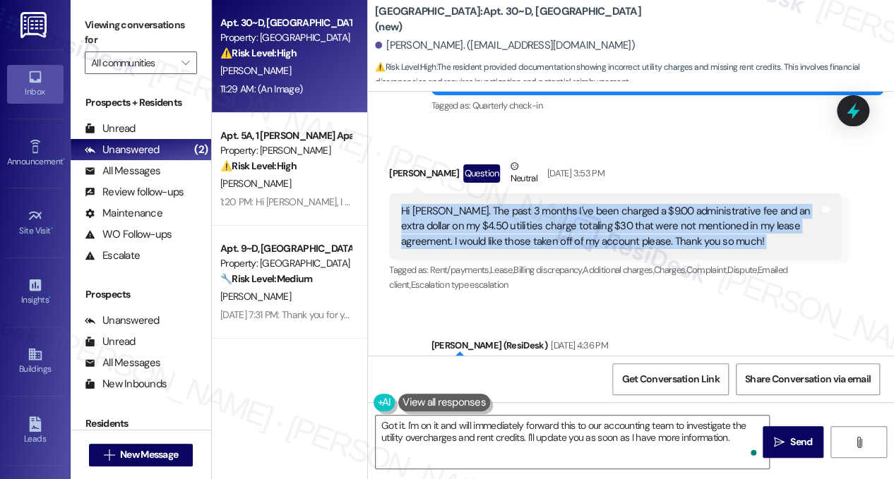
click at [756, 228] on div "Hi [PERSON_NAME]. The past 3 months I've been charged a $9.00 administrative fe…" at bounding box center [610, 226] width 418 height 45
click at [584, 234] on div "Hi [PERSON_NAME]. The past 3 months I've been charged a $9.00 administrative fe…" at bounding box center [610, 226] width 418 height 45
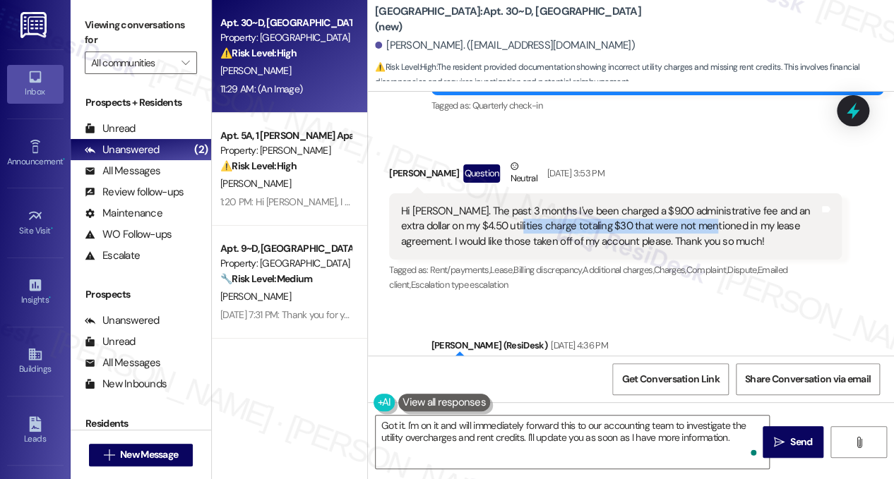
drag, startPoint x: 501, startPoint y: 244, endPoint x: 697, endPoint y: 248, distance: 195.6
click at [697, 248] on div "Hi [PERSON_NAME]. The past 3 months I've been charged a $9.00 administrative fe…" at bounding box center [610, 226] width 418 height 45
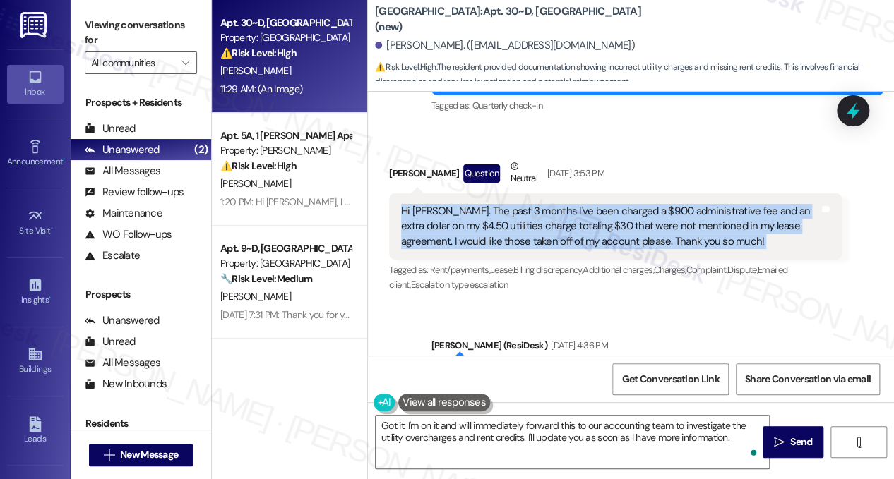
click at [697, 248] on div "Hi [PERSON_NAME]. The past 3 months I've been charged a $9.00 administrative fe…" at bounding box center [610, 226] width 418 height 45
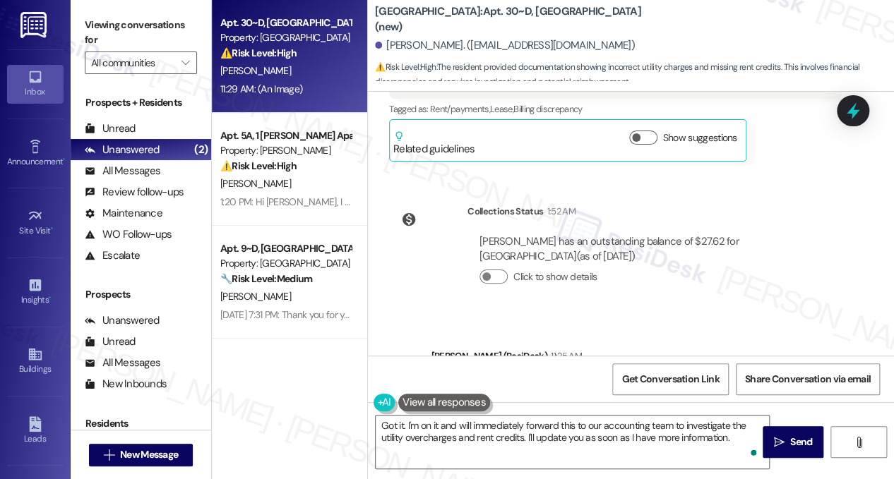
scroll to position [2860, 0]
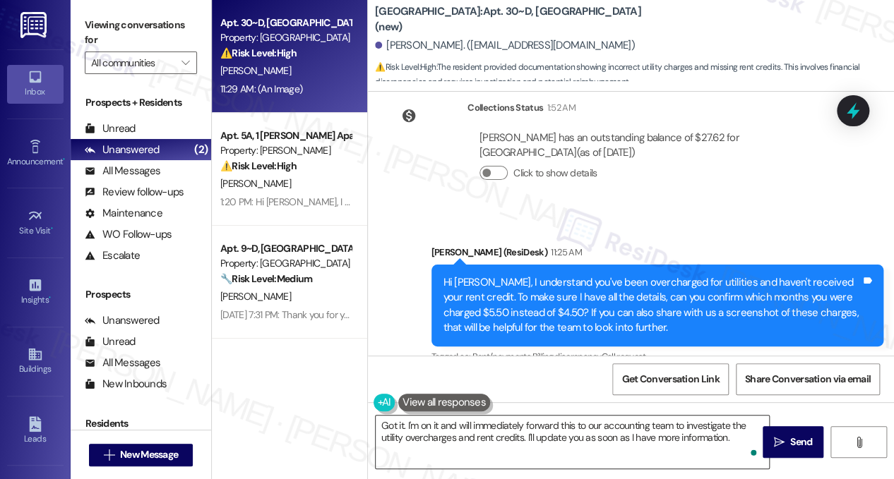
click at [407, 425] on textarea "Got it. I'm on it and will immediately forward this to our accounting team to i…" at bounding box center [572, 442] width 393 height 53
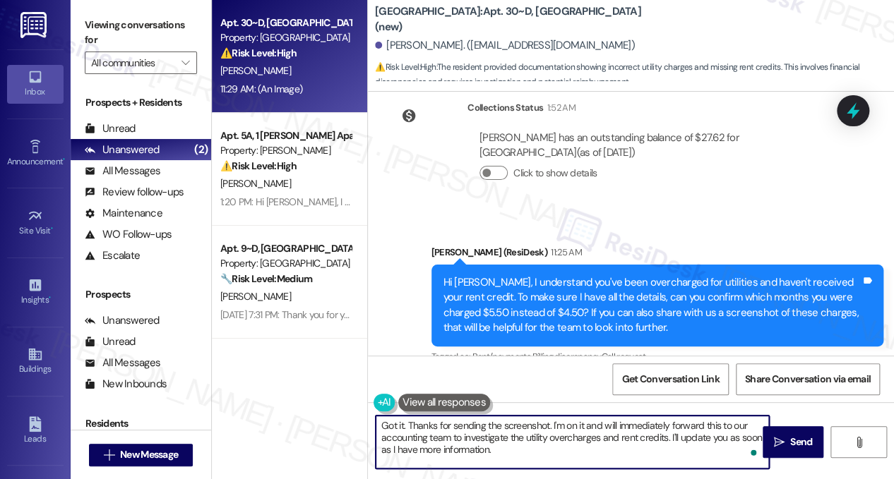
click at [524, 432] on textarea "Got it. Thanks for sending the screenshot. I'm on it and will immediately forwa…" at bounding box center [572, 442] width 393 height 53
click at [624, 445] on textarea "Got it. Thanks for sending the screenshot. I'm on it and will immediately forwa…" at bounding box center [572, 442] width 393 height 53
click at [610, 426] on textarea "Got it. Thanks for sending the screenshot. I'm on it and will immediately forwa…" at bounding box center [572, 442] width 393 height 53
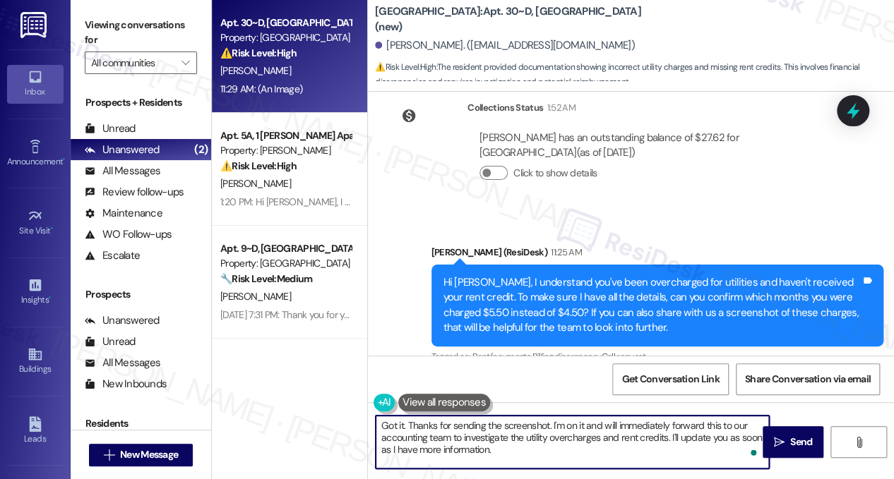
click at [610, 426] on textarea "Got it. Thanks for sending the screenshot. I'm on it and will immediately forwa…" at bounding box center [572, 442] width 393 height 53
drag, startPoint x: 669, startPoint y: 426, endPoint x: 606, endPoint y: 426, distance: 63.5
click at [606, 426] on textarea "Got it. Thanks for sending the screenshot. I'm on it and will immediately forwa…" at bounding box center [572, 442] width 393 height 53
click at [703, 419] on textarea "Got it. Thanks for sending the screenshot. I'm on it and forward this to our ac…" at bounding box center [572, 442] width 393 height 53
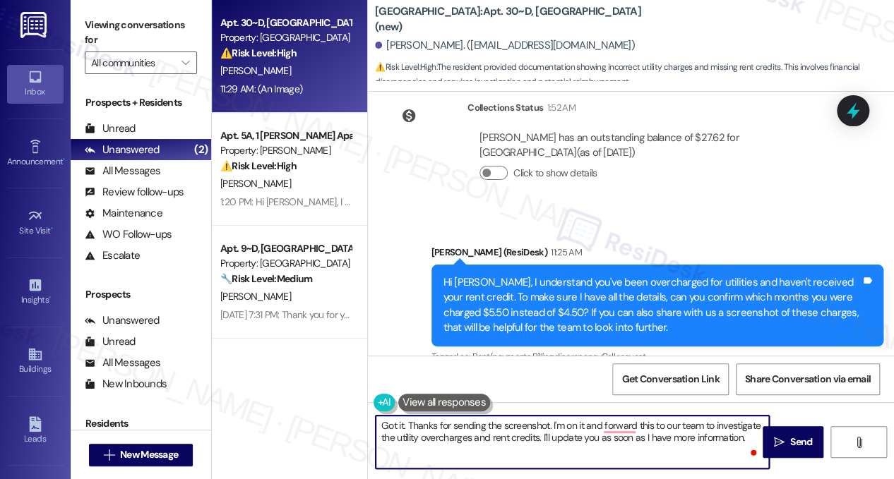
click at [724, 415] on div "Got it. Thanks for sending the screenshot. I'm on it and forward this to our te…" at bounding box center [572, 442] width 395 height 54
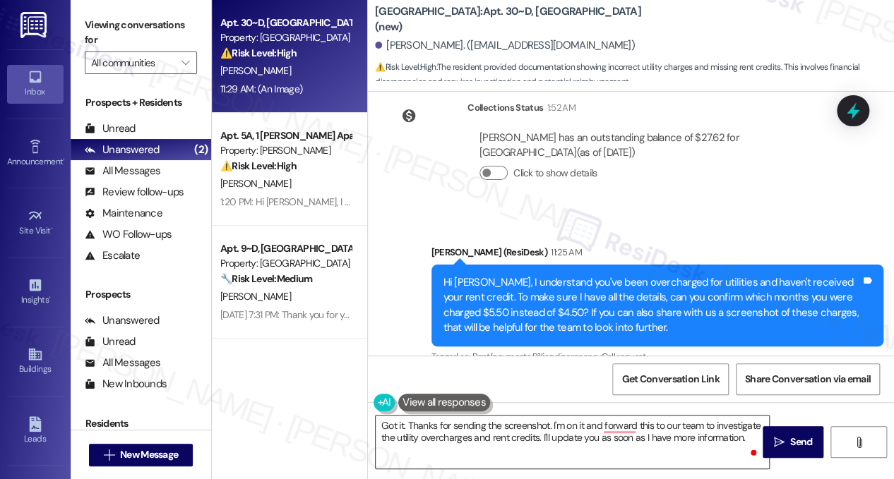
click at [724, 416] on textarea "Got it. Thanks for sending the screenshot. I'm on it and forward this to our te…" at bounding box center [572, 442] width 393 height 53
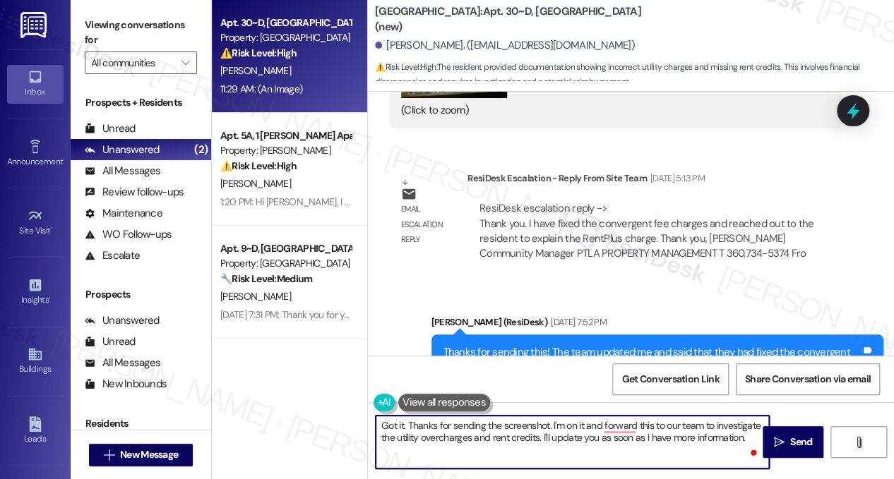
scroll to position [1378, 0]
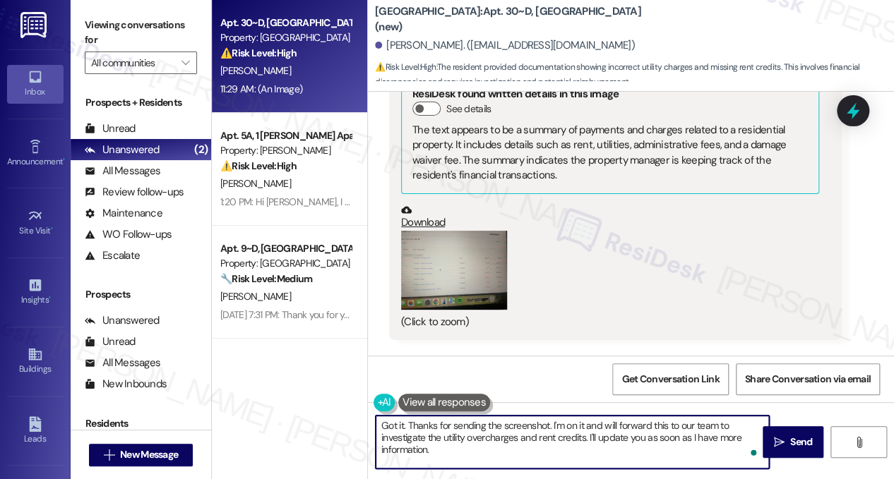
click at [481, 439] on textarea "Got it. Thanks for sending the screenshot. I'm on it and will forward this to o…" at bounding box center [572, 442] width 393 height 53
click at [497, 440] on textarea "Got it. Thanks for sending the screenshot. I'm on it and will forward this to o…" at bounding box center [572, 442] width 393 height 53
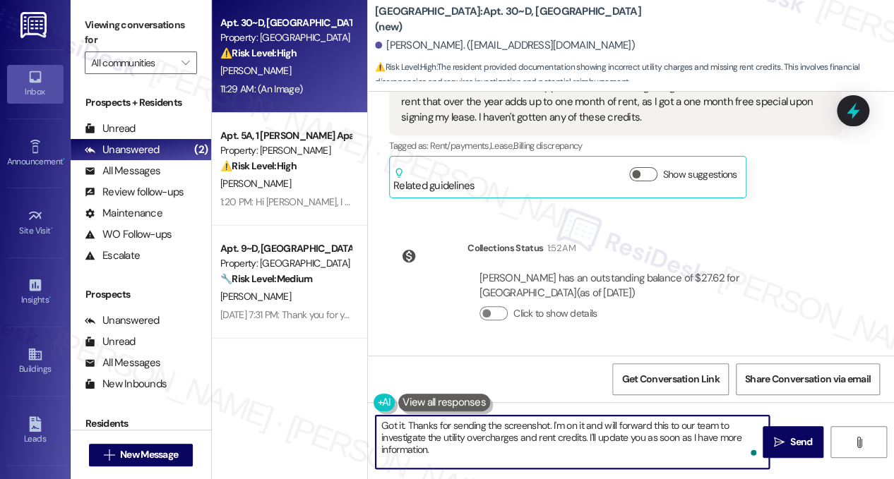
scroll to position [2579, 0]
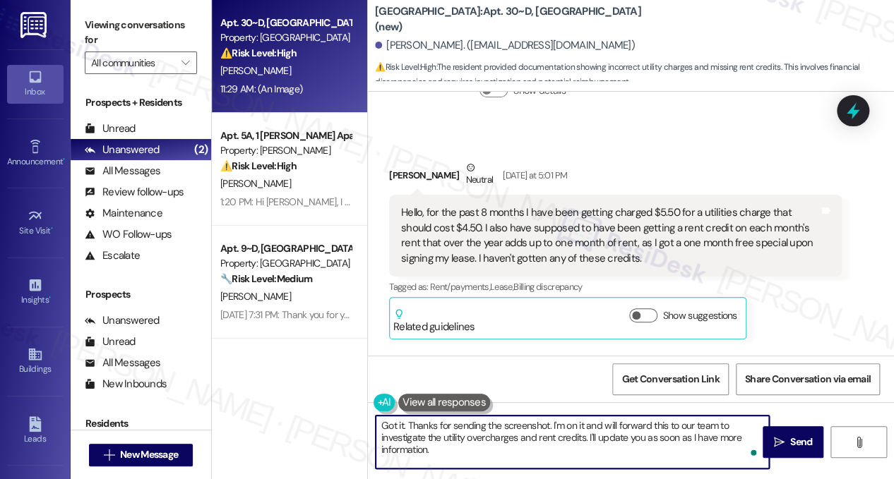
click at [558, 440] on textarea "Got it. Thanks for sending the screenshot. I'm on it and will forward this to o…" at bounding box center [572, 442] width 393 height 53
drag, startPoint x: 538, startPoint y: 438, endPoint x: 548, endPoint y: 435, distance: 10.3
click at [538, 438] on textarea "Got it. Thanks for sending the screenshot. I'm on it and will forward this to o…" at bounding box center [572, 442] width 393 height 53
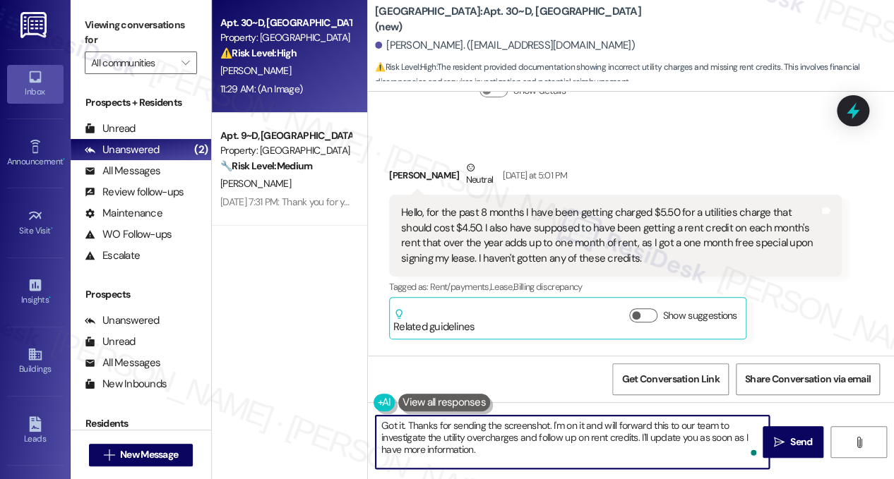
click at [488, 444] on textarea "Got it. Thanks for sending the screenshot. I'm on it and will forward this to o…" at bounding box center [572, 442] width 393 height 53
click at [551, 437] on textarea "Got it. Thanks for sending the screenshot. I'm on it and will forward this to o…" at bounding box center [572, 442] width 393 height 53
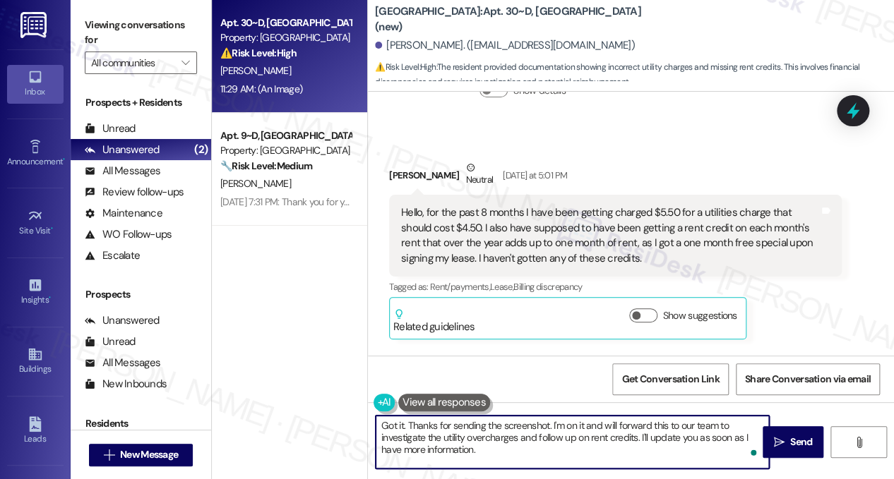
click at [551, 437] on textarea "Got it. Thanks for sending the screenshot. I'm on it and will forward this to o…" at bounding box center [572, 442] width 393 height 53
click at [529, 447] on textarea "Got it. Thanks for sending the screenshot. I'm on it and will forward this to o…" at bounding box center [572, 442] width 393 height 53
click at [563, 440] on textarea "Got it. Thanks for sending the screenshot. I'm on it and will forward this to o…" at bounding box center [572, 442] width 393 height 53
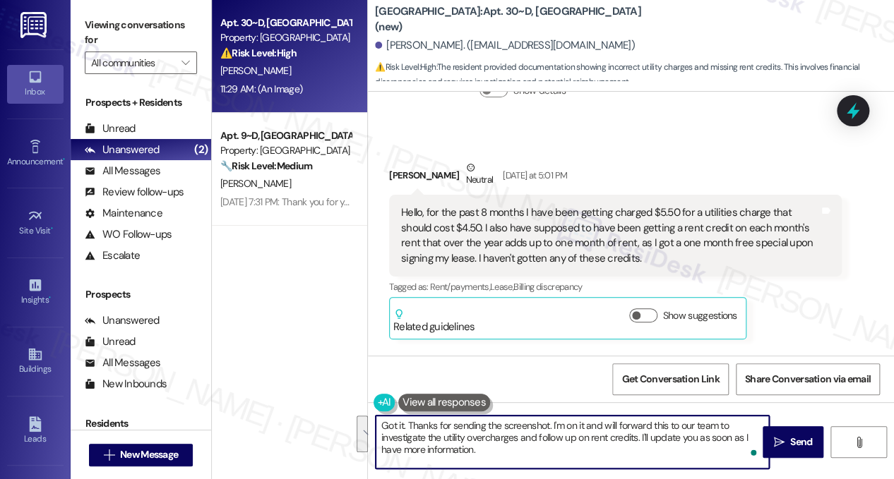
click at [563, 440] on textarea "Got it. Thanks for sending the screenshot. I'm on it and will forward this to o…" at bounding box center [572, 442] width 393 height 53
click at [567, 450] on textarea "Got it. Thanks for sending the screenshot. I'm on it and will forward this to o…" at bounding box center [572, 442] width 393 height 53
drag, startPoint x: 548, startPoint y: 450, endPoint x: 393, endPoint y: 448, distance: 155.3
click at [393, 448] on textarea "Got it. Thanks for sending the screenshot. I'm on it and will forward this to o…" at bounding box center [572, 442] width 393 height 53
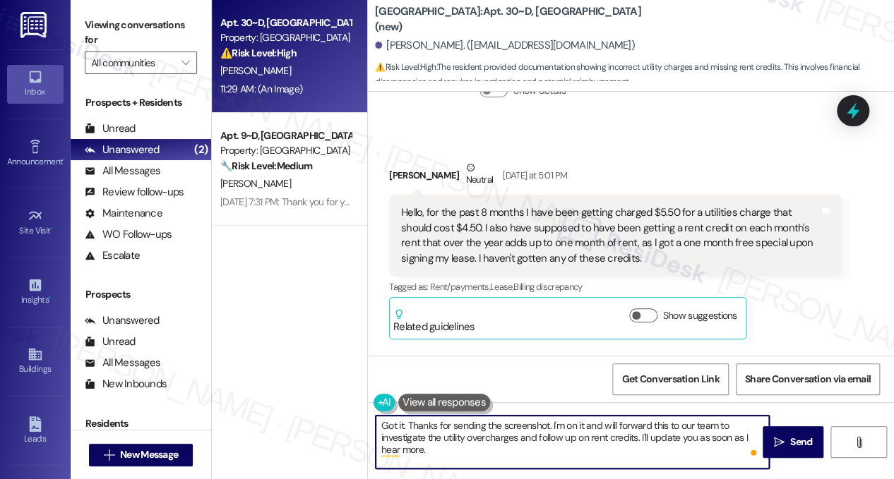
click at [448, 430] on textarea "Got it. Thanks for sending the screenshot. I'm on it and will forward this to o…" at bounding box center [572, 442] width 393 height 53
type textarea "Got it. Thanks for sending the screenshot. I'm on it and will forward this to o…"
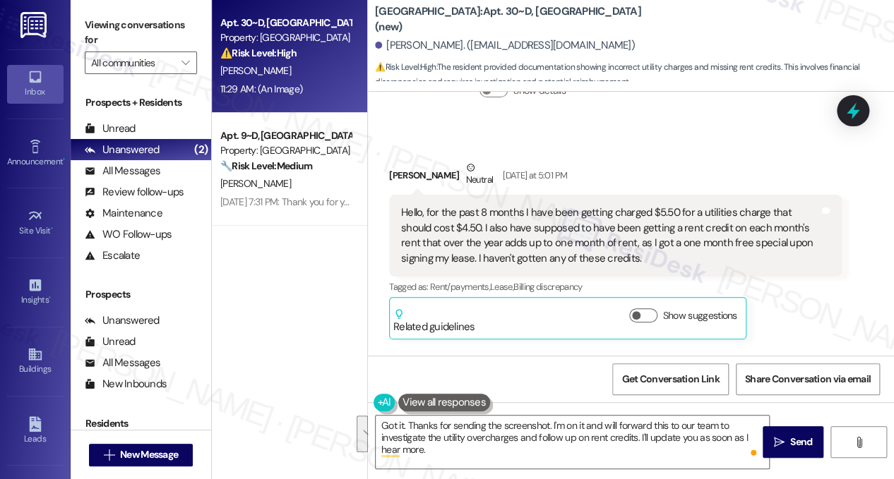
click at [556, 248] on div "Hello, for the past 8 months I have been getting charged $5.50 for a utilities …" at bounding box center [610, 235] width 418 height 61
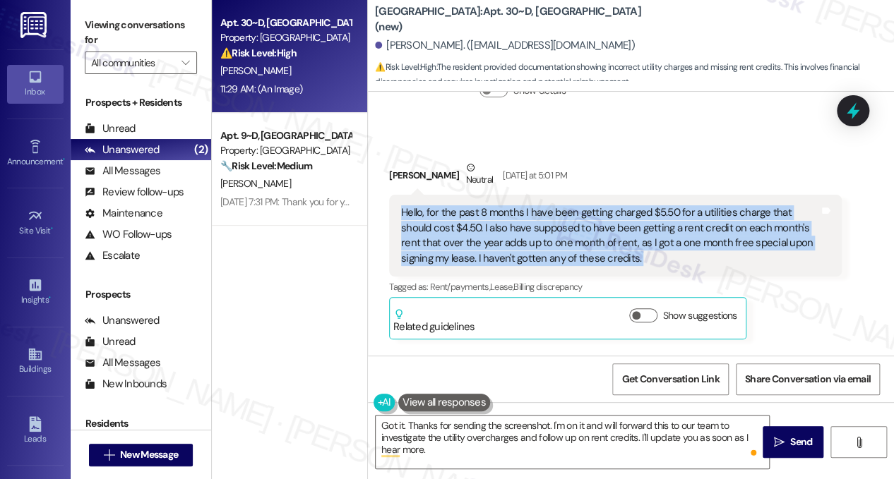
click at [556, 248] on div "Hello, for the past 8 months I have been getting charged $5.50 for a utilities …" at bounding box center [610, 235] width 418 height 61
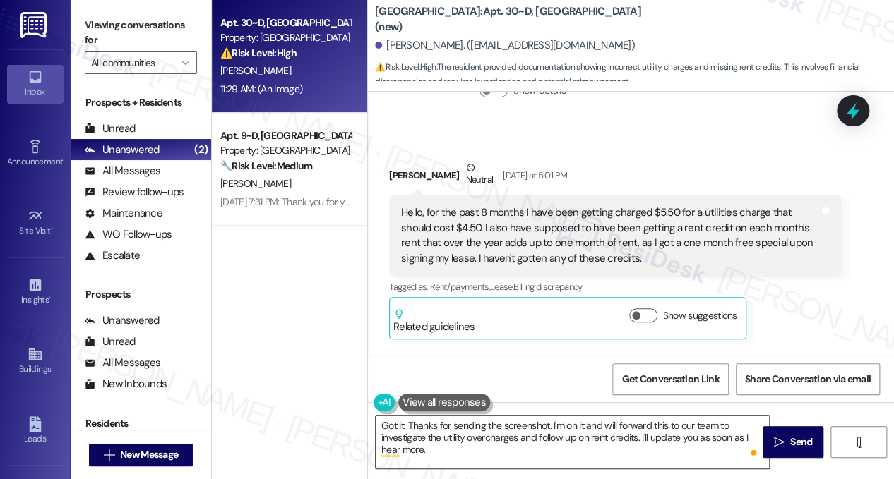
click at [536, 426] on textarea "Got it. Thanks for sending the screenshot. I'm on it and will forward this to o…" at bounding box center [572, 442] width 393 height 53
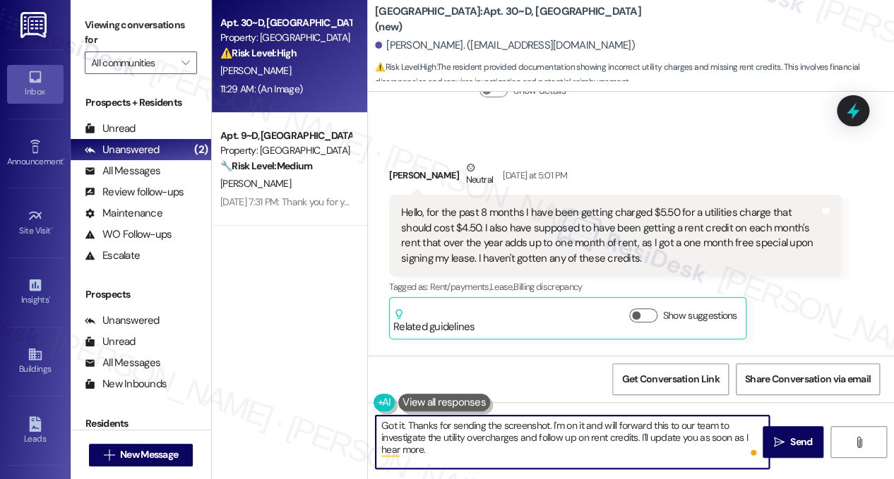
click at [536, 426] on textarea "Got it. Thanks for sending the screenshot. I'm on it and will forward this to o…" at bounding box center [572, 442] width 393 height 53
click at [510, 225] on div "Hello, for the past 8 months I have been getting charged $5.50 for a utilities …" at bounding box center [610, 235] width 418 height 61
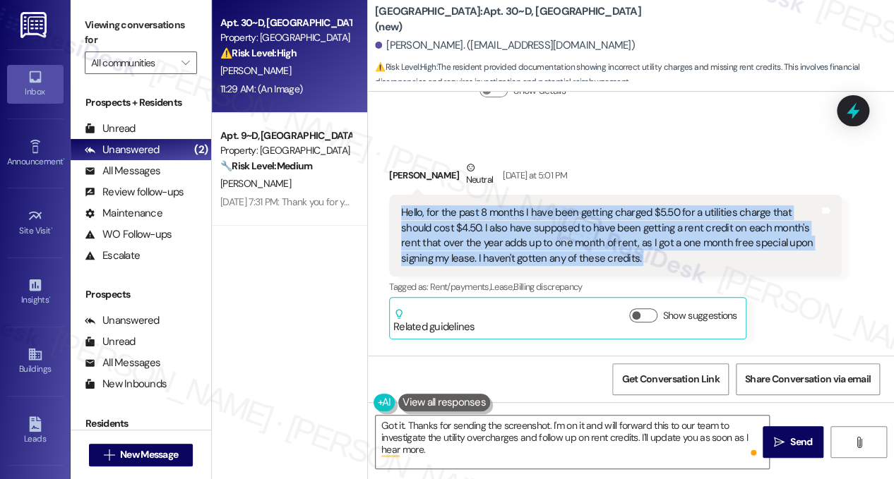
click at [510, 225] on div "Hello, for the past 8 months I have been getting charged $5.50 for a utilities …" at bounding box center [610, 235] width 418 height 61
click at [528, 241] on div "Hello, for the past 8 months I have been getting charged $5.50 for a utilities …" at bounding box center [610, 235] width 418 height 61
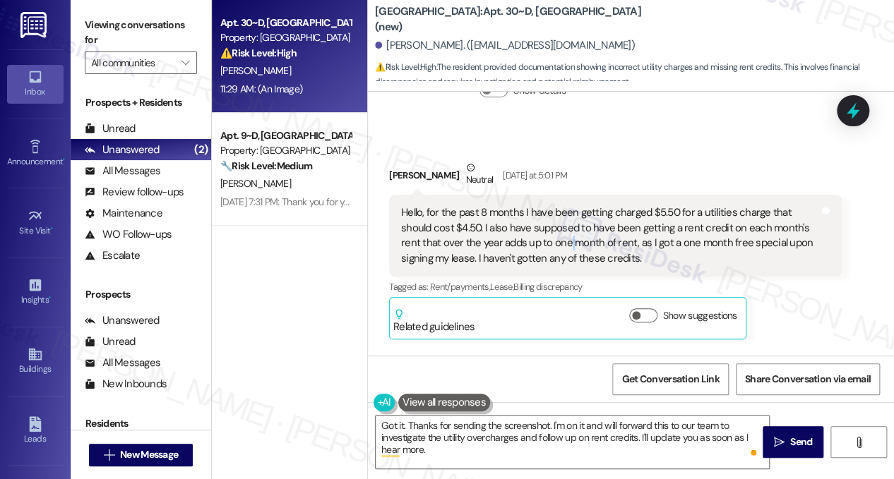
click at [528, 241] on div "Hello, for the past 8 months I have been getting charged $5.50 for a utilities …" at bounding box center [610, 235] width 418 height 61
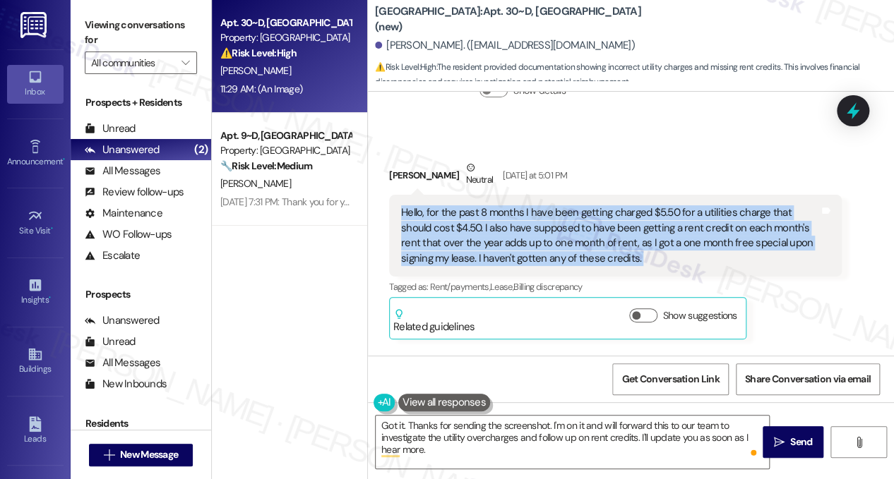
click at [528, 241] on div "Hello, for the past 8 months I have been getting charged $5.50 for a utilities …" at bounding box center [610, 235] width 418 height 61
click at [495, 255] on div "Hello, for the past 8 months I have been getting charged $5.50 for a utilities …" at bounding box center [610, 235] width 418 height 61
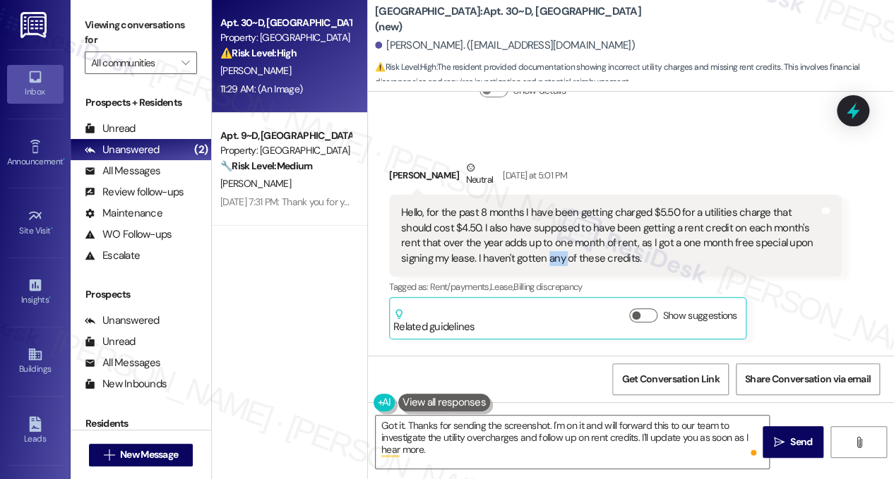
click at [495, 255] on div "Hello, for the past 8 months I have been getting charged $5.50 for a utilities …" at bounding box center [610, 235] width 418 height 61
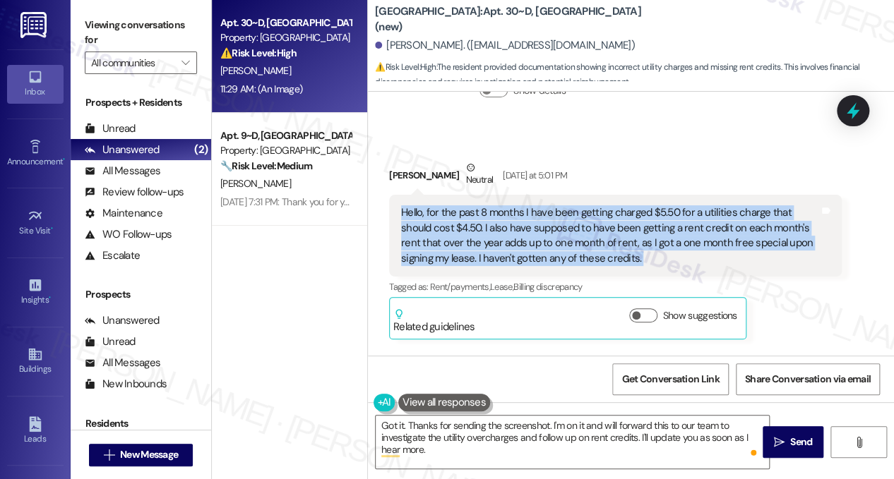
click at [495, 255] on div "Hello, for the past 8 months I have been getting charged $5.50 for a utilities …" at bounding box center [610, 235] width 418 height 61
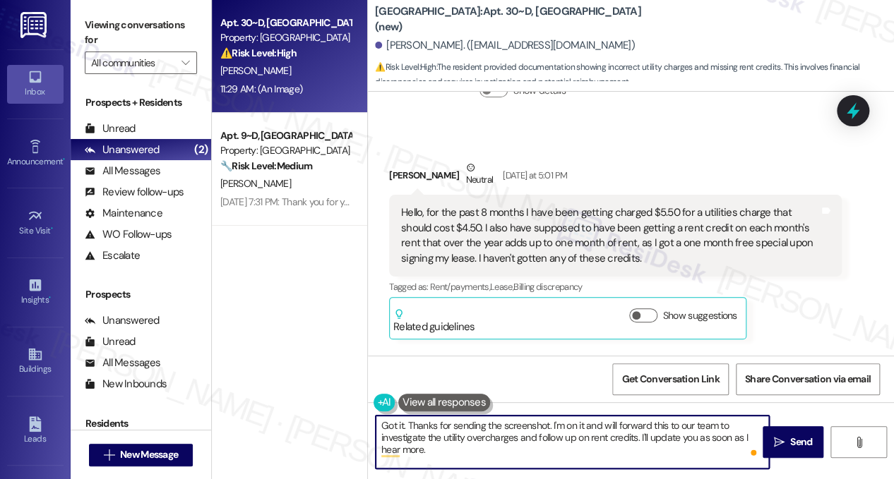
click at [455, 431] on textarea "Got it. Thanks for sending the screenshot. I'm on it and will forward this to o…" at bounding box center [572, 442] width 393 height 53
click at [558, 455] on textarea "Got it. Thanks for sending the screenshot. I'm on it and will forward this to o…" at bounding box center [572, 442] width 393 height 53
click at [515, 438] on textarea "Got it. Thanks for sending the screenshot. I'm on it and will forward this to o…" at bounding box center [572, 442] width 393 height 53
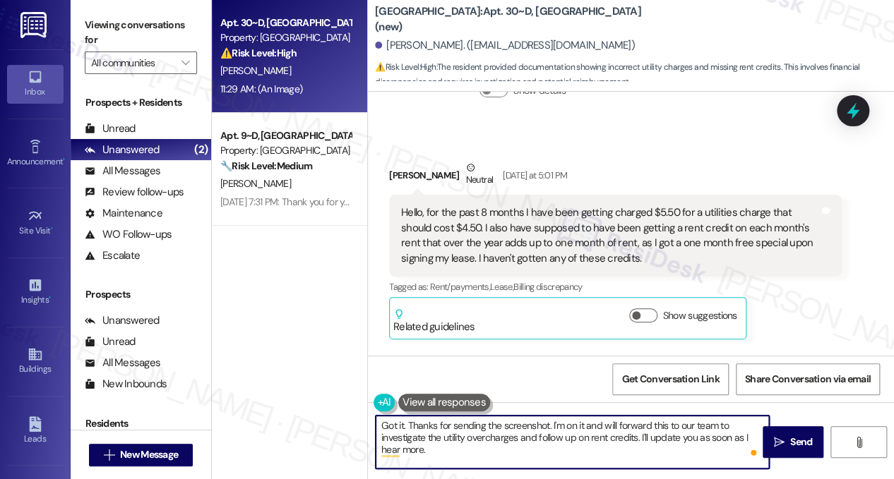
click at [515, 438] on textarea "Got it. Thanks for sending the screenshot. I'm on it and will forward this to o…" at bounding box center [572, 442] width 393 height 53
click at [539, 448] on textarea "Got it. Thanks for sending the screenshot. I'm on it and will forward this to o…" at bounding box center [572, 442] width 393 height 53
click at [568, 437] on textarea "Got it. Thanks for sending the screenshot. I'm on it and will forward this to o…" at bounding box center [572, 442] width 393 height 53
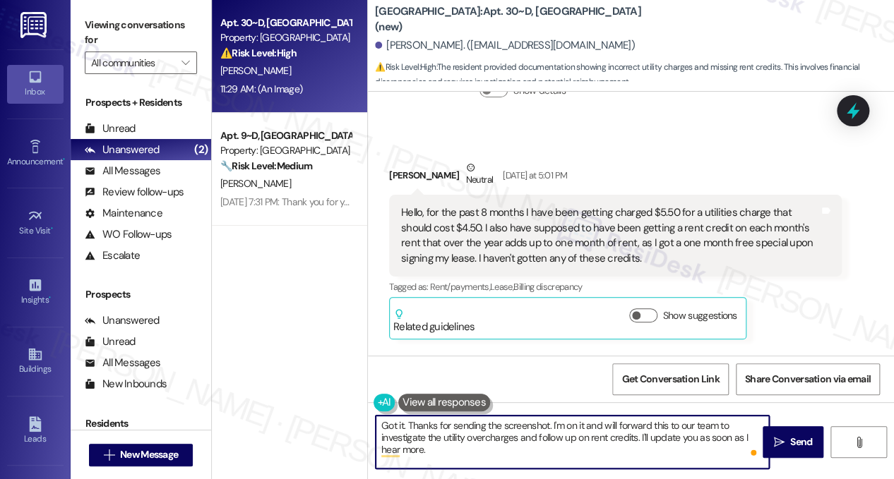
click at [568, 437] on textarea "Got it. Thanks for sending the screenshot. I'm on it and will forward this to o…" at bounding box center [572, 442] width 393 height 53
click at [528, 445] on textarea "Got it. Thanks for sending the screenshot. I'm on it and will forward this to o…" at bounding box center [572, 442] width 393 height 53
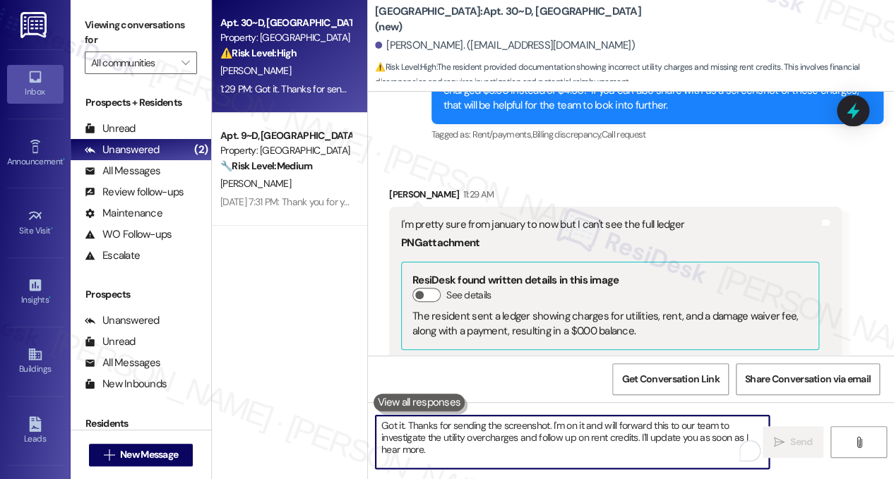
scroll to position [3061, 0]
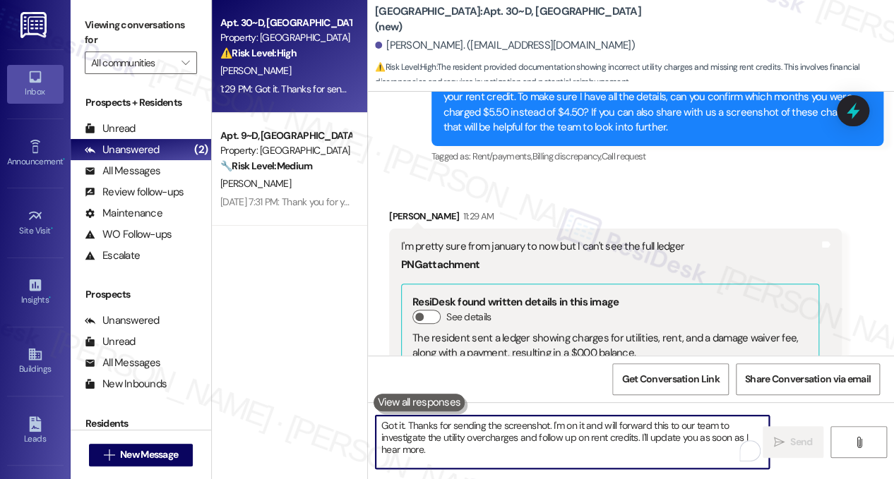
click at [515, 252] on div "I'm pretty sure from january to now but I can't see the full ledger" at bounding box center [610, 246] width 418 height 15
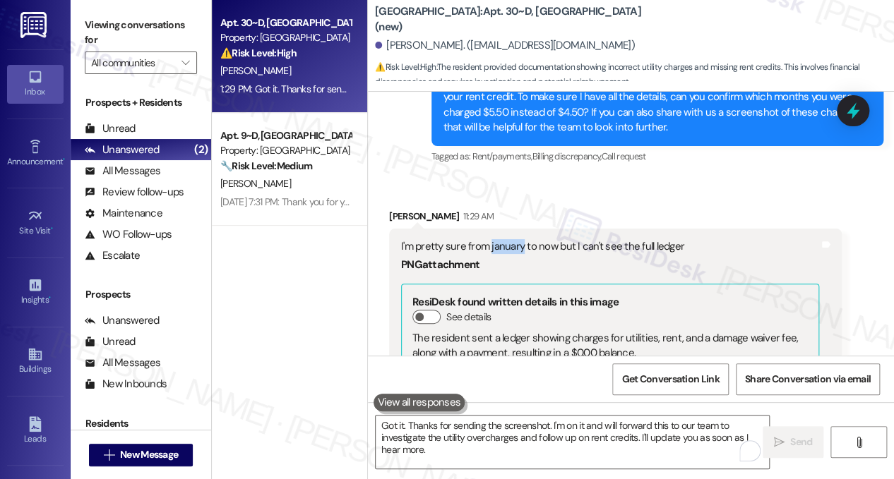
click at [515, 252] on div "I'm pretty sure from january to now but I can't see the full ledger" at bounding box center [610, 246] width 418 height 15
click at [599, 217] on div "[PERSON_NAME] 11:29 AM" at bounding box center [615, 219] width 452 height 20
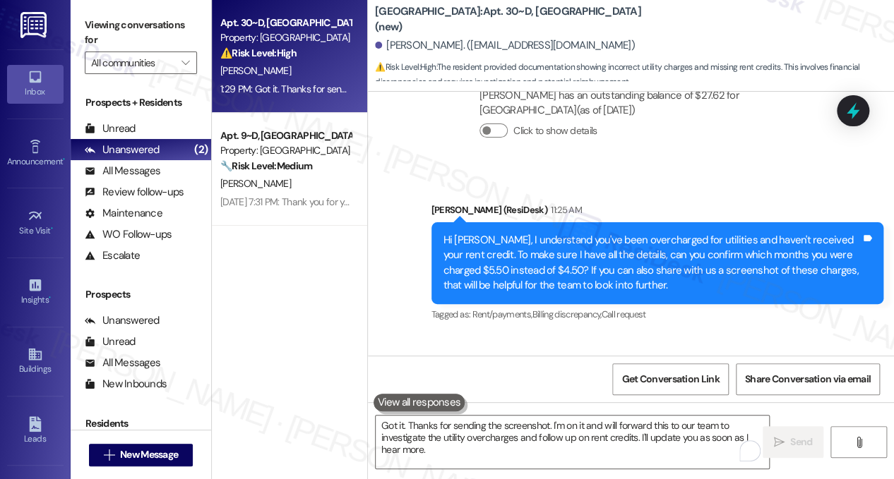
scroll to position [2849, 0]
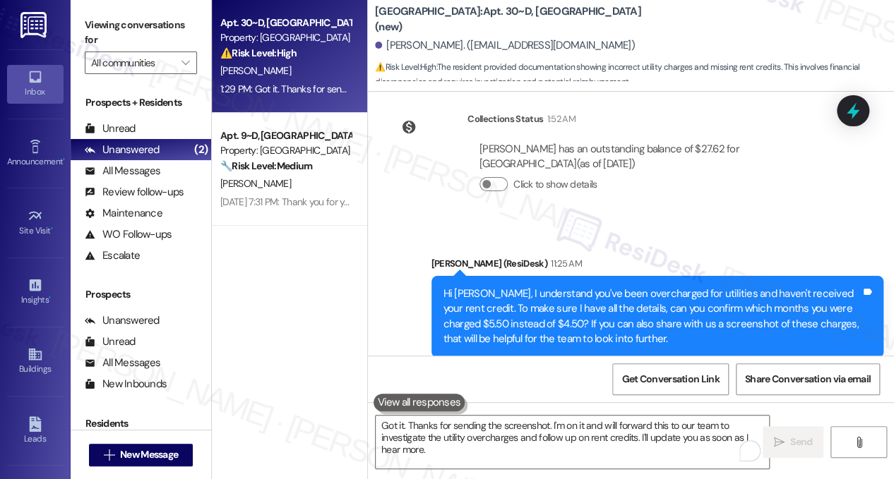
click at [642, 290] on div "Hi [PERSON_NAME], I understand you've been overcharged for utilities and haven'…" at bounding box center [652, 317] width 418 height 61
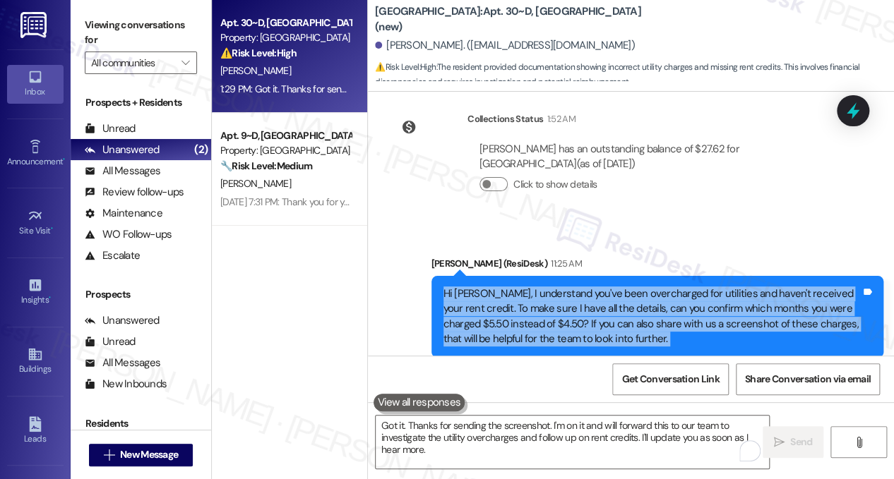
click at [642, 290] on div "Hi [PERSON_NAME], I understand you've been overcharged for utilities and haven'…" at bounding box center [652, 317] width 418 height 61
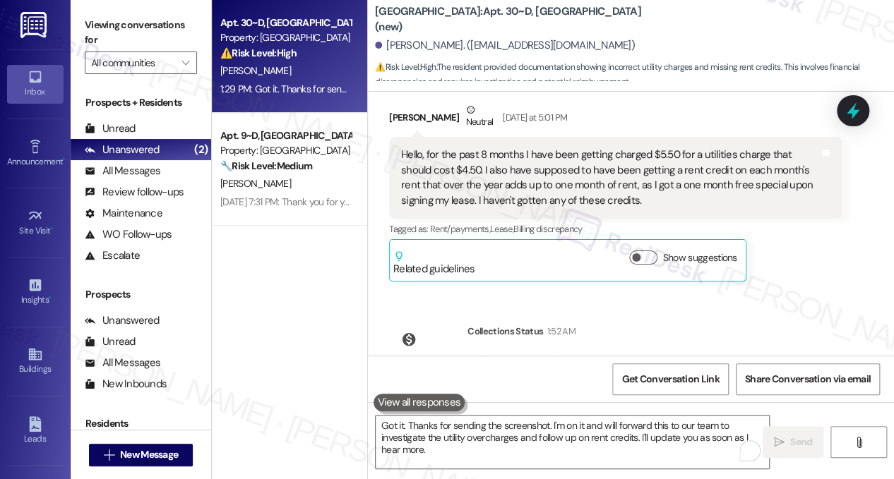
scroll to position [2567, 0]
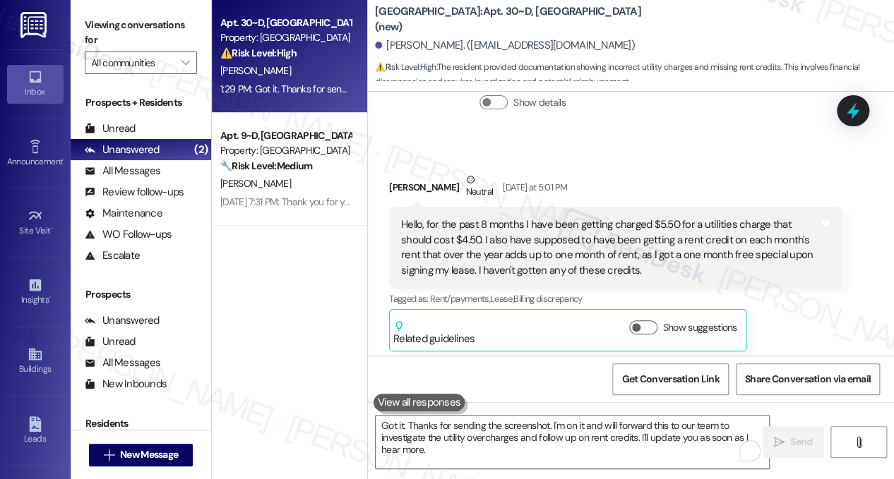
click at [498, 239] on div "Hello, for the past 8 months I have been getting charged $5.50 for a utilities …" at bounding box center [610, 247] width 418 height 61
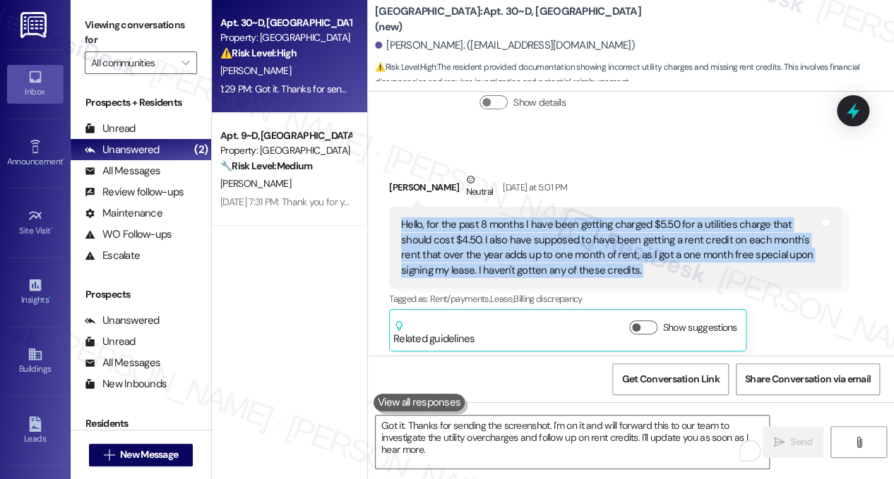
click at [498, 239] on div "Hello, for the past 8 months I have been getting charged $5.50 for a utilities …" at bounding box center [610, 247] width 418 height 61
copy div "Hello, for the past 8 months I have been getting charged $5.50 for a utilities …"
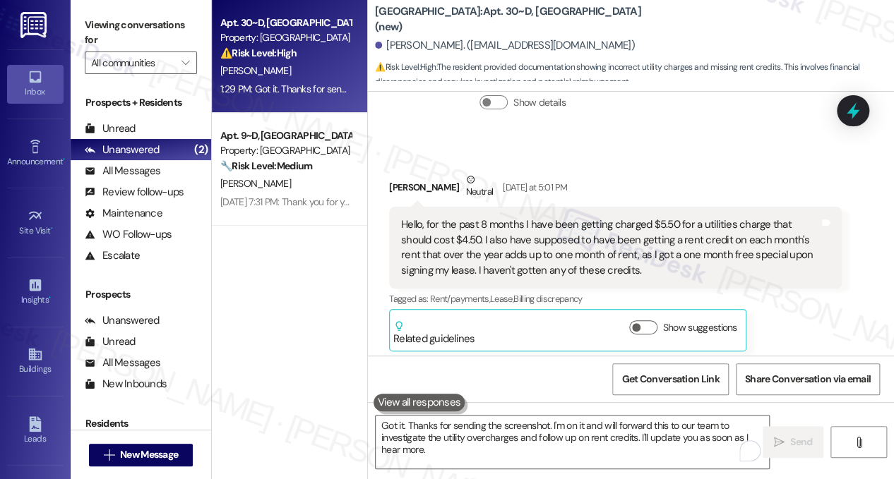
click at [160, 27] on label "Viewing conversations for" at bounding box center [141, 32] width 112 height 37
drag, startPoint x: 108, startPoint y: 10, endPoint x: 132, endPoint y: 16, distance: 24.8
click at [108, 10] on div "Viewing conversations for All communities " at bounding box center [141, 44] width 140 height 88
click at [567, 187] on div "[DATE] at 5:01 PM" at bounding box center [533, 187] width 68 height 15
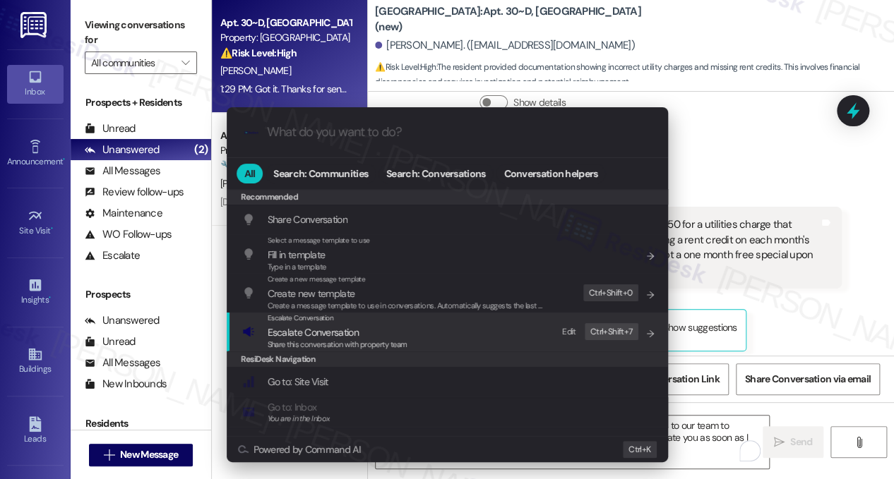
click at [347, 336] on span "Escalate Conversation" at bounding box center [313, 332] width 91 height 13
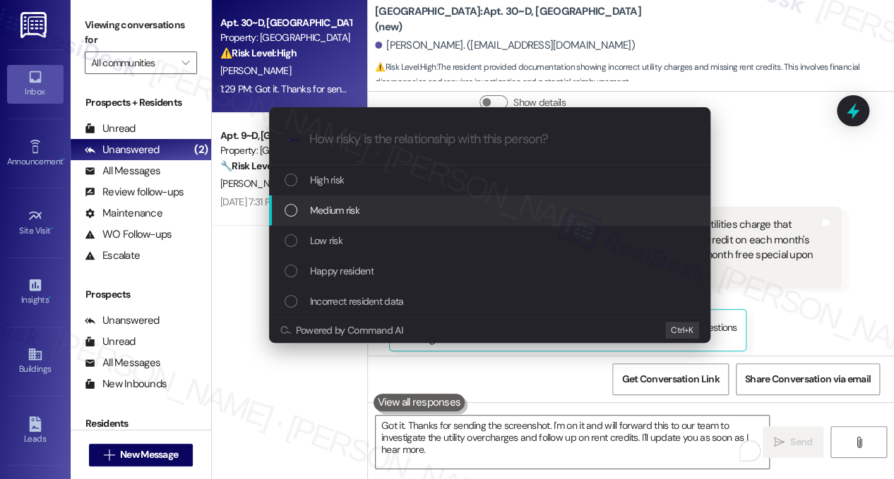
click at [353, 211] on span "Medium risk" at bounding box center [334, 211] width 49 height 16
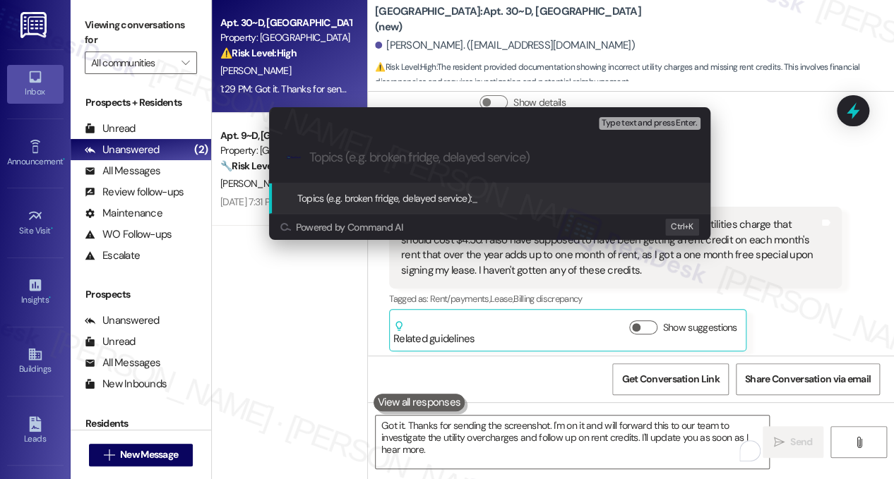
paste input "Utility Charge Discrepancy and Missing Rent Credit"
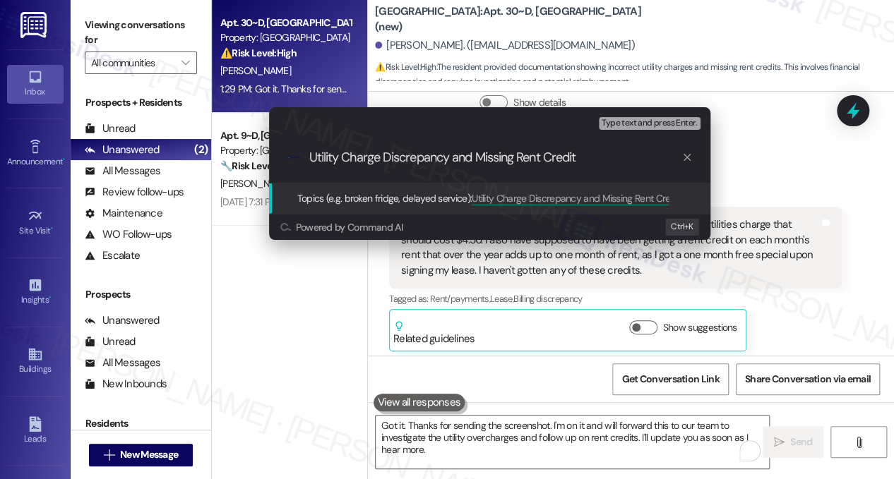
click at [502, 156] on input "Utility Charge Discrepancy and Missing Rent Credit" at bounding box center [495, 157] width 372 height 15
type input "Utility Charge Discrepancy and Follow up on Rent Credit"
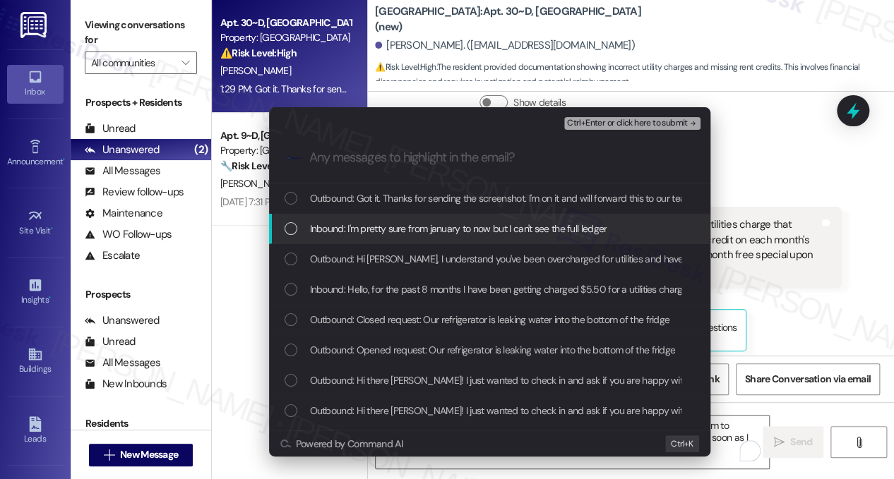
click at [471, 220] on div "Inbound: I'm pretty sure from january to now but I can't see the full ledger" at bounding box center [489, 229] width 441 height 30
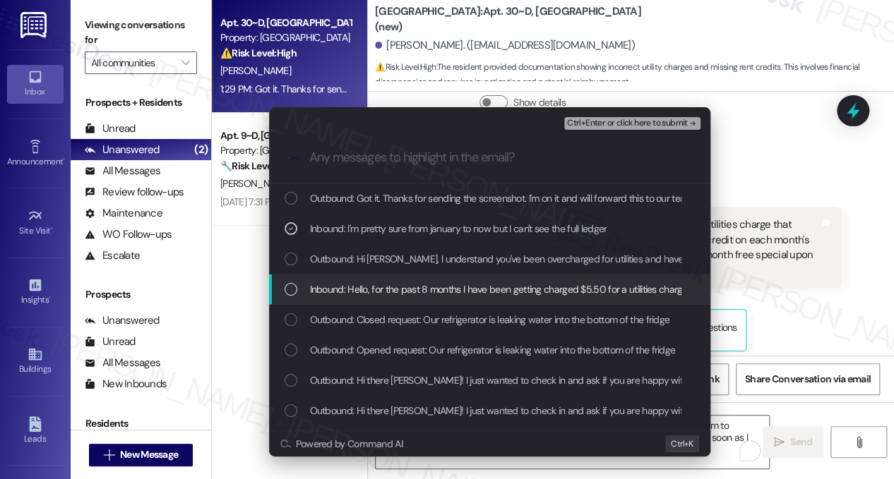
click at [379, 297] on div "Inbound: Hello, for the past 8 months I have been getting charged $5.50 for a u…" at bounding box center [489, 290] width 441 height 30
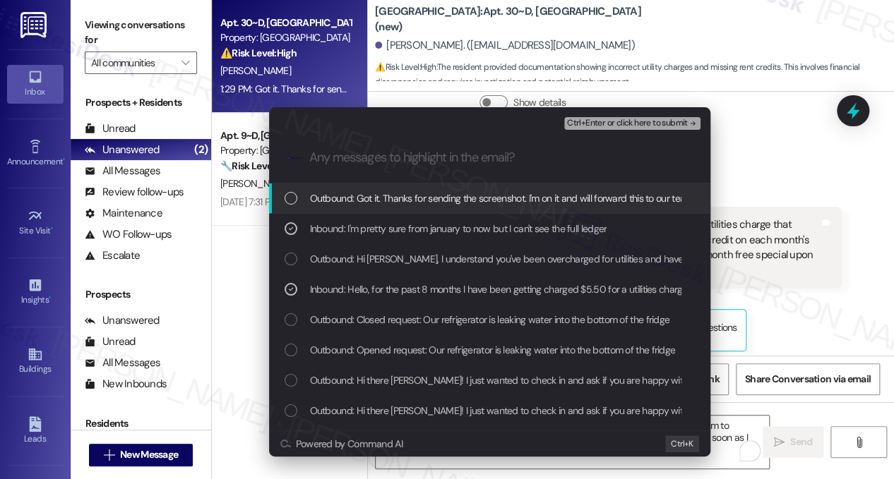
click at [630, 123] on span "Ctrl+Enter or click here to submit" at bounding box center [627, 124] width 121 height 10
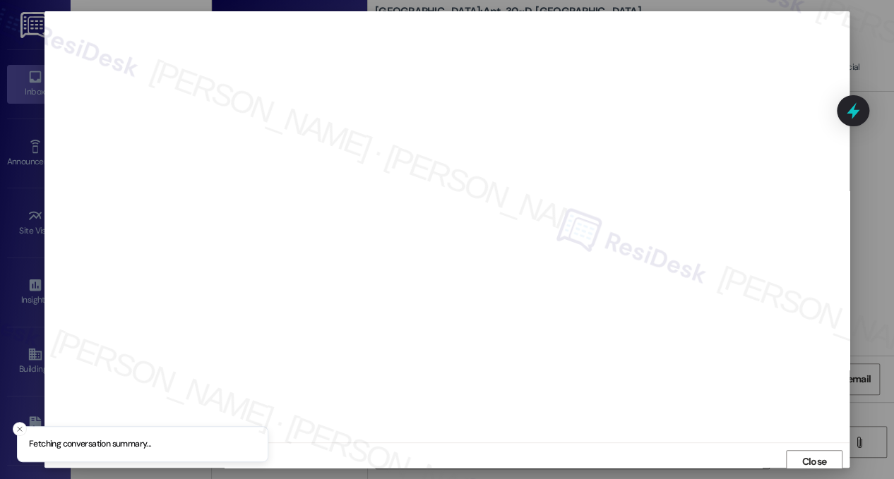
scroll to position [5, 0]
click at [791, 454] on button "Close" at bounding box center [814, 456] width 56 height 23
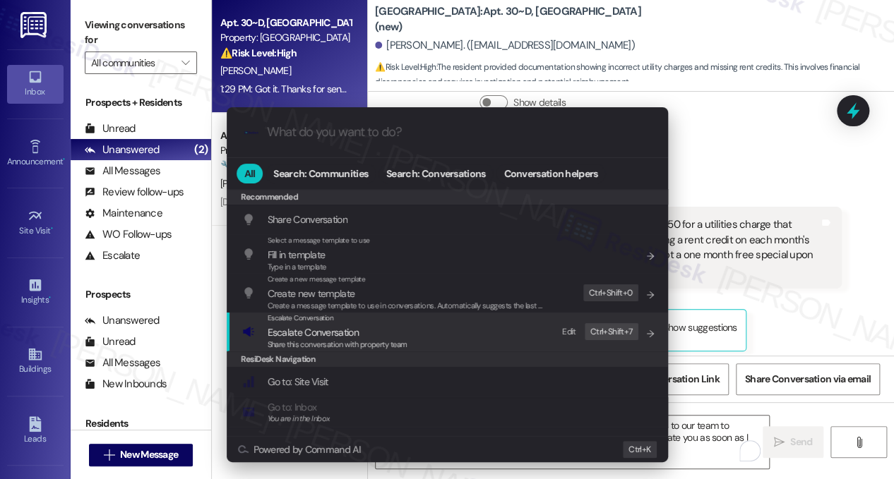
click at [426, 338] on div "Escalate Conversation Escalate Conversation Share this conversation with proper…" at bounding box center [448, 332] width 413 height 38
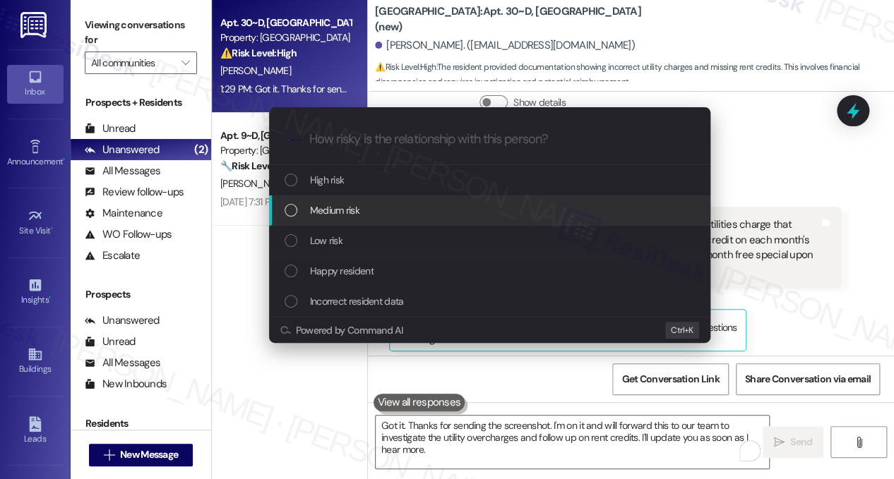
click at [364, 205] on div "Medium risk" at bounding box center [490, 211] width 413 height 16
paste input "Utility Charge Discrepancy and Follow up on Rent Credit"
type input "Utility Charge Discrepancy and Follow up on Rent Credit"
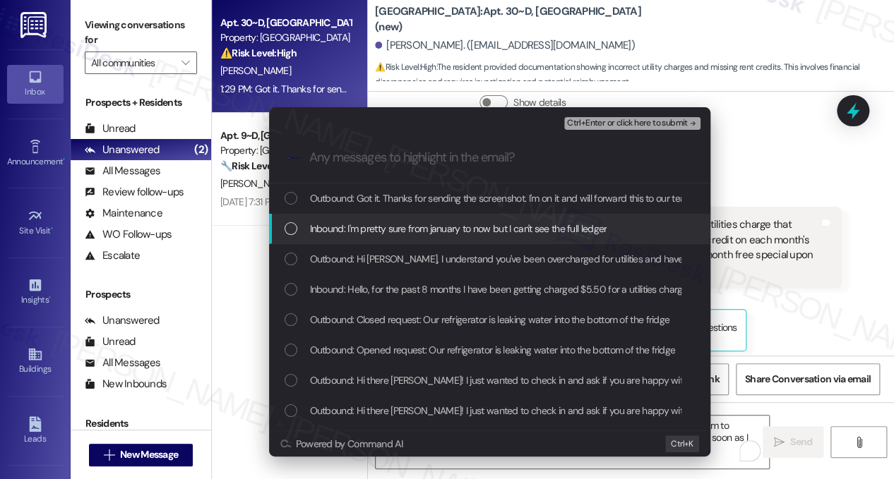
click at [420, 228] on span "Inbound: I'm pretty sure from january to now but I can't see the full ledger" at bounding box center [458, 229] width 297 height 16
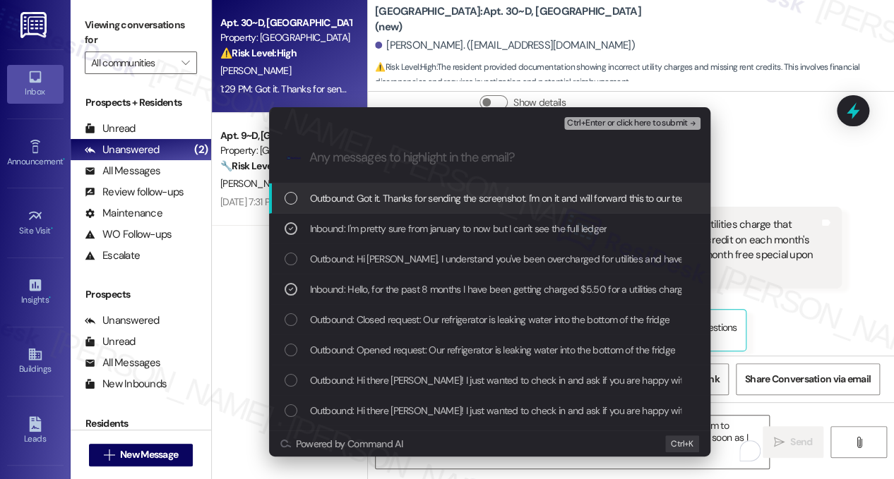
click at [642, 128] on span "Ctrl+Enter or click here to submit" at bounding box center [627, 124] width 121 height 10
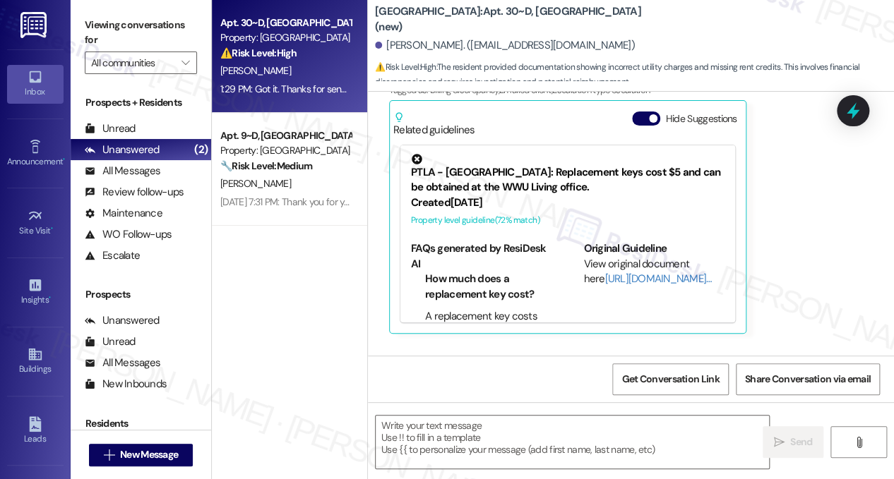
scroll to position [3637, 0]
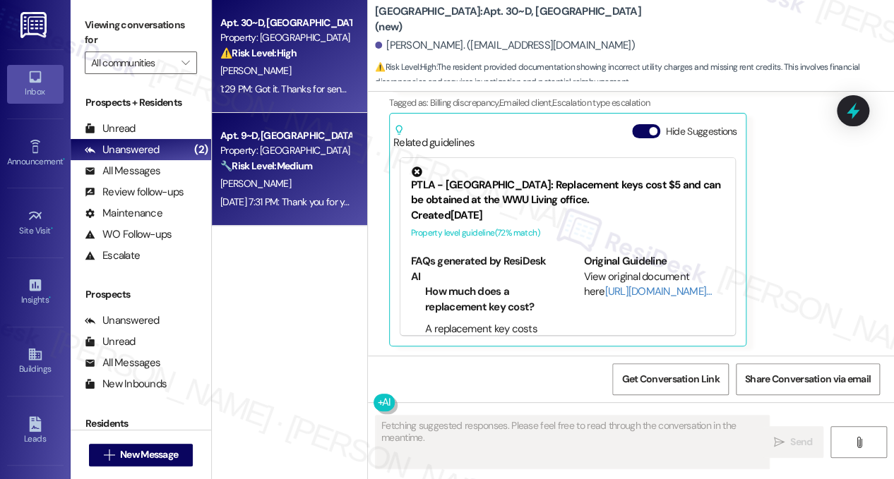
click at [322, 164] on div "🔧 Risk Level: Medium The resident is asking for an exception to the package hol…" at bounding box center [285, 166] width 131 height 15
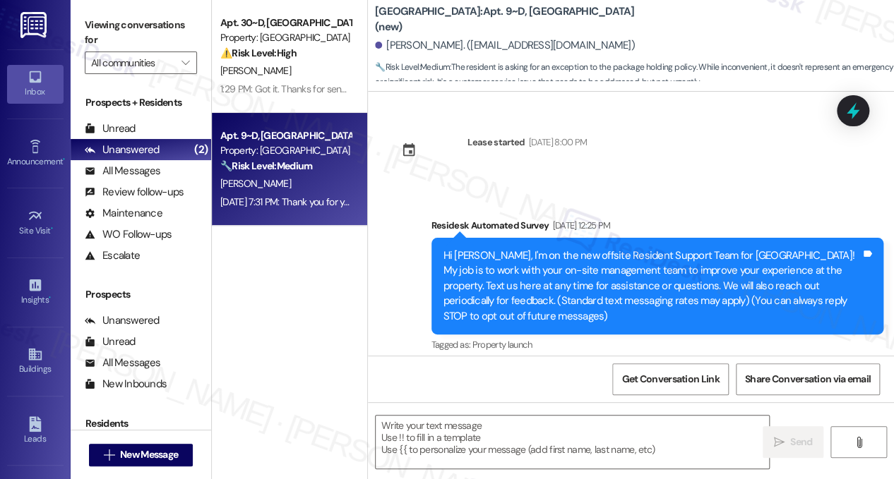
scroll to position [6375, 0]
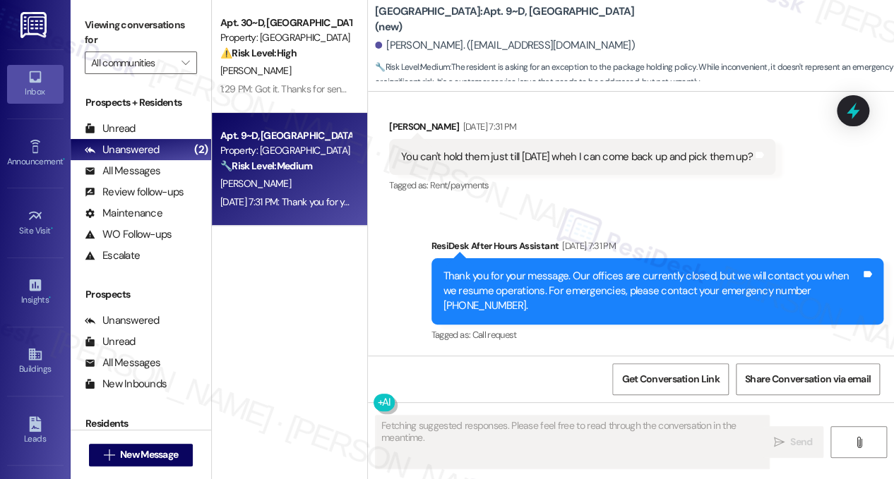
click at [509, 155] on div "You can't hold them just till [DATE] wheh I can come back up and pick them up?" at bounding box center [577, 157] width 352 height 15
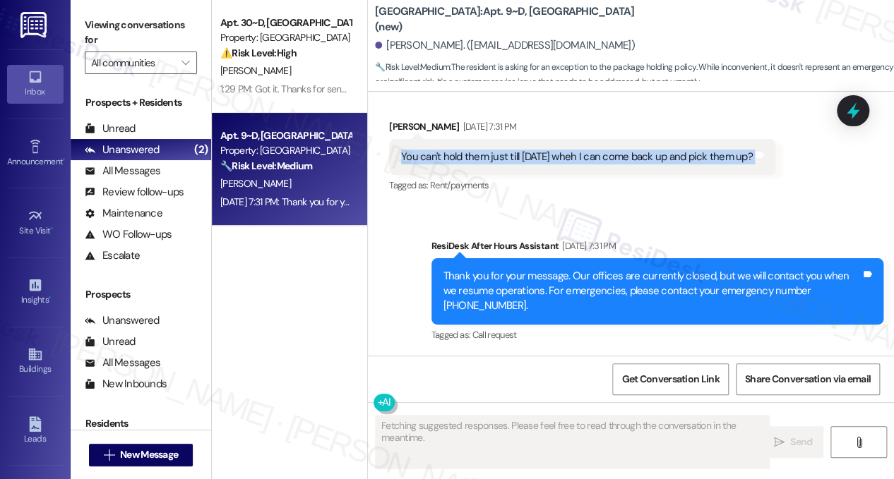
click at [509, 155] on div "You can't hold them just till [DATE] wheh I can come back up and pick them up?" at bounding box center [577, 157] width 352 height 15
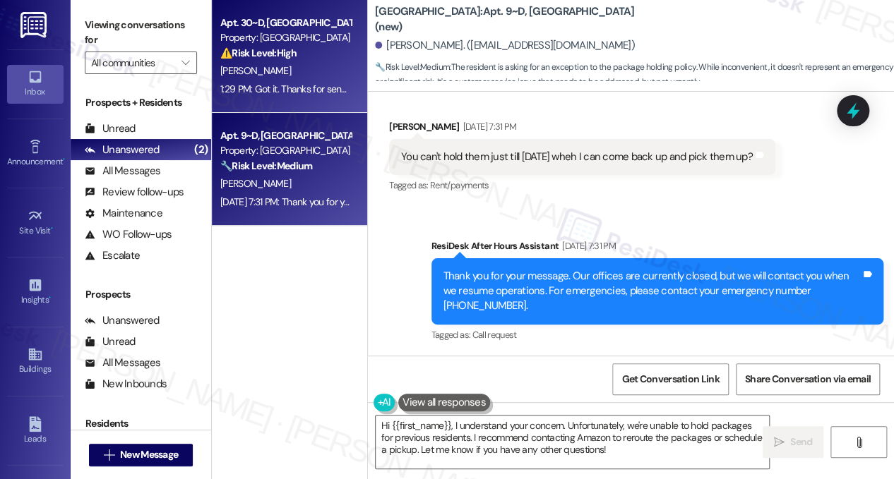
click at [323, 76] on div "[PERSON_NAME]" at bounding box center [285, 71] width 133 height 18
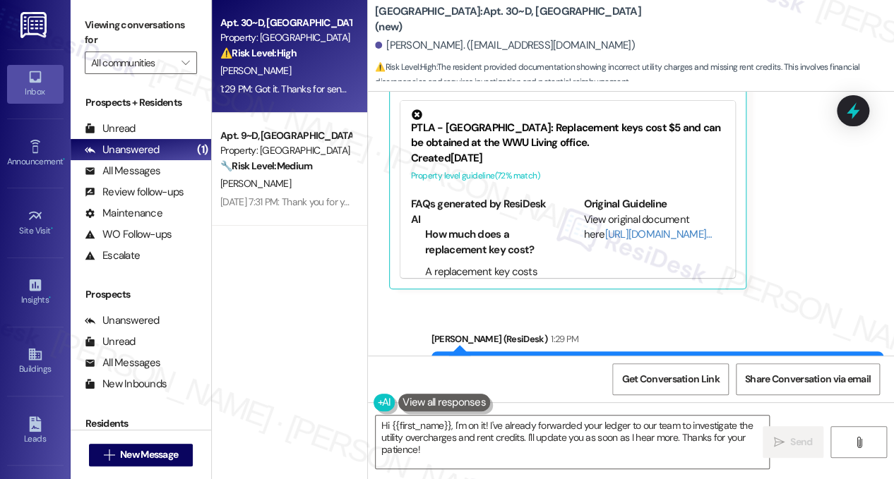
scroll to position [0, 0]
